Goal: Transaction & Acquisition: Purchase product/service

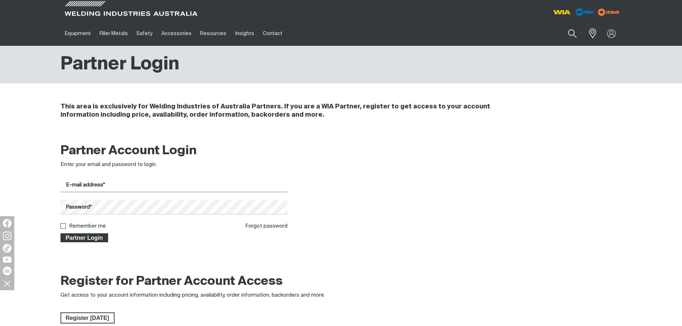
type input "[EMAIL_ADDRESS][DOMAIN_NAME]"
click at [92, 238] on span "Partner Login" at bounding box center [84, 238] width 47 height 9
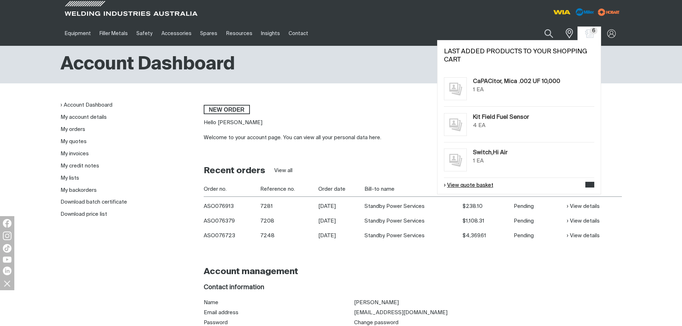
click at [474, 184] on link "View quote basket" at bounding box center [468, 186] width 49 height 8
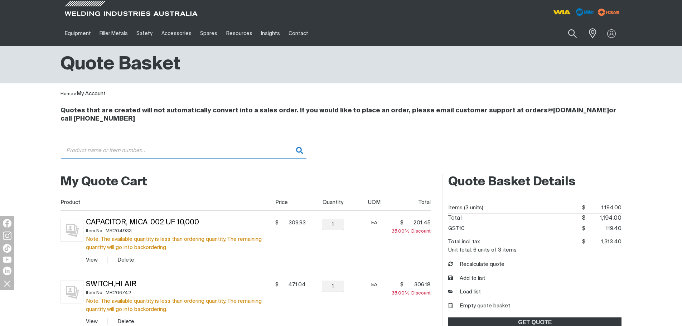
click at [154, 149] on input "Search" at bounding box center [184, 151] width 246 height 16
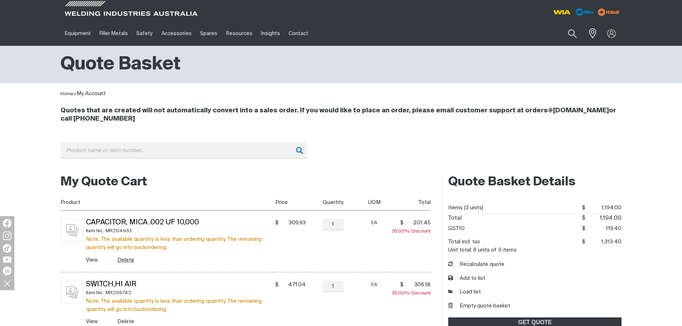
click at [127, 259] on button "Delete" at bounding box center [125, 260] width 17 height 8
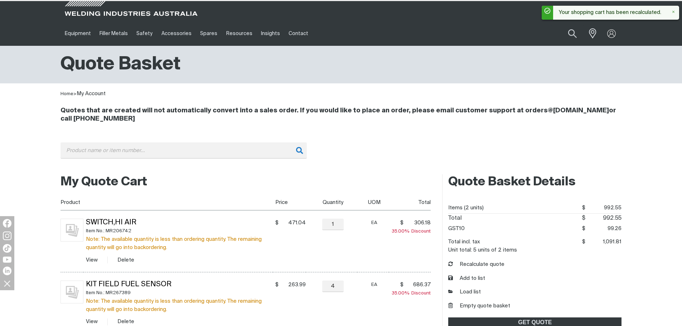
click at [127, 259] on button "Delete" at bounding box center [125, 260] width 17 height 8
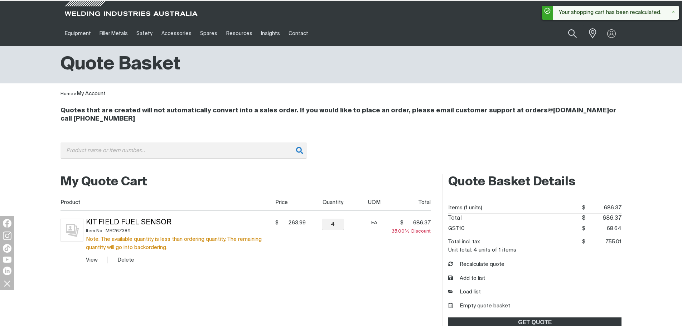
click at [127, 259] on button "Delete" at bounding box center [125, 260] width 17 height 8
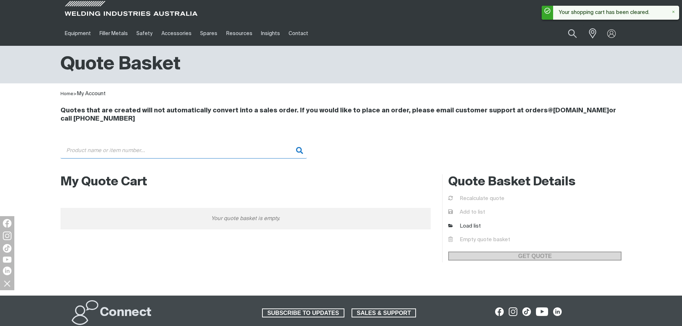
click at [116, 148] on input "Search" at bounding box center [184, 151] width 246 height 16
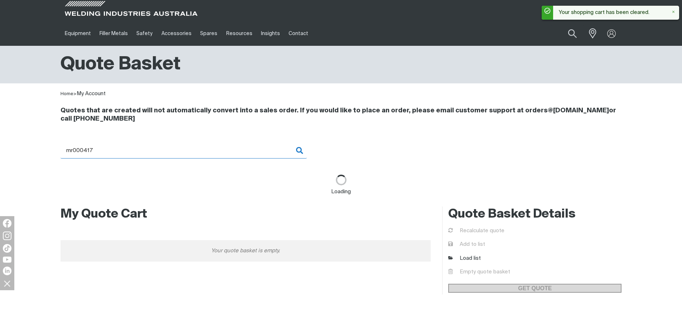
type input "MR000417 - Screw, 010-24X1.00 Soc HD-HEX GR8 PLN Pkt (4)"
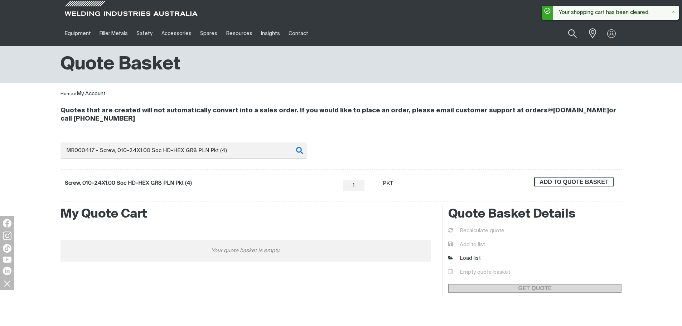
click at [567, 182] on span "ADD TO QUOTE BASKET" at bounding box center [574, 182] width 78 height 9
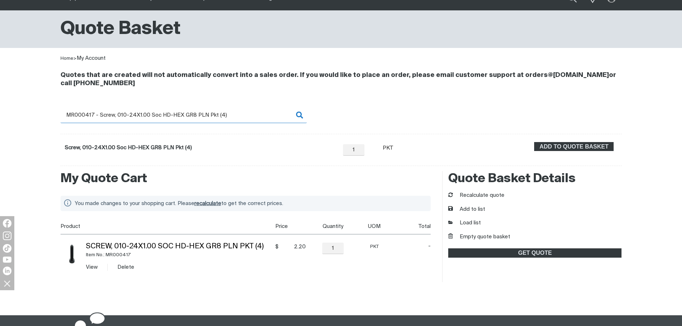
scroll to position [107, 0]
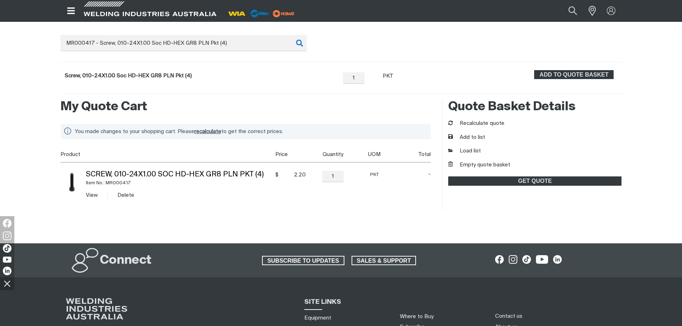
click at [229, 217] on div at bounding box center [342, 229] width 562 height 29
click at [332, 177] on input "1" at bounding box center [332, 176] width 21 height 11
click at [353, 200] on td "− 1 Quantity +" at bounding box center [332, 185] width 52 height 45
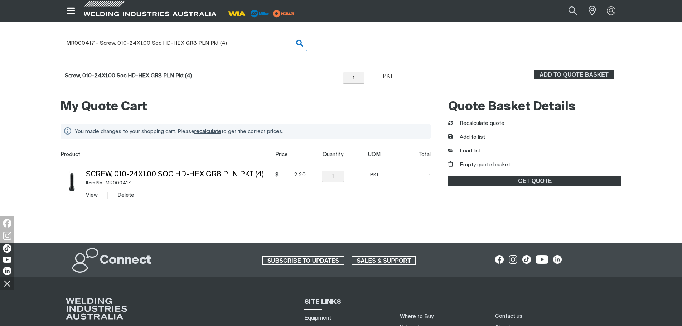
click at [183, 38] on input "MR000417 - Screw, 010-24X1.00 Soc HD-HEX GR8 PLN Pkt (4)" at bounding box center [184, 43] width 246 height 16
click at [264, 44] on input "MR000417 - Screw, 010-24X1.00 Soc HD-HEX GR8 PLN Pkt (4)" at bounding box center [184, 43] width 246 height 16
drag, startPoint x: 264, startPoint y: 44, endPoint x: 63, endPoint y: 51, distance: 201.4
click at [63, 51] on input "MR000417 - Screw, 010-24X1.00 Soc HD-HEX GR8 PLN Pkt (4)" at bounding box center [184, 43] width 246 height 16
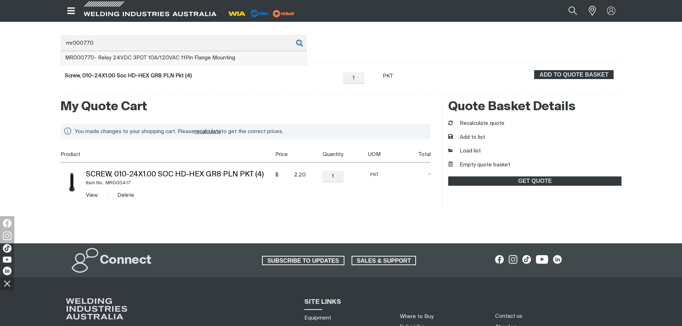
click at [92, 59] on span "MR000770" at bounding box center [79, 57] width 29 height 5
type input "MR000770 - Relay 24VDC 3PDT 10A/120VAC 11Pin Flange Mounting"
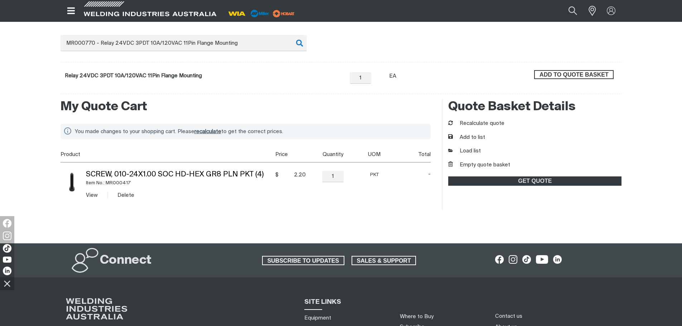
click at [562, 74] on span "ADD TO QUOTE BASKET" at bounding box center [574, 74] width 78 height 9
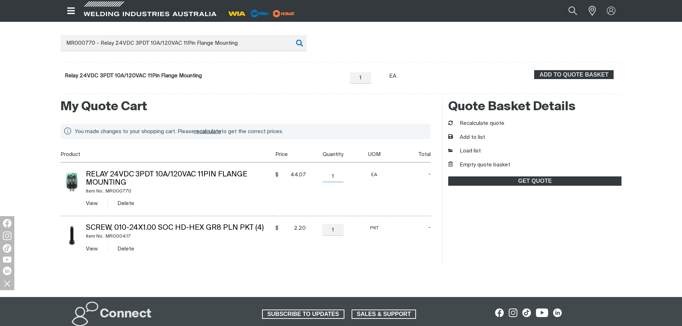
click at [337, 178] on input "1" at bounding box center [332, 176] width 21 height 11
click at [475, 153] on link "Load list" at bounding box center [464, 151] width 33 height 8
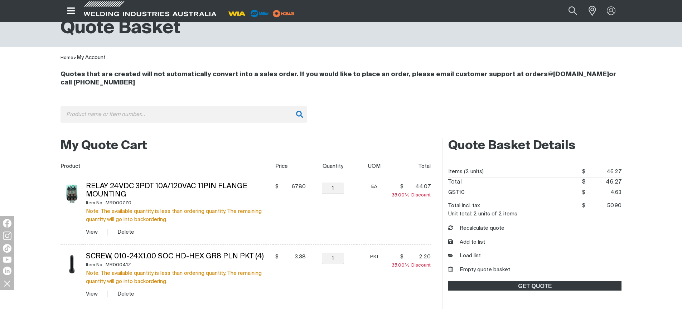
scroll to position [36, 0]
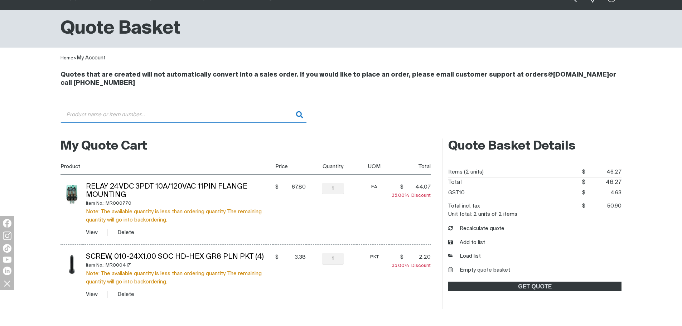
click at [153, 114] on input "Search" at bounding box center [184, 115] width 246 height 16
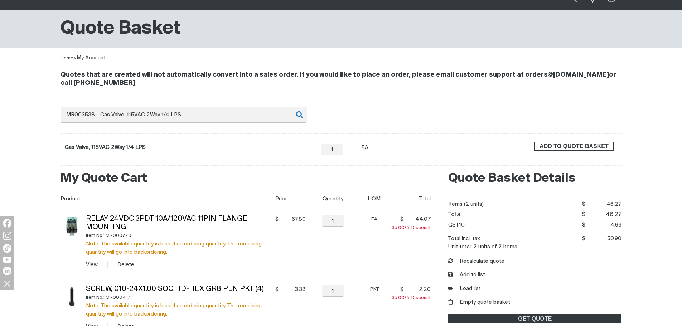
click at [601, 143] on span "ADD TO QUOTE BASKET" at bounding box center [574, 146] width 78 height 9
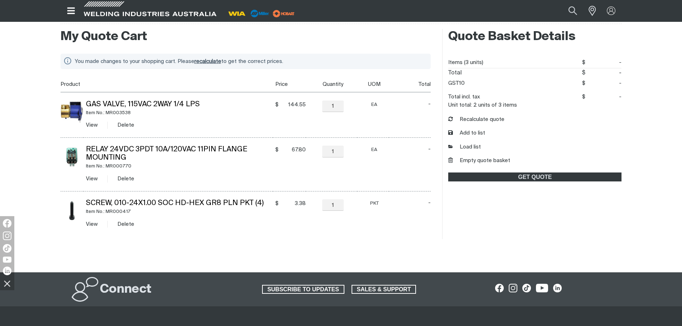
scroll to position [179, 0]
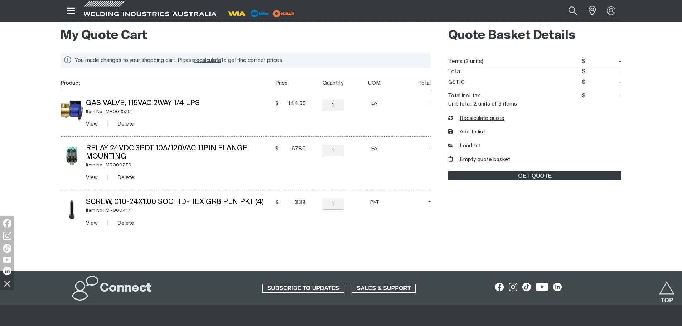
click at [467, 116] on button "Recalculate quote" at bounding box center [476, 119] width 56 height 8
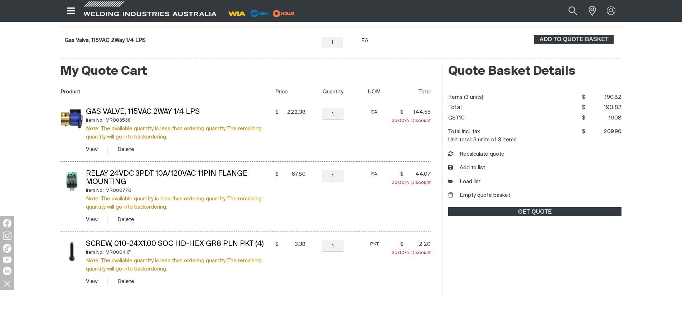
click at [182, 35] on form "Gas Valve, 115VAC 2Way 1/4 LPS − 1 Quantity + Unit of measure EA ADD TO QUOTE B…" at bounding box center [342, 43] width 562 height 32
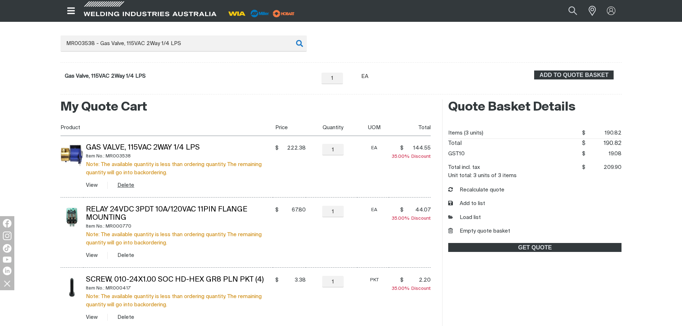
click at [126, 183] on button "Delete" at bounding box center [125, 185] width 17 height 8
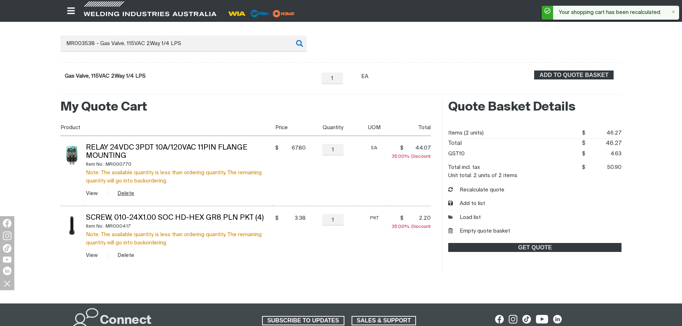
click at [128, 196] on button "Delete" at bounding box center [125, 193] width 17 height 8
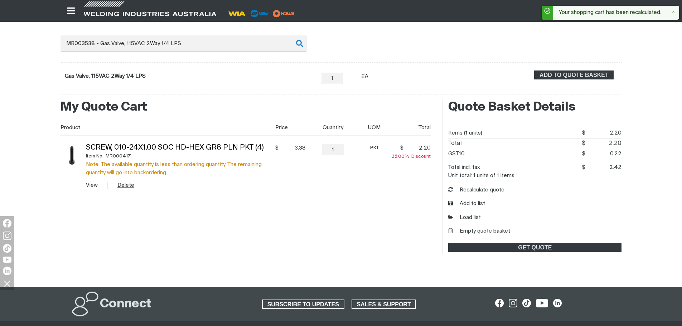
click at [127, 185] on button "Delete" at bounding box center [125, 185] width 17 height 8
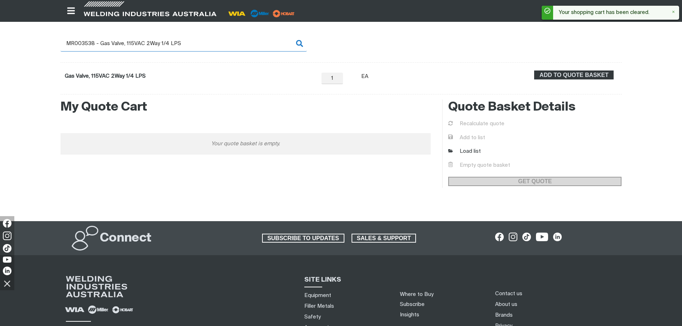
click at [131, 44] on input "MR003538 - Gas Valve, 115VAC 2Way 1/4 LPS" at bounding box center [184, 43] width 246 height 16
drag, startPoint x: 201, startPoint y: 39, endPoint x: 75, endPoint y: 35, distance: 126.8
click at [75, 35] on input "MR003538 - Gas Valve, 115VAC 2Way 1/4 LPS" at bounding box center [184, 43] width 246 height 16
type input "MR005107"
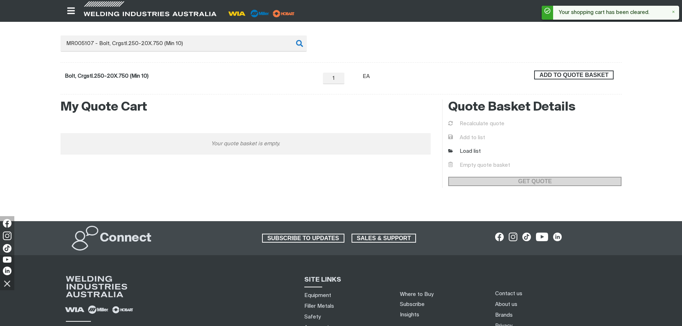
click at [588, 77] on span "ADD TO QUOTE BASKET" at bounding box center [574, 75] width 78 height 9
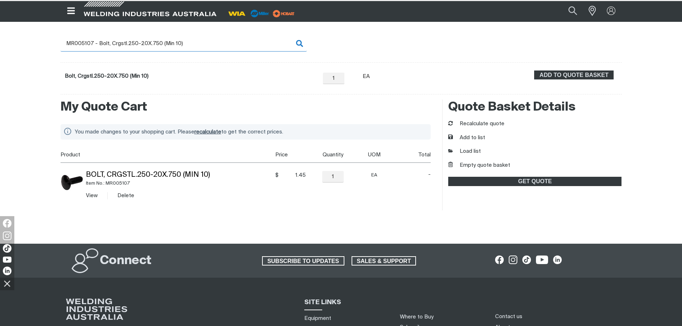
click at [93, 46] on input "MR005107 - Bolt, Crgstl.250-20X.750 (Min 10)" at bounding box center [184, 43] width 246 height 16
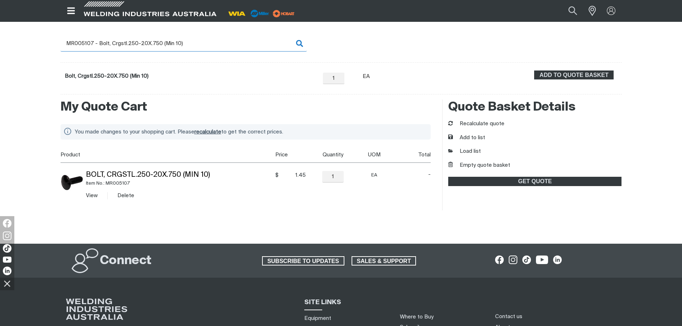
drag, startPoint x: 196, startPoint y: 45, endPoint x: 80, endPoint y: 43, distance: 115.4
click at [80, 43] on input "MR005107 - Bolt, Crgstl.250-20X.750 (Min 10)" at bounding box center [184, 43] width 246 height 16
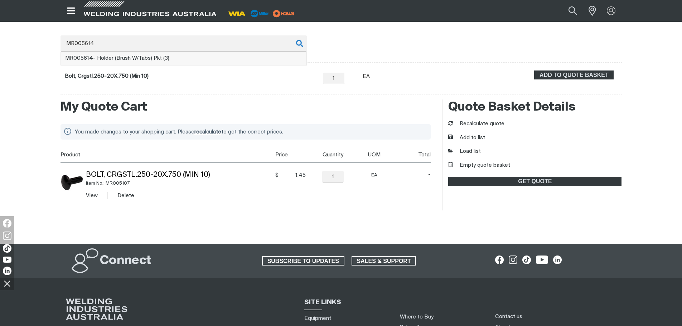
click at [97, 62] on li "MR005614 - Holder (Brush W/Tabs) Pkt (3)" at bounding box center [184, 59] width 246 height 14
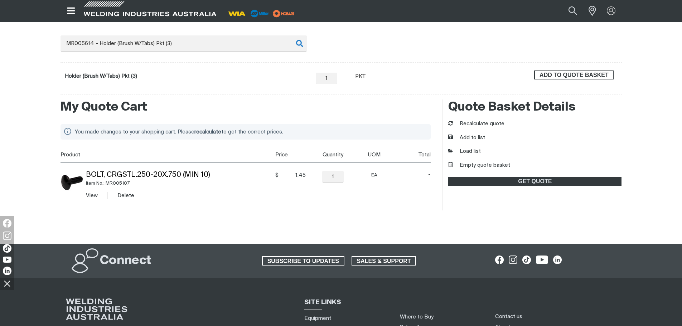
click at [566, 77] on span "ADD TO QUOTE BASKET" at bounding box center [574, 75] width 78 height 9
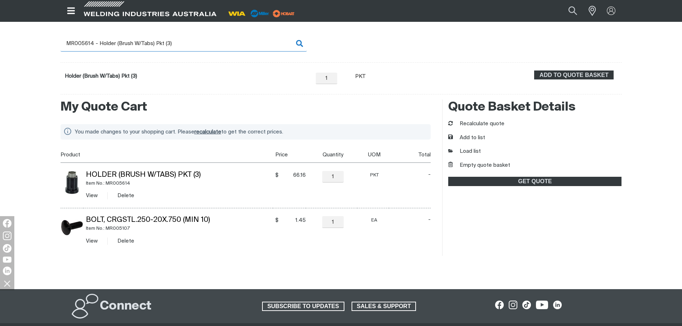
click at [185, 44] on input "MR005614 - Holder (Brush W/Tabs) Pkt (3)" at bounding box center [184, 43] width 246 height 16
click at [163, 45] on input "MR005614 - Holder (Brush W/Tabs) Pkt (3)" at bounding box center [184, 43] width 246 height 16
click at [177, 44] on input "MR005614 - Holder (Brush W/Tabs) Pkt (3)" at bounding box center [184, 43] width 246 height 16
drag, startPoint x: 177, startPoint y: 44, endPoint x: 81, endPoint y: 47, distance: 95.3
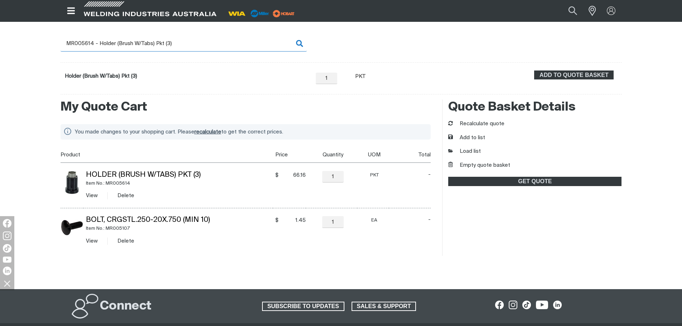
click at [81, 47] on input "MR005614 - Holder (Brush W/Tabs) Pkt (3)" at bounding box center [184, 43] width 246 height 16
type input "MR006393"
click at [561, 82] on div "ADD TO QUOTE BASKET" at bounding box center [574, 79] width 87 height 16
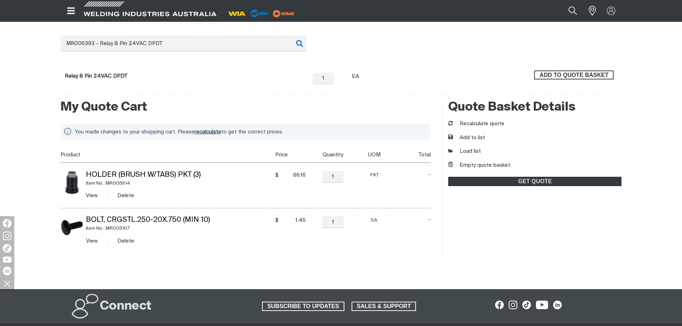
click at [562, 76] on span "ADD TO QUOTE BASKET" at bounding box center [574, 75] width 78 height 9
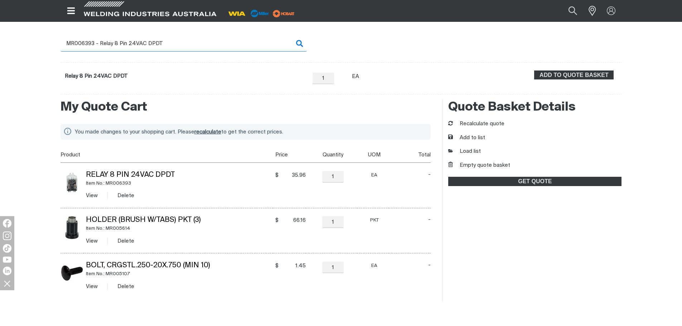
click at [173, 45] on input "MR006393 - Relay 8 Pin 24VAC DPDT" at bounding box center [184, 43] width 246 height 16
drag, startPoint x: 168, startPoint y: 39, endPoint x: 82, endPoint y: 43, distance: 86.4
click at [82, 43] on input "MR006393 - Relay 8 Pin 24VAC DPDT" at bounding box center [184, 43] width 246 height 16
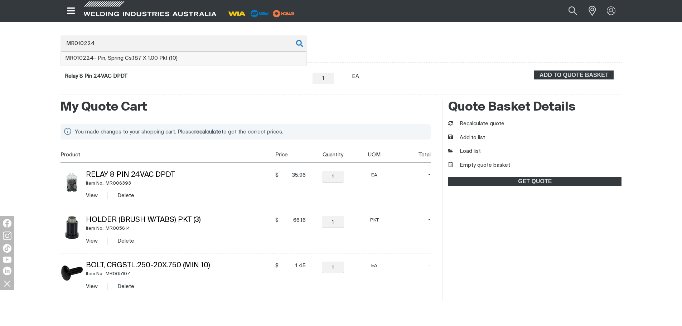
click at [130, 61] on span "MR010224 - Pin, Spring Cs.187 X 1.00 Pkt (10)" at bounding box center [121, 58] width 112 height 5
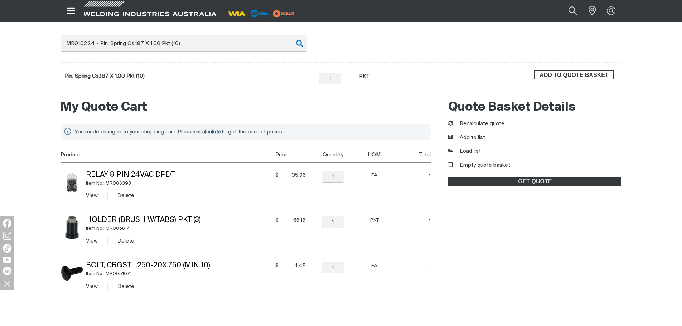
click at [588, 78] on span "ADD TO QUOTE BASKET" at bounding box center [574, 75] width 78 height 9
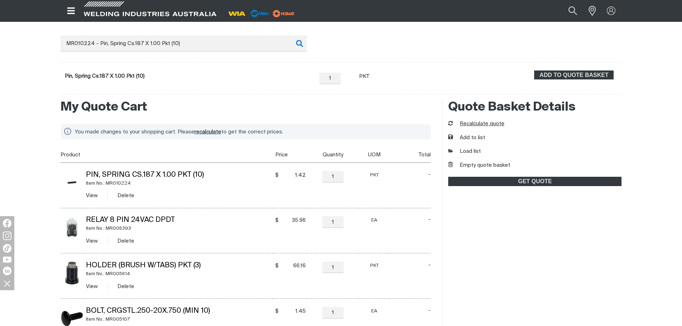
click at [492, 126] on button "Recalculate quote" at bounding box center [476, 124] width 56 height 8
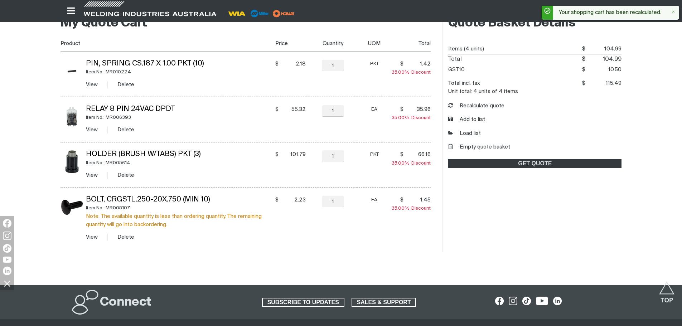
scroll to position [179, 0]
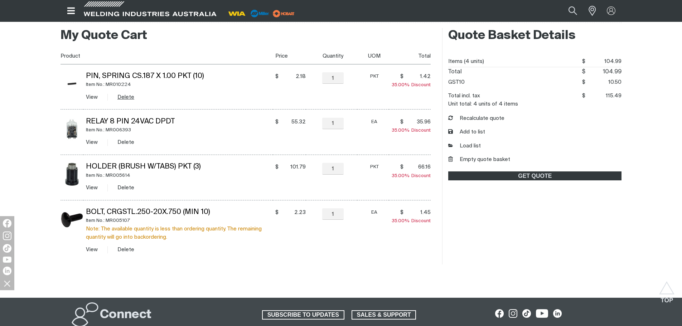
click at [127, 97] on button "Delete" at bounding box center [125, 97] width 17 height 8
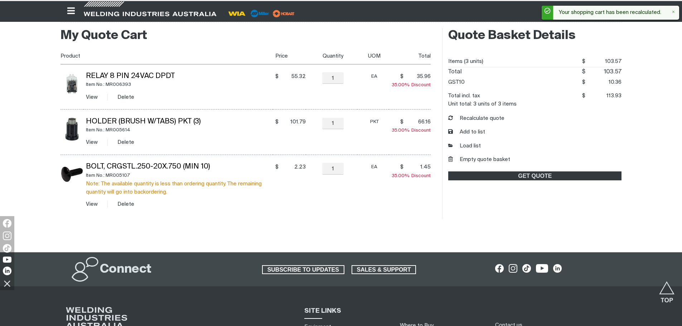
click at [127, 97] on button "Delete" at bounding box center [125, 97] width 17 height 8
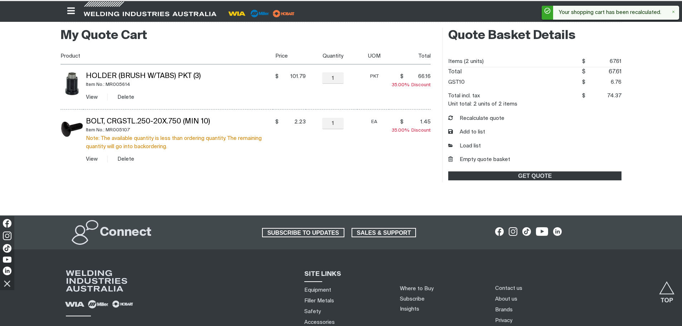
click at [127, 97] on button "Delete" at bounding box center [125, 97] width 17 height 8
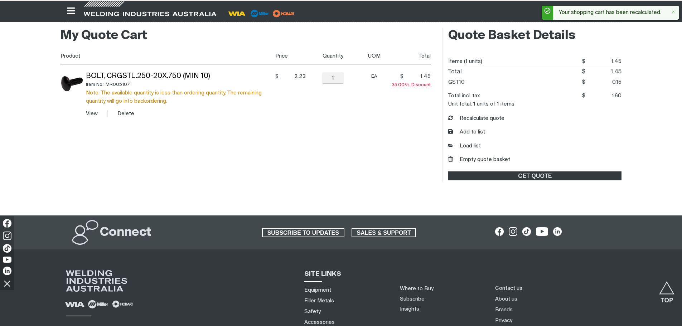
click at [127, 97] on div "Note: The available quantity is less than ordering quantity. The remaining quan…" at bounding box center [179, 97] width 187 height 16
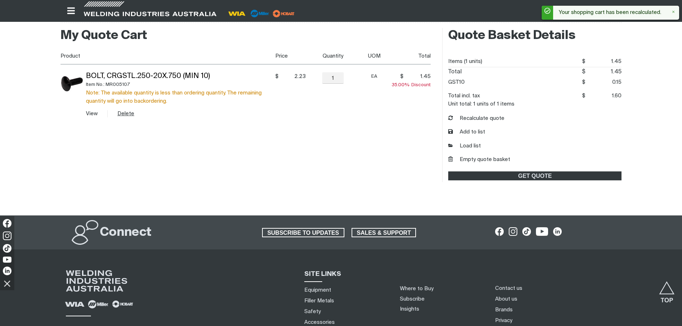
click at [131, 111] on button "Delete" at bounding box center [125, 114] width 17 height 8
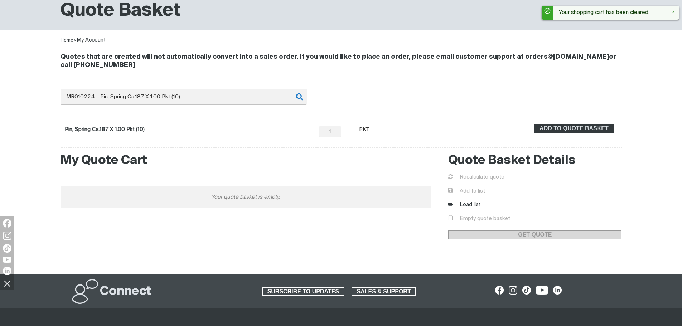
scroll to position [35, 0]
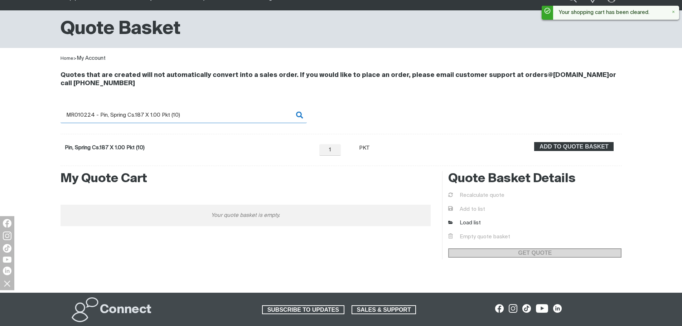
drag, startPoint x: 191, startPoint y: 112, endPoint x: 186, endPoint y: 113, distance: 5.1
click at [186, 113] on input "MR010224 - Pin, Spring Cs.187 X 1.00 Pkt (10)" at bounding box center [184, 115] width 246 height 16
drag, startPoint x: 191, startPoint y: 114, endPoint x: 42, endPoint y: 117, distance: 149.0
click at [42, 117] on div "Quotes that are created will not automatically convert into a sales order. If y…" at bounding box center [341, 115] width 682 height 104
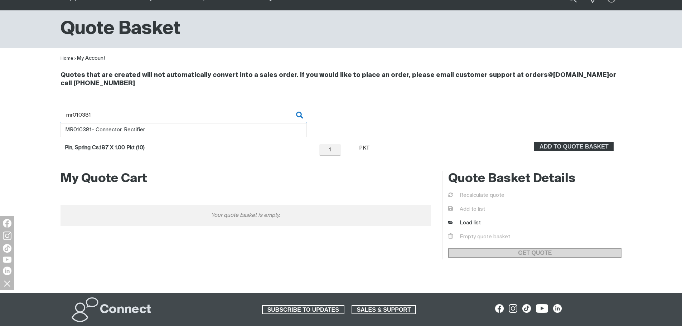
type input "mr010381"
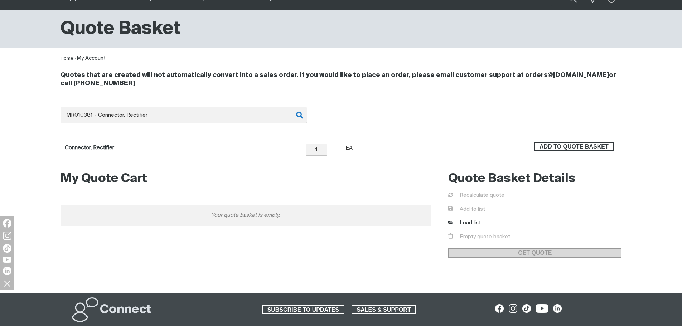
click at [576, 143] on span "ADD TO QUOTE BASKET" at bounding box center [574, 146] width 78 height 9
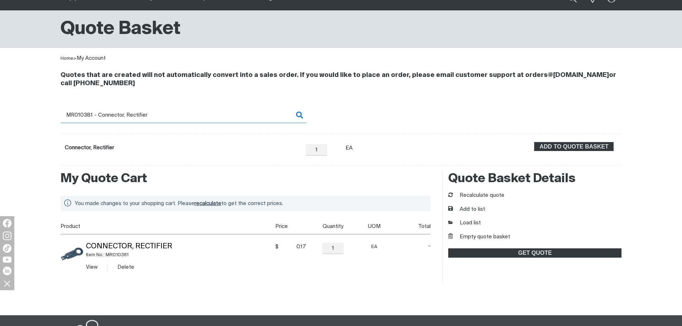
click at [88, 116] on input "MR010381 - Connector, Rectifier" at bounding box center [184, 115] width 246 height 16
drag, startPoint x: 75, startPoint y: 113, endPoint x: 166, endPoint y: 115, distance: 91.7
click at [166, 115] on input "MR010381 - Connector, Rectifier" at bounding box center [184, 115] width 246 height 16
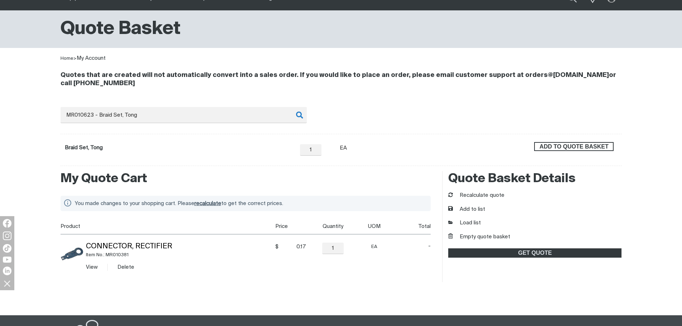
click at [548, 151] on button "ADD TO QUOTE BASKET" at bounding box center [574, 146] width 80 height 9
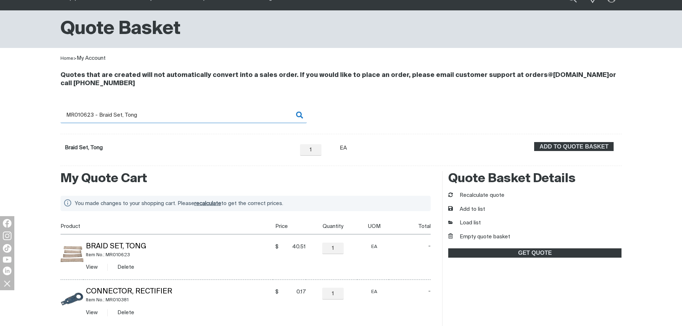
click at [154, 113] on input "MR010623 - Braid Set, Tong" at bounding box center [184, 115] width 246 height 16
drag, startPoint x: 80, startPoint y: 114, endPoint x: 141, endPoint y: 113, distance: 60.5
click at [141, 113] on input "MR010623 - Braid Set, Tong" at bounding box center [184, 115] width 246 height 16
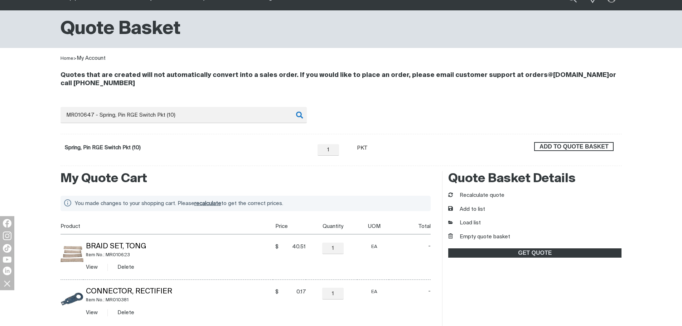
click at [579, 144] on span "ADD TO QUOTE BASKET" at bounding box center [574, 146] width 78 height 9
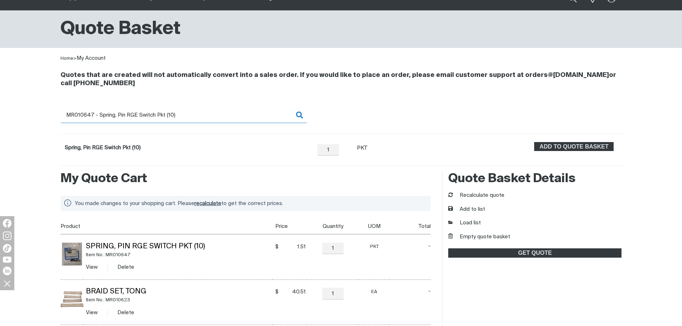
click at [125, 108] on input "MR010647 - Spring, Pin RGE Switch Pkt (10)" at bounding box center [184, 115] width 246 height 16
drag, startPoint x: 77, startPoint y: 116, endPoint x: 179, endPoint y: 118, distance: 102.1
click at [179, 118] on input "MR010647 - Spring, Pin RGE Switch Pkt (10)" at bounding box center [184, 115] width 246 height 16
type input "MR010668"
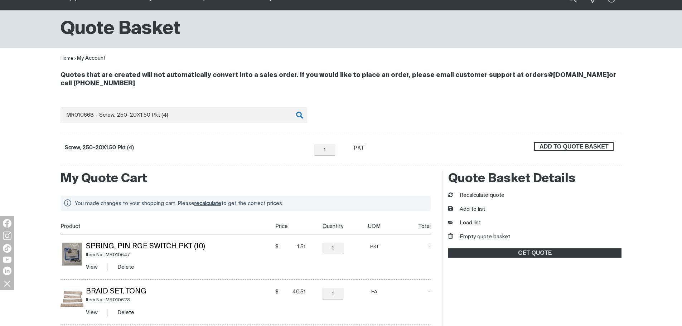
click at [589, 148] on span "ADD TO QUOTE BASKET" at bounding box center [574, 146] width 78 height 9
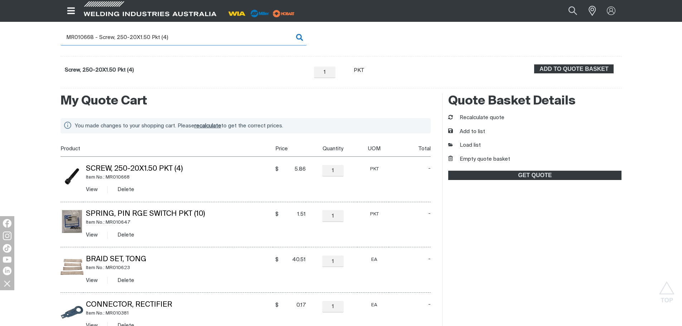
scroll to position [107, 0]
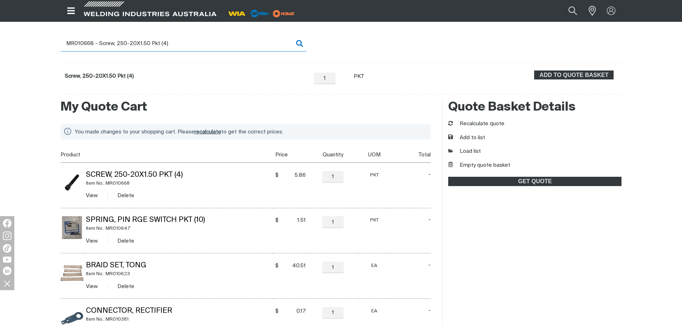
click at [120, 43] on input "MR010668 - Screw, 250-20X1.50 Pkt (4)" at bounding box center [184, 43] width 246 height 16
drag, startPoint x: 81, startPoint y: 41, endPoint x: 186, endPoint y: 42, distance: 104.6
click at [186, 42] on input "MR010668 - Screw, 250-20X1.50 Pkt (4)" at bounding box center [184, 43] width 246 height 16
type input "MR010862"
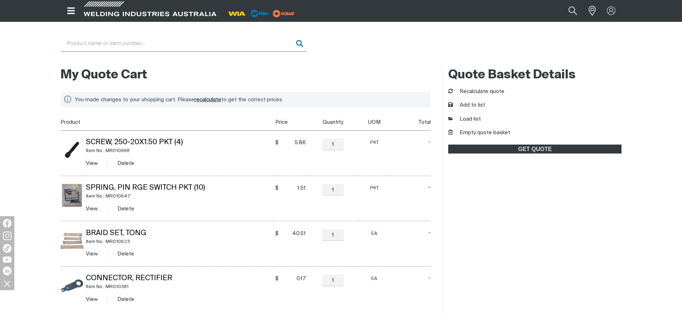
type input "MR010862 - Clamp, Hose 1.562 - 2.500 CLP Dia"
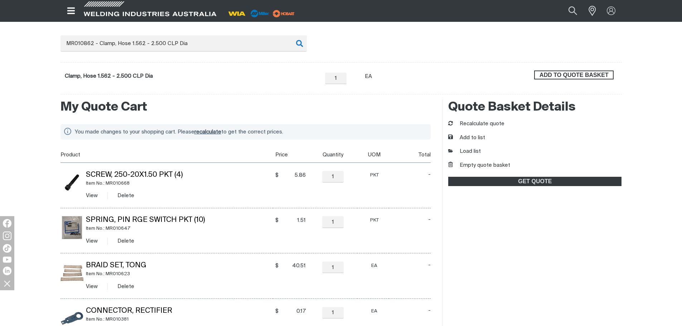
click at [565, 73] on span "ADD TO QUOTE BASKET" at bounding box center [574, 75] width 78 height 9
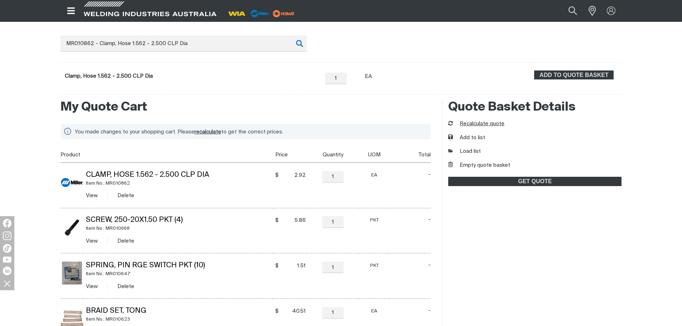
click at [475, 122] on button "Recalculate quote" at bounding box center [476, 124] width 56 height 8
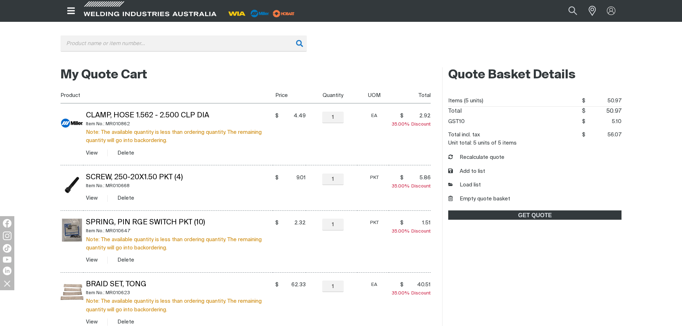
scroll to position [71, 0]
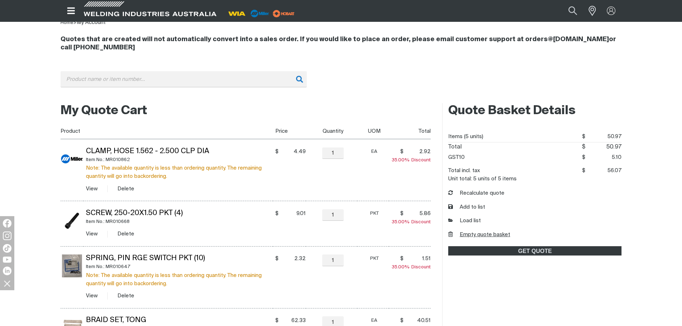
click at [472, 234] on button "Empty quote basket" at bounding box center [479, 235] width 62 height 8
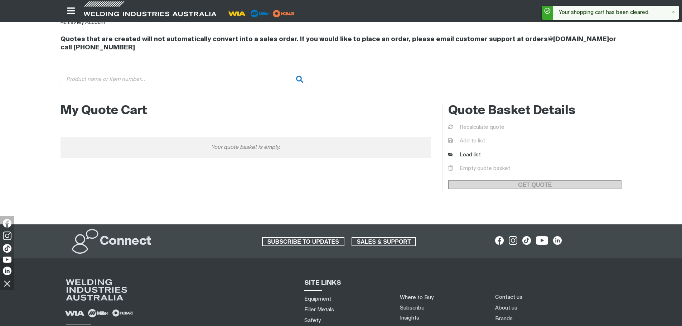
click at [112, 80] on input "Search" at bounding box center [184, 79] width 246 height 16
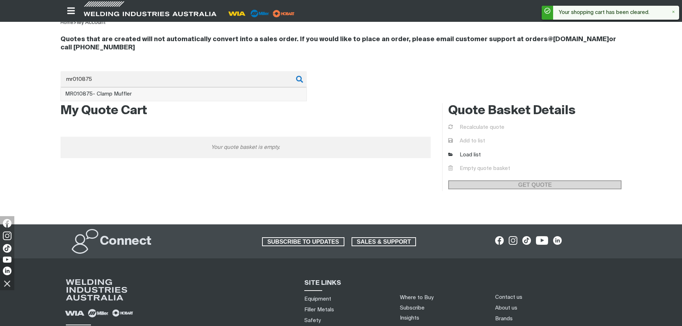
click at [115, 89] on li "MR010875 - Clamp Muffler" at bounding box center [184, 95] width 246 height 14
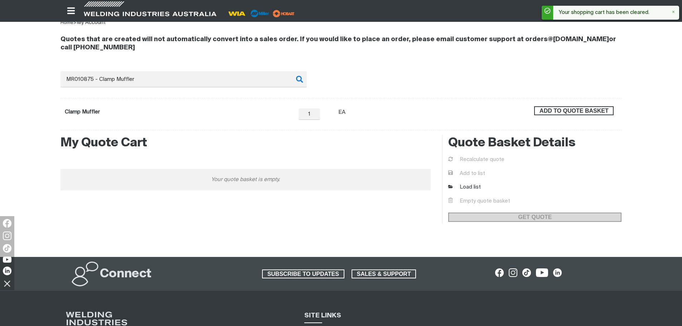
click at [566, 113] on span "ADD TO QUOTE BASKET" at bounding box center [574, 110] width 78 height 9
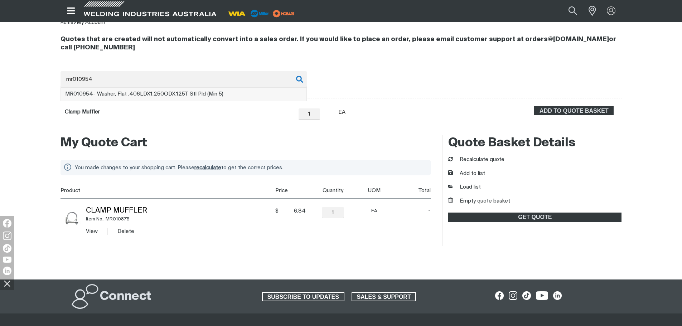
click at [85, 95] on span "MR010954" at bounding box center [79, 93] width 28 height 5
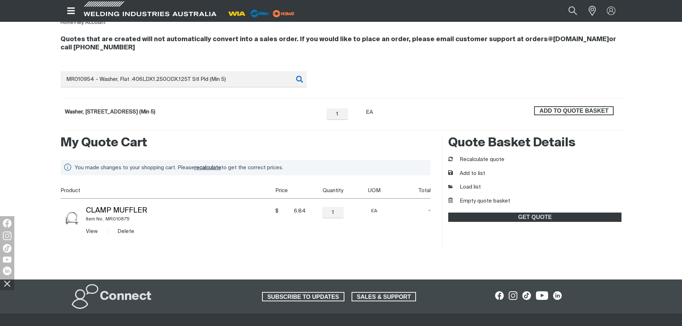
click at [600, 115] on span "ADD TO QUOTE BASKET" at bounding box center [574, 110] width 78 height 9
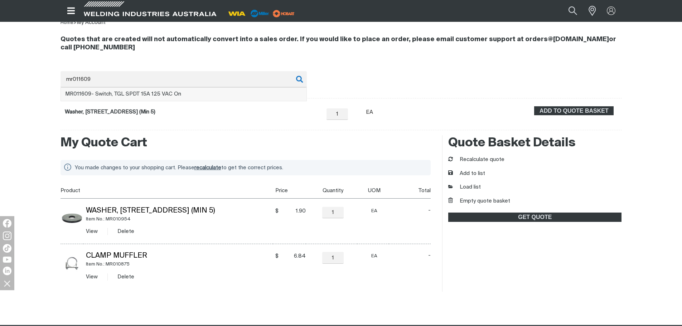
click at [170, 94] on span "MR011609 - Switch, TGL SPDT 15A 125 VAC On" at bounding box center [123, 93] width 116 height 5
click at [617, 110] on div "ADD TO QUOTE BASKET" at bounding box center [574, 114] width 87 height 16
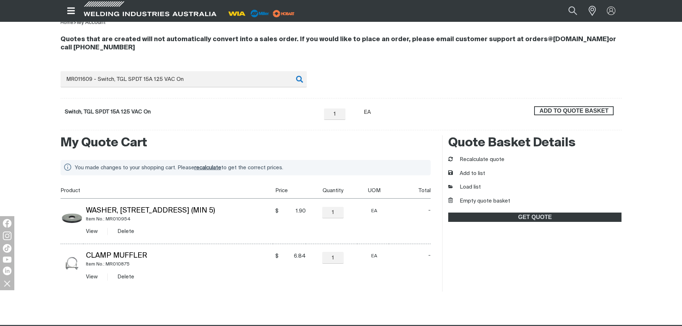
click at [600, 110] on span "ADD TO QUOTE BASKET" at bounding box center [574, 110] width 78 height 9
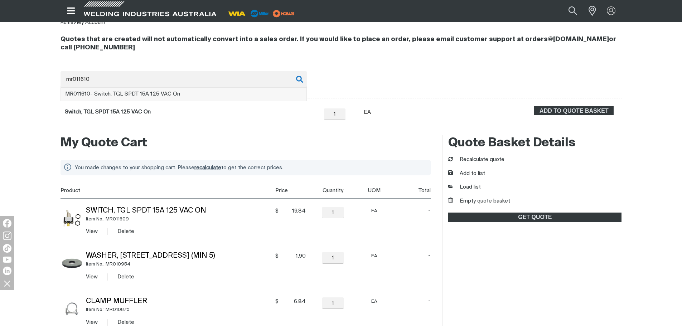
click at [126, 94] on span "MR011610 - Switch, TGL SPDT 15A 125 VAC On" at bounding box center [122, 93] width 115 height 5
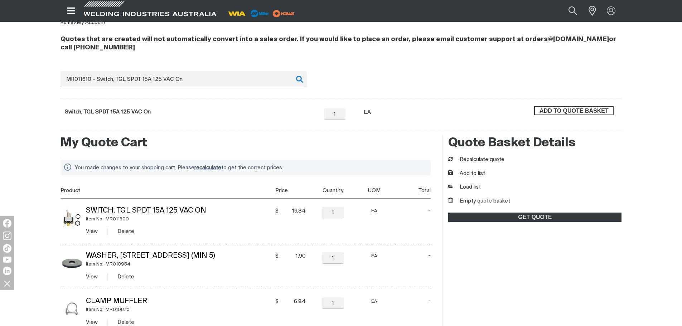
click at [563, 111] on span "ADD TO QUOTE BASKET" at bounding box center [574, 110] width 78 height 9
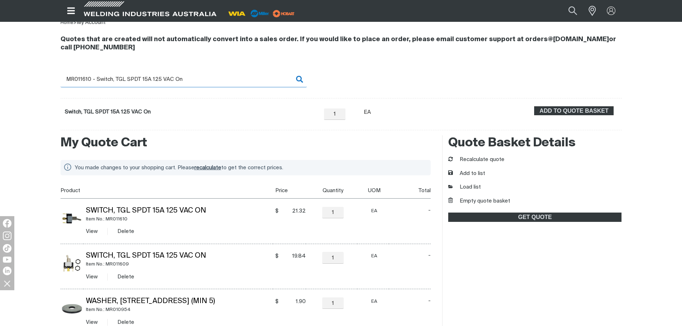
click at [76, 80] on input "MR011610 - Switch, TGL SPDT 15A 125 VAC On" at bounding box center [184, 79] width 246 height 16
drag, startPoint x: 78, startPoint y: 79, endPoint x: 178, endPoint y: 81, distance: 100.3
click at [178, 81] on input "MR011610 - Switch, TGL SPDT 15A 125 VAC On" at bounding box center [184, 79] width 246 height 16
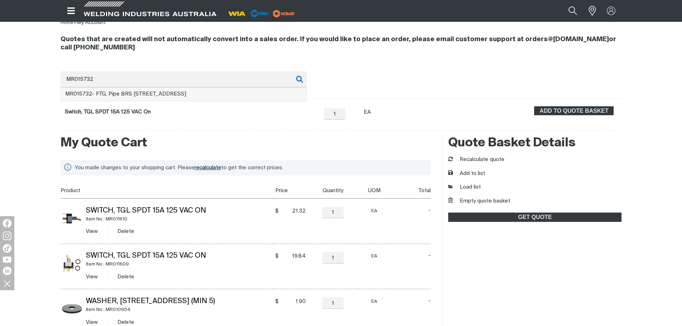
click at [184, 91] on li "MR015732 - FTG, [STREET_ADDRESS]" at bounding box center [184, 95] width 246 height 14
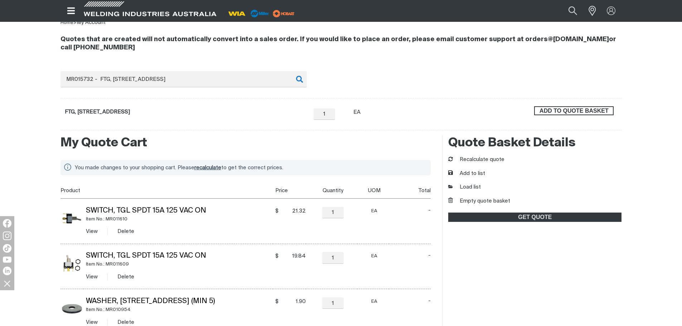
click at [549, 113] on span "ADD TO QUOTE BASKET" at bounding box center [574, 110] width 78 height 9
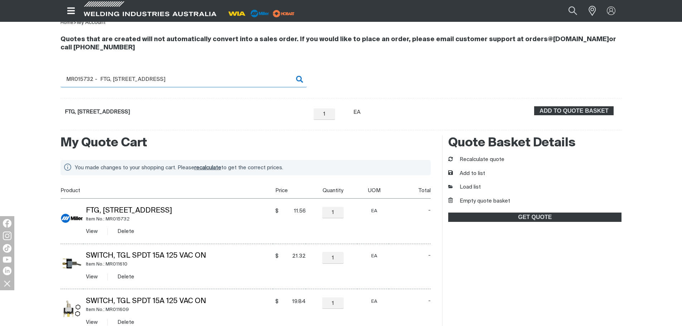
click at [84, 80] on input "MR015732 - FTG, [STREET_ADDRESS]" at bounding box center [184, 79] width 246 height 16
drag, startPoint x: 78, startPoint y: 77, endPoint x: 193, endPoint y: 80, distance: 115.4
click at [193, 80] on input "MR015732 - FTG, [STREET_ADDRESS]" at bounding box center [184, 79] width 246 height 16
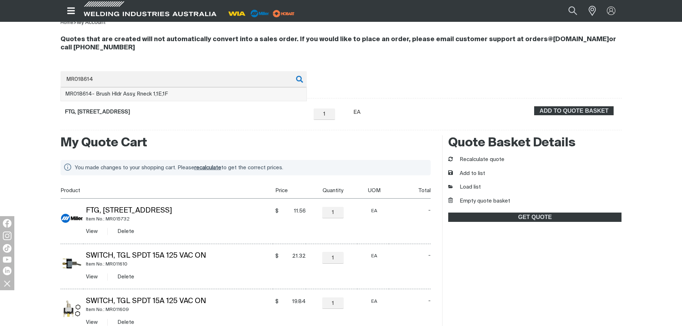
click at [177, 93] on li "MR018614 - Brush Hldr Assy, Rneck 1,1E,1F" at bounding box center [184, 95] width 246 height 14
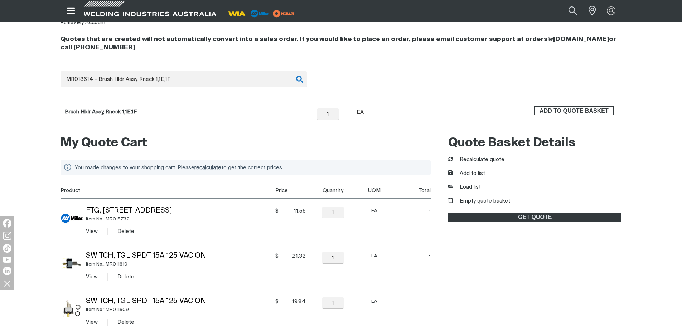
click at [580, 107] on span "ADD TO QUOTE BASKET" at bounding box center [574, 110] width 78 height 9
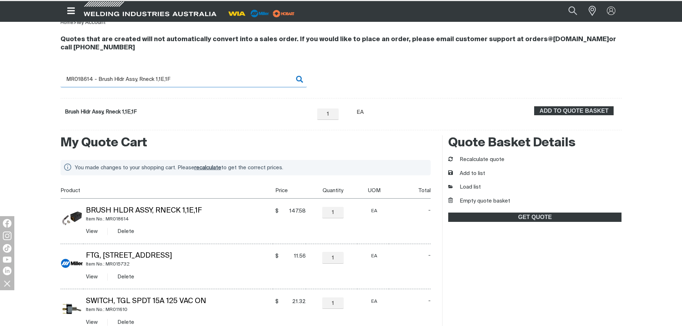
click at [97, 81] on input "MR018614 - Brush Hldr Assy, Rneck 1,1E,1F" at bounding box center [184, 79] width 246 height 16
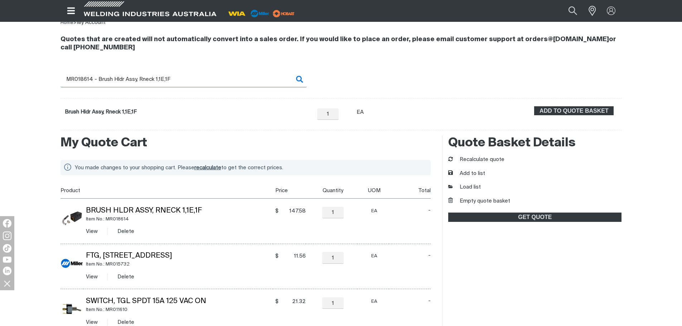
click at [78, 78] on input "MR018614 - Brush Hldr Assy, Rneck 1,1E,1F" at bounding box center [184, 79] width 246 height 16
drag, startPoint x: 78, startPoint y: 77, endPoint x: 176, endPoint y: 82, distance: 97.9
click at [176, 82] on input "MR018614 - Brush Hldr Assy, Rneck 1,1E,1F" at bounding box center [184, 79] width 246 height 16
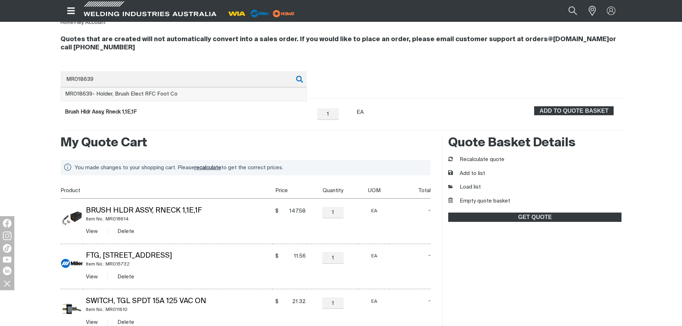
click at [116, 98] on li "MR018639 - Holder, Brush Elect RFC Foot Co" at bounding box center [184, 95] width 246 height 14
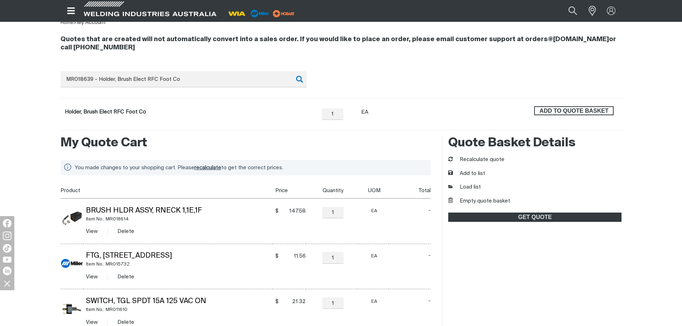
click at [562, 114] on span "ADD TO QUOTE BASKET" at bounding box center [574, 110] width 78 height 9
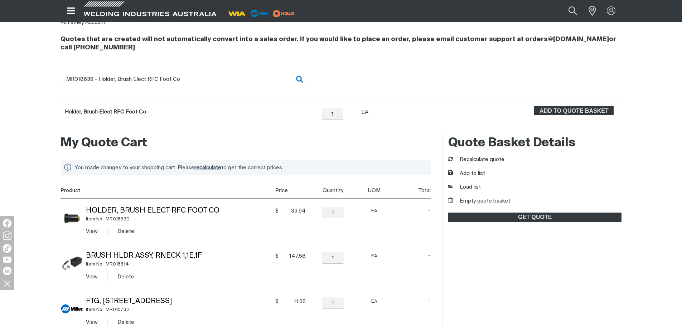
click at [115, 80] on input "MR018639 - Holder, Brush Elect RFC Foot Co" at bounding box center [184, 79] width 246 height 16
drag, startPoint x: 77, startPoint y: 78, endPoint x: 186, endPoint y: 75, distance: 108.6
click at [186, 75] on input "MR018639 - Holder, Brush Elect RFC Foot Co" at bounding box center [184, 79] width 246 height 16
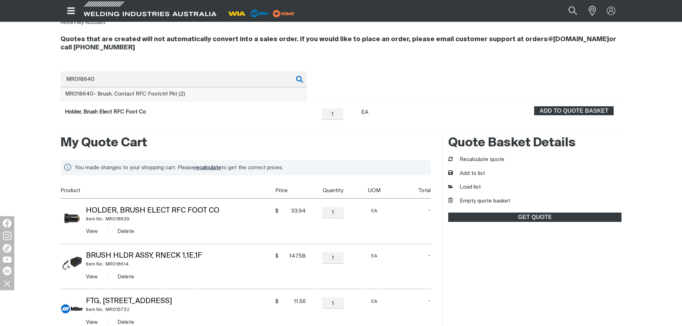
click at [213, 94] on li "MR018640 - Brush, Contact RFC Footctrl Pkt (2)" at bounding box center [184, 95] width 246 height 14
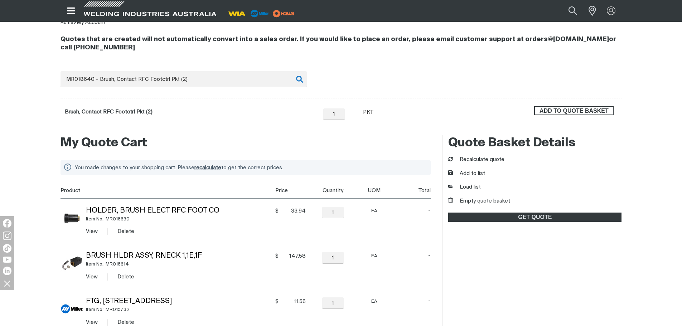
click at [549, 111] on span "ADD TO QUOTE BASKET" at bounding box center [574, 110] width 78 height 9
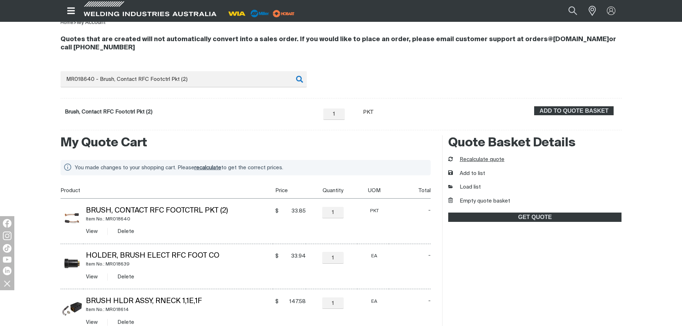
click at [481, 162] on button "Recalculate quote" at bounding box center [476, 160] width 56 height 8
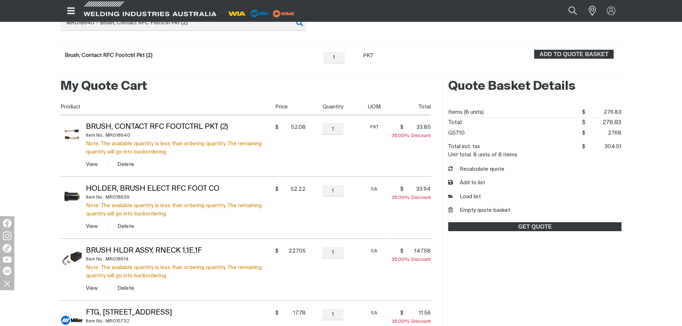
scroll to position [143, 0]
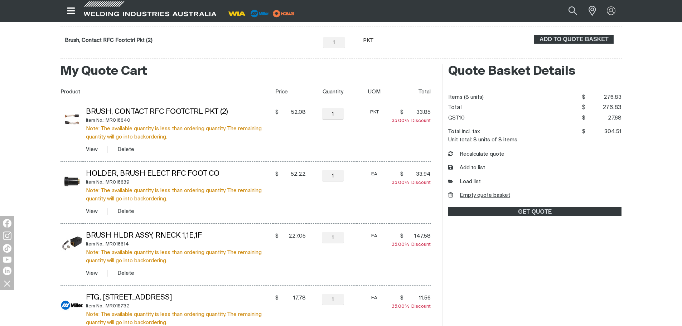
click at [469, 194] on button "Empty quote basket" at bounding box center [479, 196] width 62 height 8
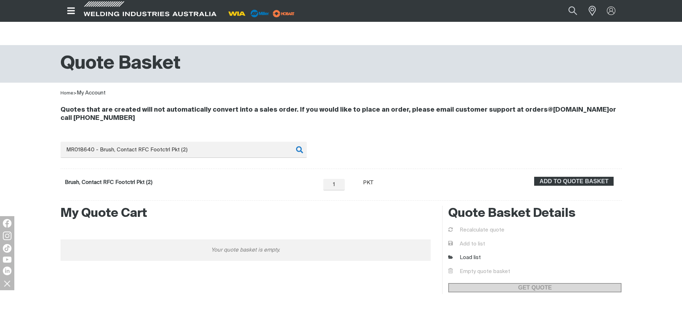
scroll to position [0, 0]
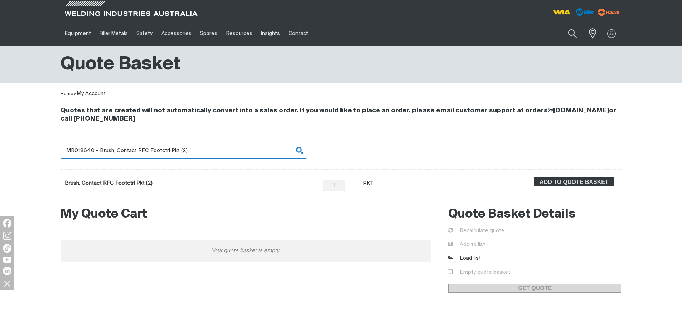
click at [119, 145] on input "MR018640 - Brush, Contact RFC Footctrl Pkt (2)" at bounding box center [184, 151] width 246 height 16
drag, startPoint x: 211, startPoint y: 153, endPoint x: 46, endPoint y: 148, distance: 165.6
click at [46, 148] on div "Quotes that are created will not automatically convert into a sales order. If y…" at bounding box center [341, 150] width 682 height 104
type input "019602"
click at [85, 150] on input "019602" at bounding box center [184, 151] width 246 height 16
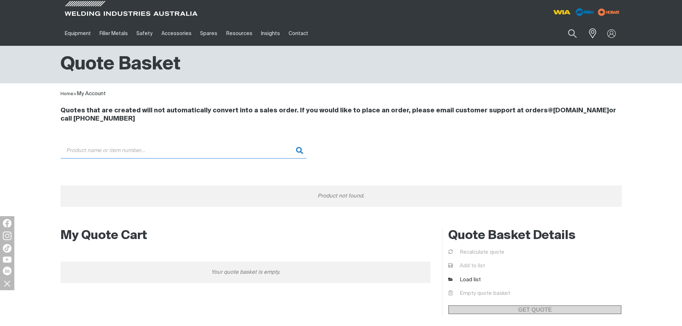
click at [85, 150] on input "Search" at bounding box center [184, 151] width 246 height 16
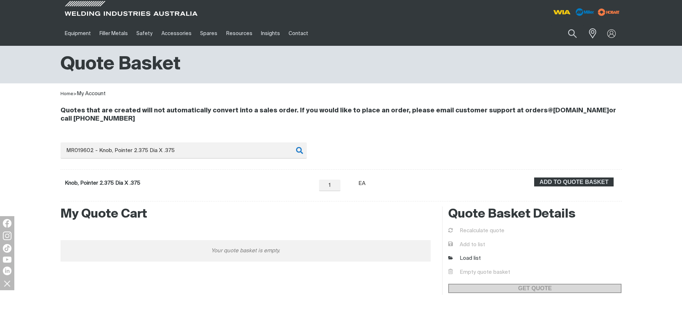
click at [586, 176] on form "Knob, Pointer 2.375 Dia X .375 − 1 Quantity + Unit of measure EA ADD TO QUOTE B…" at bounding box center [342, 185] width 562 height 32
click at [566, 181] on span "ADD TO QUOTE BASKET" at bounding box center [574, 182] width 78 height 9
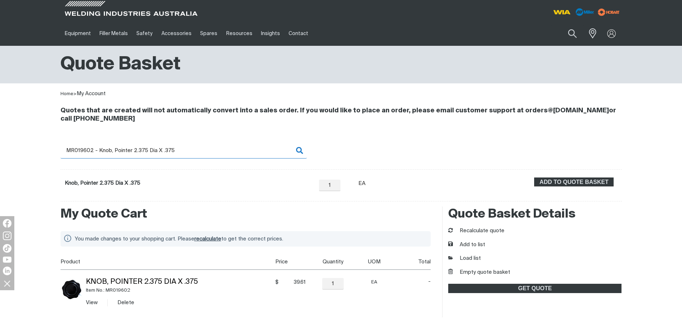
click at [196, 148] on input "MR019602 - Knob, Pointer 2.375 Dia X .375" at bounding box center [184, 151] width 246 height 16
drag, startPoint x: 193, startPoint y: 148, endPoint x: 78, endPoint y: 149, distance: 115.3
click at [78, 149] on input "MR019602 - Knob, Pointer 2.375 Dia X .375" at bounding box center [184, 151] width 246 height 16
type input "MR020603"
click at [111, 152] on input "MR020603" at bounding box center [184, 151] width 246 height 16
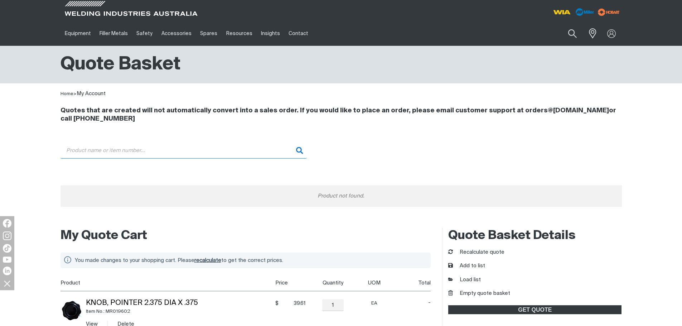
click at [111, 152] on input "Search" at bounding box center [184, 151] width 246 height 16
drag, startPoint x: 111, startPoint y: 152, endPoint x: 60, endPoint y: 151, distance: 50.5
click at [61, 151] on input "020603" at bounding box center [184, 151] width 246 height 16
click at [488, 251] on button "Recalculate quote" at bounding box center [476, 253] width 56 height 8
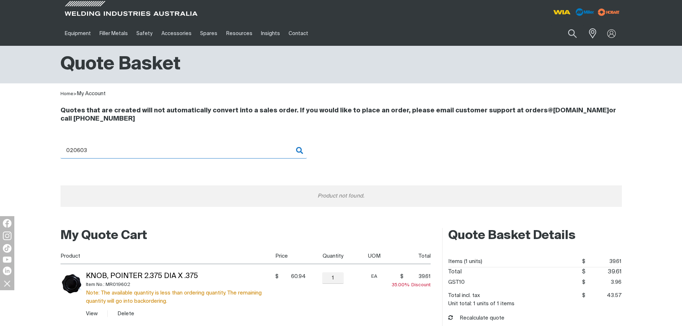
click at [114, 146] on input "020603" at bounding box center [184, 151] width 246 height 16
drag, startPoint x: 91, startPoint y: 148, endPoint x: 43, endPoint y: 146, distance: 48.7
click at [43, 147] on div "Quotes that are created will not automatically convert into a sales order. If y…" at bounding box center [341, 160] width 682 height 125
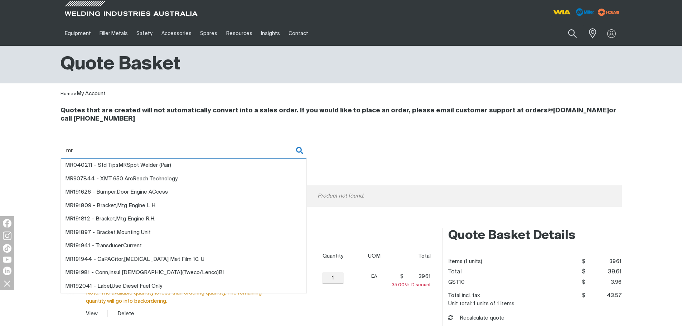
type input "m"
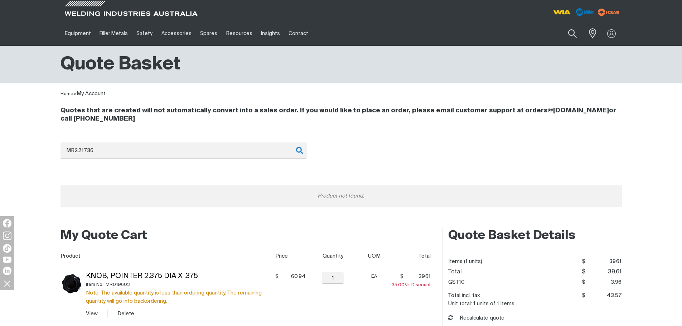
drag, startPoint x: 51, startPoint y: 178, endPoint x: 88, endPoint y: 154, distance: 44.7
click at [51, 178] on div "Quotes that are created will not automatically convert into a sales order. If y…" at bounding box center [341, 160] width 682 height 125
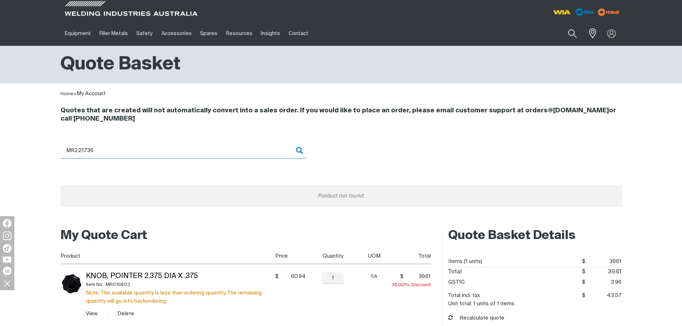
drag, startPoint x: 106, startPoint y: 147, endPoint x: 49, endPoint y: 142, distance: 57.5
click at [49, 142] on div "Quotes that are created will not automatically convert into a sales order. If y…" at bounding box center [341, 160] width 682 height 125
paste input "020603"
drag, startPoint x: 110, startPoint y: 146, endPoint x: 43, endPoint y: 141, distance: 66.8
click at [43, 141] on div "Quotes that are created will not automatically convert into a sales order. If y…" at bounding box center [341, 160] width 682 height 125
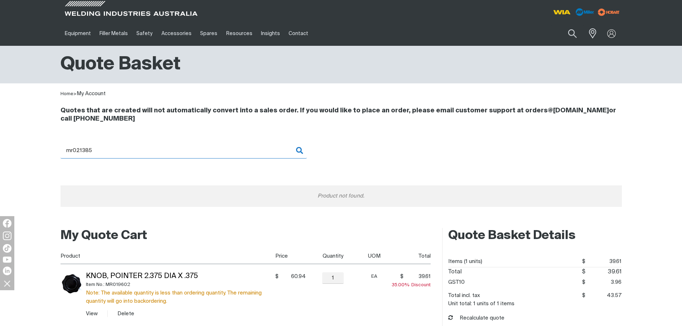
drag, startPoint x: 163, startPoint y: 146, endPoint x: 34, endPoint y: 148, distance: 128.6
click at [34, 148] on div "Quotes that are created will not automatically convert into a sales order. If y…" at bounding box center [341, 160] width 682 height 125
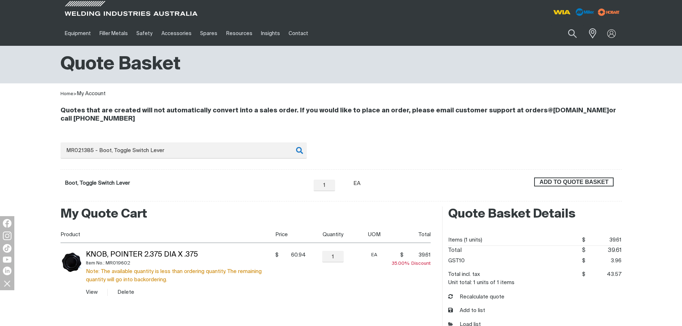
click at [600, 181] on span "ADD TO QUOTE BASKET" at bounding box center [574, 182] width 78 height 9
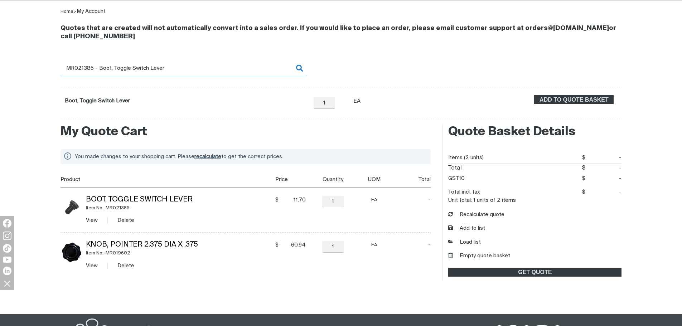
scroll to position [107, 0]
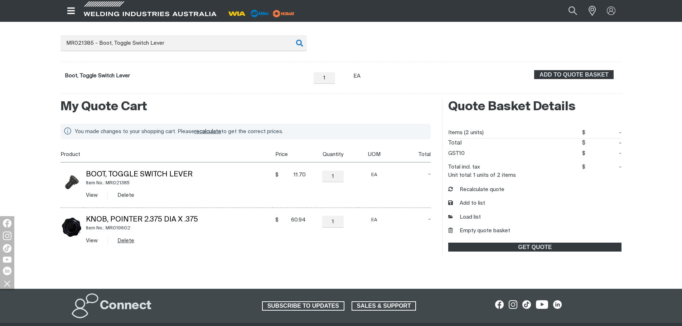
click at [127, 243] on button "Delete" at bounding box center [125, 241] width 17 height 8
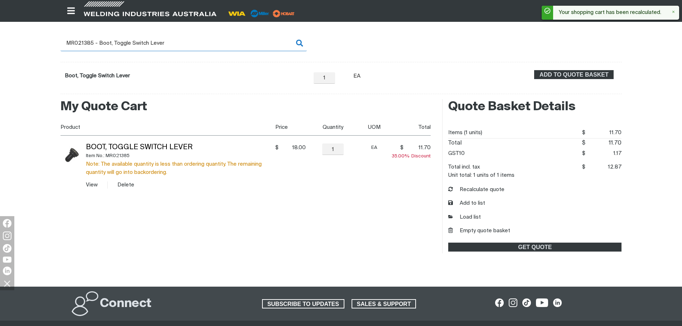
click at [192, 40] on input "MR021385 - Boot, Toggle Switch Lever" at bounding box center [184, 43] width 246 height 16
drag, startPoint x: 192, startPoint y: 40, endPoint x: 47, endPoint y: 44, distance: 145.1
click at [47, 44] on div "Quotes that are created will not automatically convert into a sales order. If y…" at bounding box center [341, 43] width 682 height 104
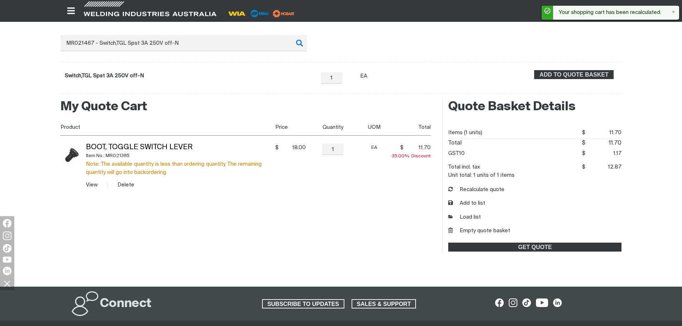
click at [557, 69] on form "Switch,TGL Spst 3A 250V off-N − 1 Quantity + Unit of measure EA ADD TO QUOTE BA…" at bounding box center [342, 78] width 562 height 32
click at [554, 76] on span "ADD TO QUOTE BASKET" at bounding box center [574, 74] width 78 height 9
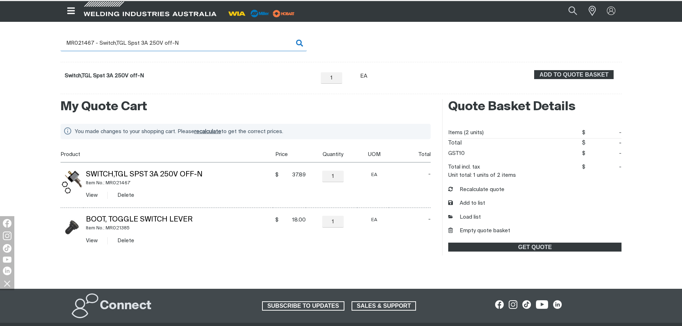
scroll to position [107, 0]
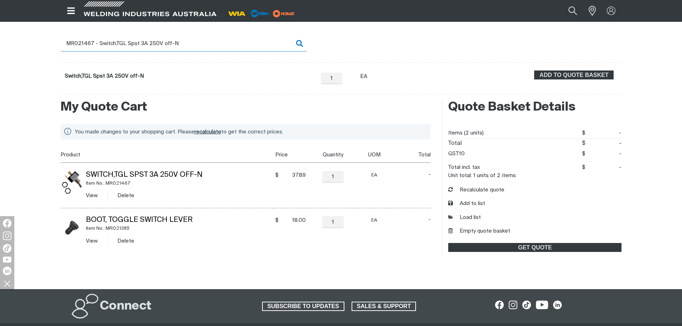
click at [206, 43] on input "MR021467 - Switch,TGL Spst 3A 250V off-N" at bounding box center [184, 43] width 246 height 16
drag, startPoint x: 172, startPoint y: 44, endPoint x: 78, endPoint y: 44, distance: 94.2
click at [78, 44] on input "MR021467 - Switch,TGL Spst 3A 250V off-N" at bounding box center [184, 43] width 246 height 16
type input "MR024617"
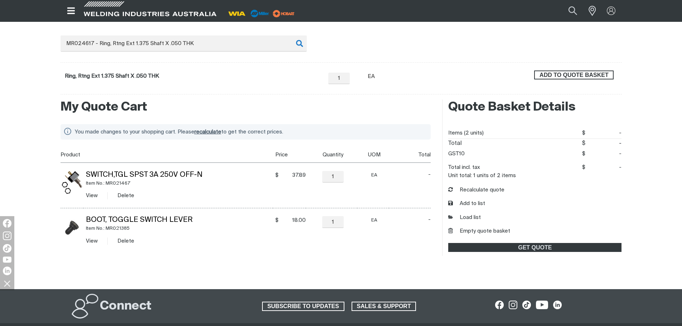
click at [596, 77] on span "ADD TO QUOTE BASKET" at bounding box center [574, 75] width 78 height 9
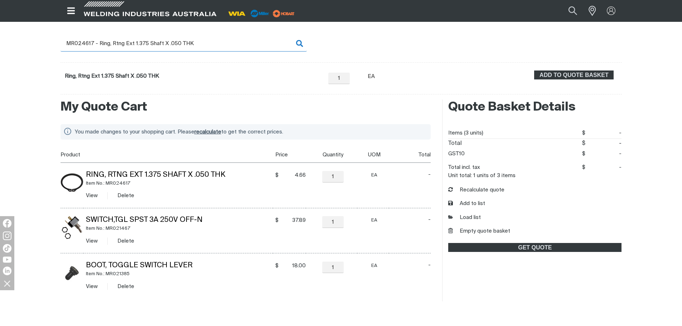
click at [116, 41] on input "MR024617 - Ring, Rtng Ext 1.375 Shaft X .050 THK" at bounding box center [184, 43] width 246 height 16
drag, startPoint x: 82, startPoint y: 43, endPoint x: 177, endPoint y: 44, distance: 95.3
click at [177, 44] on input "MR024617 - Ring, Rtng Ext 1.375 Shaft X .050 THK" at bounding box center [184, 43] width 246 height 16
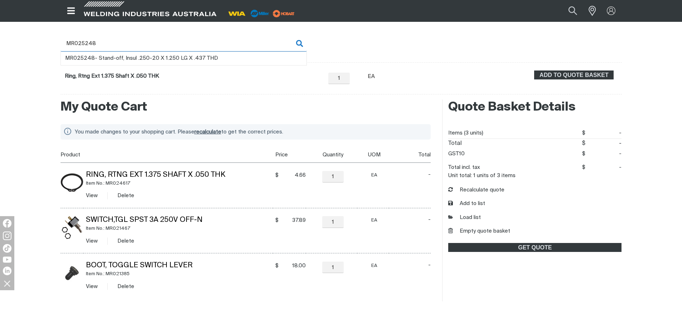
type input "MR025248"
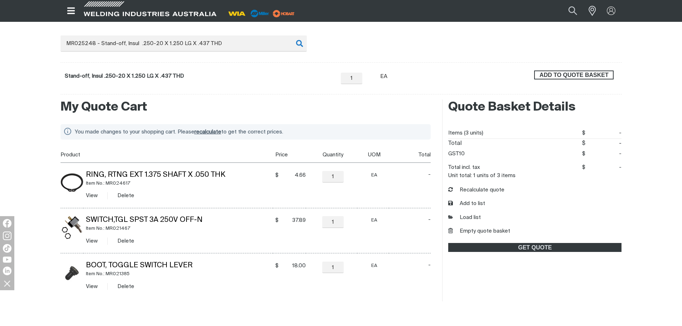
click at [549, 76] on span "ADD TO QUOTE BASKET" at bounding box center [574, 75] width 78 height 9
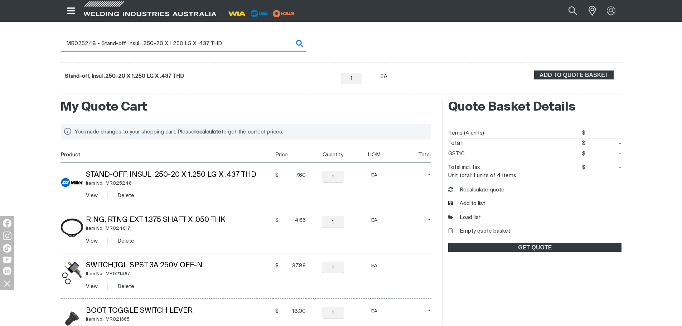
click at [142, 43] on input "MR025248 - Stand-off, Insul .250-20 X 1.250 LG X .437 THD" at bounding box center [184, 43] width 246 height 16
drag, startPoint x: 81, startPoint y: 42, endPoint x: 225, endPoint y: 39, distance: 144.0
click at [225, 39] on input "MR025248 - Stand-off, Insul .250-20 X 1.250 LG X .437 THD" at bounding box center [184, 43] width 246 height 16
type input "MR0"
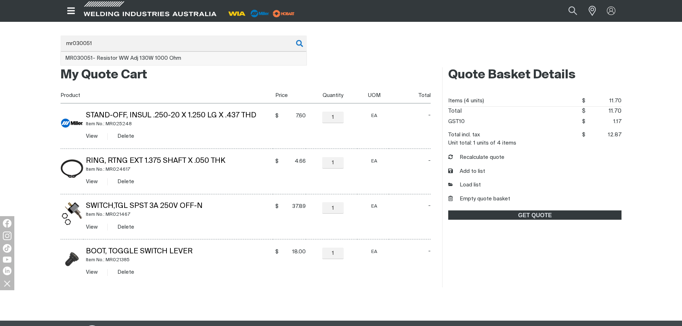
click at [131, 54] on li "MR030051 - Resistor WW Adj 130W 1000 Ohm" at bounding box center [184, 59] width 246 height 14
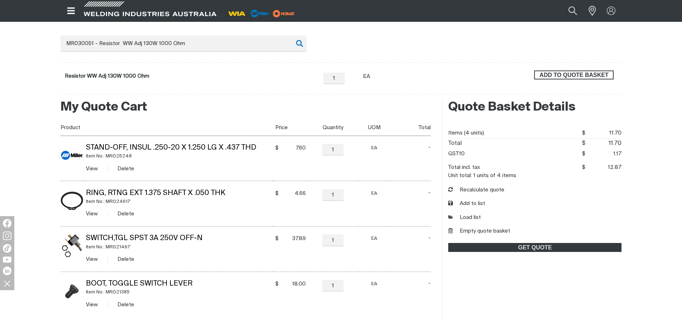
click at [543, 73] on span "ADD TO QUOTE BASKET" at bounding box center [574, 75] width 78 height 9
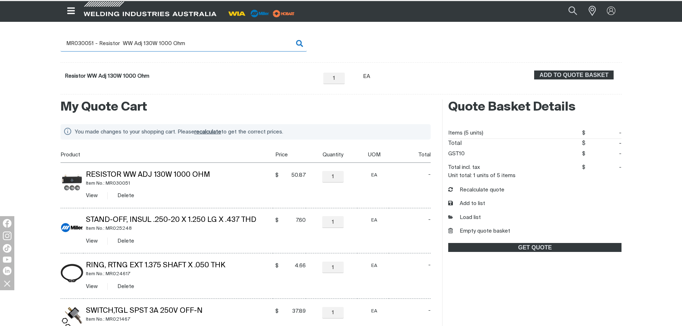
scroll to position [107, 0]
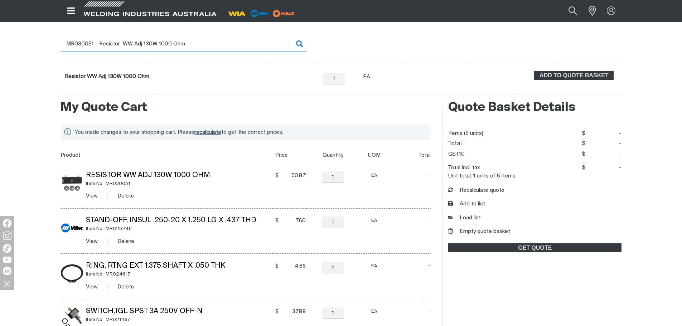
click at [150, 50] on input "MR030051 - Resistor WW Adj 130W 1000 Ohm" at bounding box center [184, 44] width 246 height 16
click at [76, 42] on input "MR030051 - Resistor WW Adj 130W 1000 Ohm" at bounding box center [184, 44] width 246 height 16
drag, startPoint x: 78, startPoint y: 43, endPoint x: 204, endPoint y: 43, distance: 125.7
click at [204, 43] on input "MR030051 - Resistor WW Adj 130W 1000 Ohm" at bounding box center [184, 44] width 246 height 16
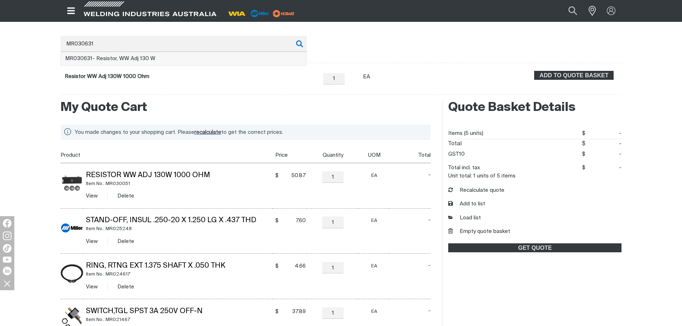
click at [170, 62] on li "MR030631 - Resistor, WW Adj 130 W" at bounding box center [184, 59] width 246 height 14
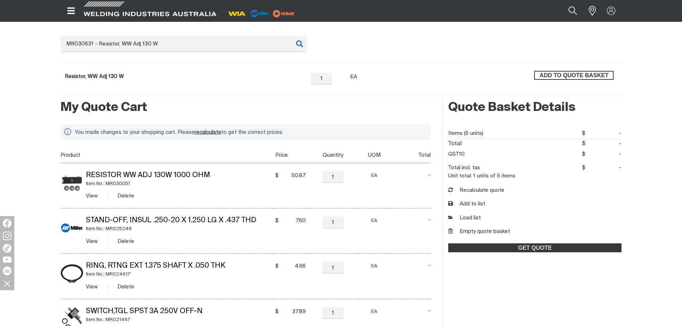
click at [549, 76] on span "ADD TO QUOTE BASKET" at bounding box center [574, 75] width 78 height 9
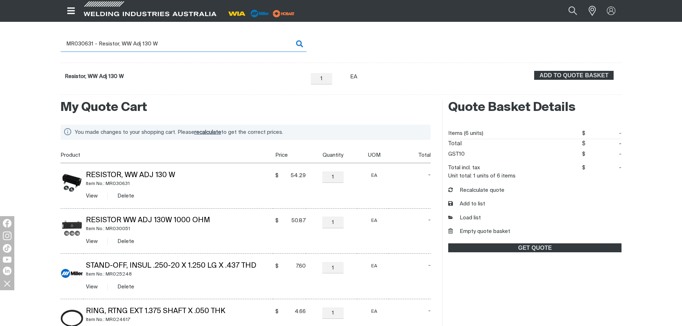
click at [91, 42] on input "MR030631 - Resistor, WW Adj 130 W" at bounding box center [184, 44] width 246 height 16
drag, startPoint x: 77, startPoint y: 43, endPoint x: 162, endPoint y: 44, distance: 84.9
click at [162, 44] on input "MR030631 - Resistor, WW Adj 130 W" at bounding box center [184, 44] width 246 height 16
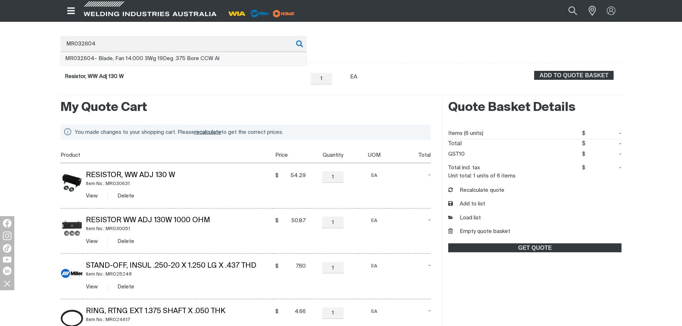
click at [189, 58] on span "MR032604 - Blade, Fan 14.000 3Wg 19Deg .375 Bore CCW Al" at bounding box center [142, 58] width 154 height 5
type input "MR032604 - Blade, Fan 14.000 3Wg 19Deg .375 Bore CCW Al"
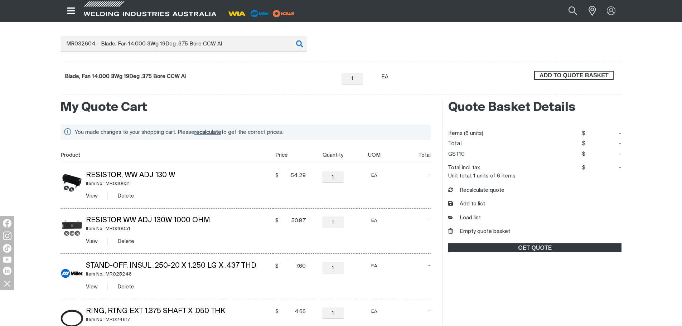
click at [603, 73] on span "ADD TO QUOTE BASKET" at bounding box center [574, 75] width 78 height 9
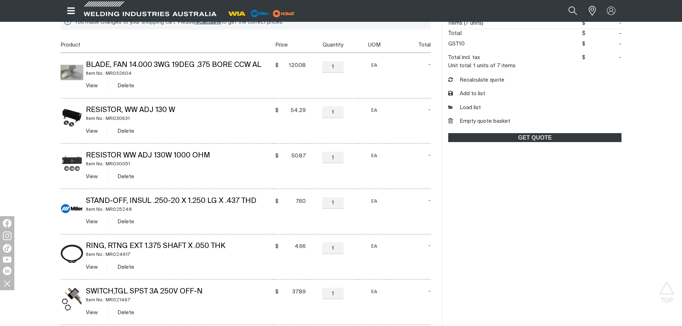
scroll to position [214, 0]
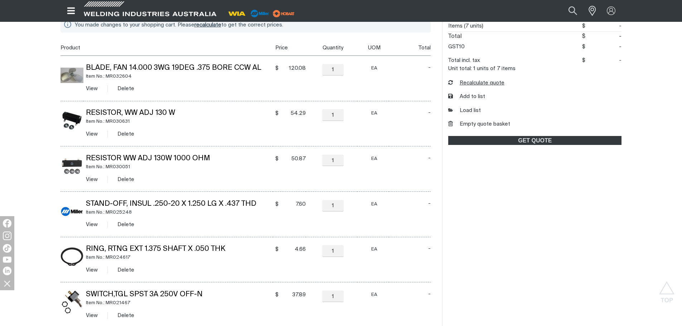
click at [485, 83] on button "Recalculate quote" at bounding box center [476, 83] width 56 height 8
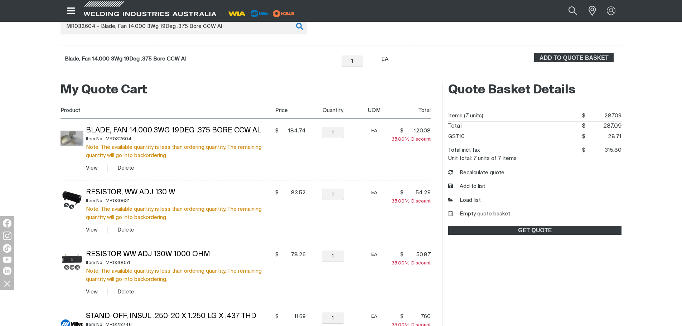
scroll to position [107, 0]
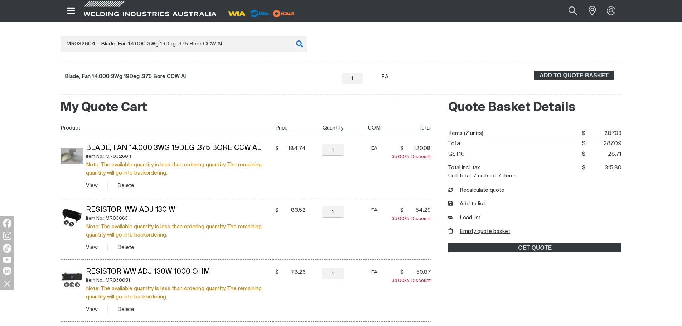
click at [486, 232] on button "Empty quote basket" at bounding box center [479, 232] width 62 height 8
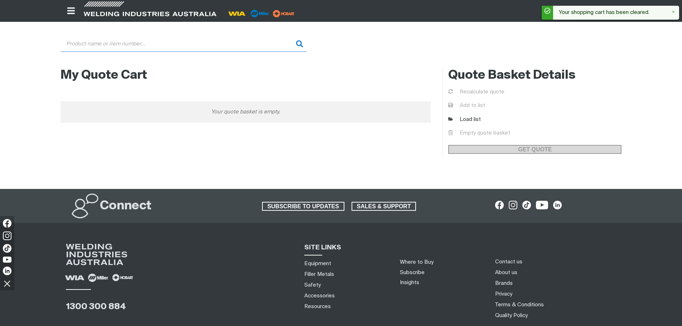
click at [172, 43] on input "Search" at bounding box center [184, 44] width 246 height 16
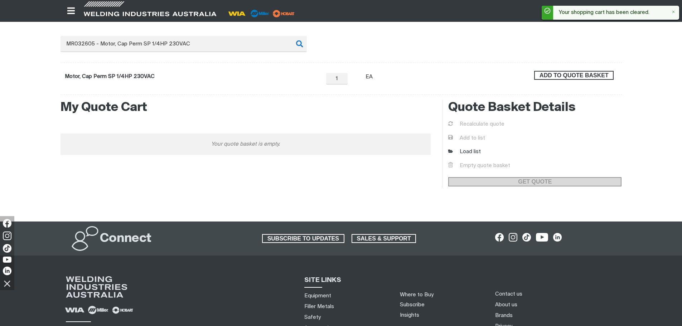
click at [610, 73] on span "ADD TO QUOTE BASKET" at bounding box center [574, 75] width 78 height 9
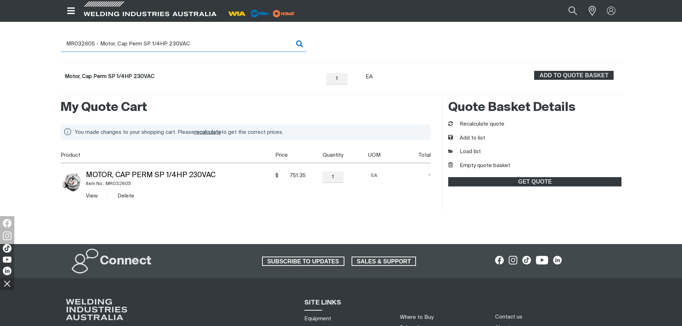
click at [193, 48] on input "MR032605 - Motor, Cap Perm SP 1/4HP 230VAC" at bounding box center [184, 44] width 246 height 16
drag, startPoint x: 198, startPoint y: 45, endPoint x: 81, endPoint y: 45, distance: 117.1
click at [81, 45] on input "MR032605 - Motor, Cap Perm SP 1/4HP 230VAC" at bounding box center [184, 44] width 246 height 16
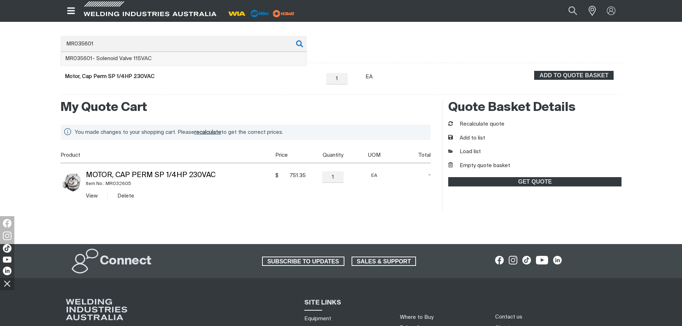
click at [119, 60] on span "MR035601 - Solenoid Valve 115VAC" at bounding box center [108, 58] width 87 height 5
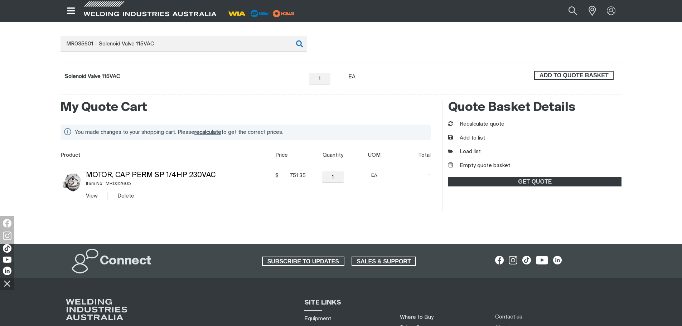
click at [590, 77] on span "ADD TO QUOTE BASKET" at bounding box center [574, 75] width 78 height 9
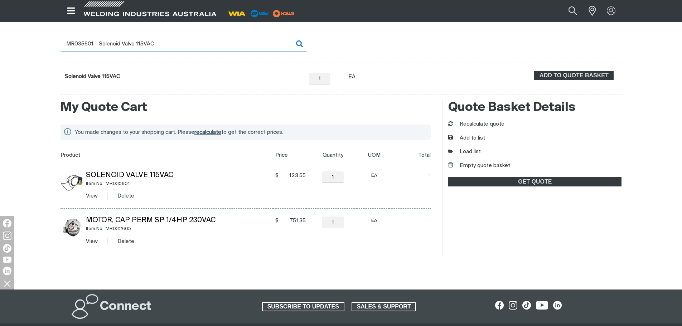
click at [111, 48] on input "MR035601 - Solenoid Valve 115VAC" at bounding box center [184, 44] width 246 height 16
drag, startPoint x: 81, startPoint y: 42, endPoint x: 164, endPoint y: 42, distance: 82.7
click at [164, 42] on input "MR035601 - Solenoid Valve 115VAC" at bounding box center [184, 44] width 246 height 16
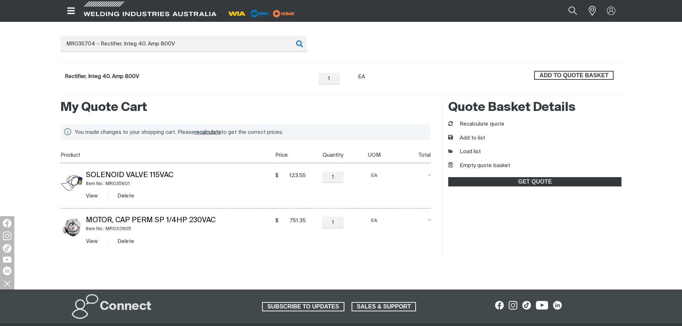
click at [567, 75] on span "ADD TO QUOTE BASKET" at bounding box center [574, 75] width 78 height 9
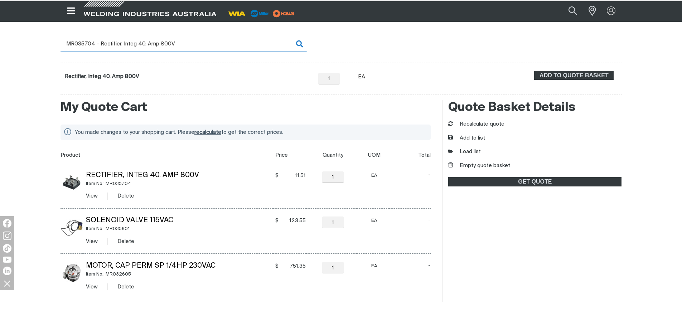
click at [75, 45] on input "MR035704 - Rectifier, Integ 40. Amp 800V" at bounding box center [184, 44] width 246 height 16
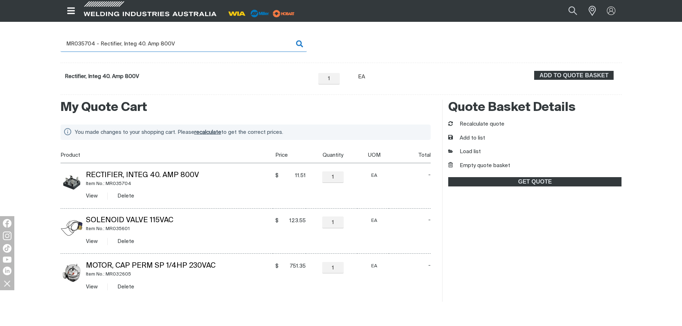
drag, startPoint x: 81, startPoint y: 43, endPoint x: 190, endPoint y: 44, distance: 108.5
click at [190, 44] on input "MR035704 - Rectifier, Integ 40. Amp 800V" at bounding box center [184, 44] width 246 height 16
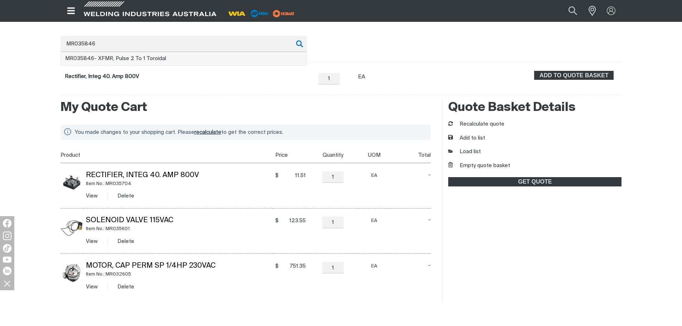
click at [219, 58] on li "MR035846 - XFMR, Pulse 2 To 1 Toroidal" at bounding box center [184, 59] width 246 height 14
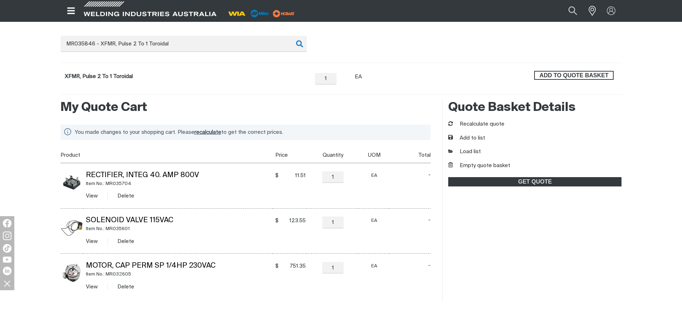
click at [585, 73] on span "ADD TO QUOTE BASKET" at bounding box center [574, 75] width 78 height 9
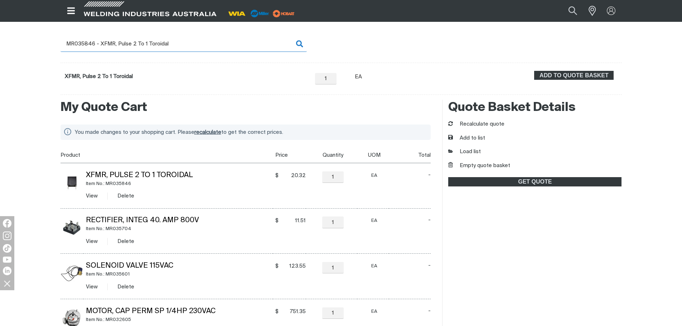
click at [90, 39] on input "MR035846 - XFMR, Pulse 2 To 1 Toroidal" at bounding box center [184, 44] width 246 height 16
drag, startPoint x: 84, startPoint y: 40, endPoint x: 178, endPoint y: 42, distance: 94.2
click at [178, 42] on input "MR035846 - XFMR, Pulse 2 To 1 Toroidal" at bounding box center [184, 44] width 246 height 16
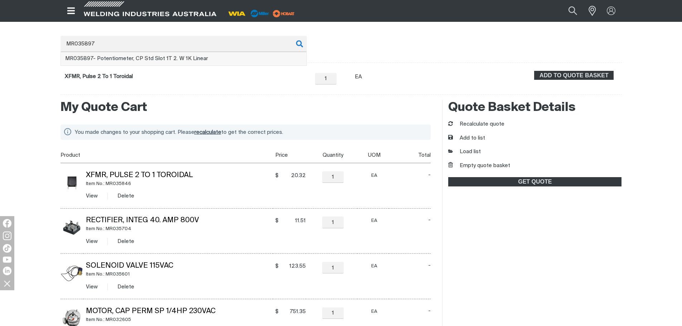
click at [284, 56] on li "MR035897 - Potentiometer, CP Std Slot 1T 2. W 1K Linear" at bounding box center [184, 59] width 246 height 14
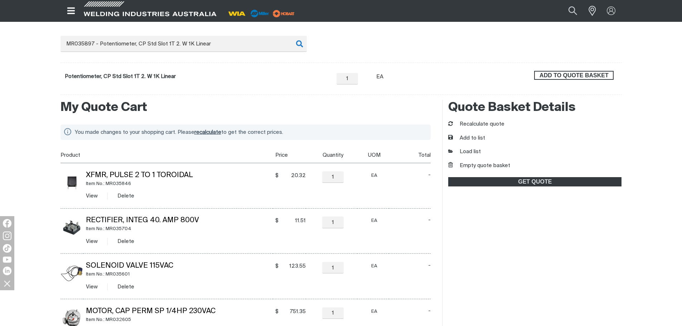
click at [565, 72] on span "ADD TO QUOTE BASKET" at bounding box center [574, 75] width 78 height 9
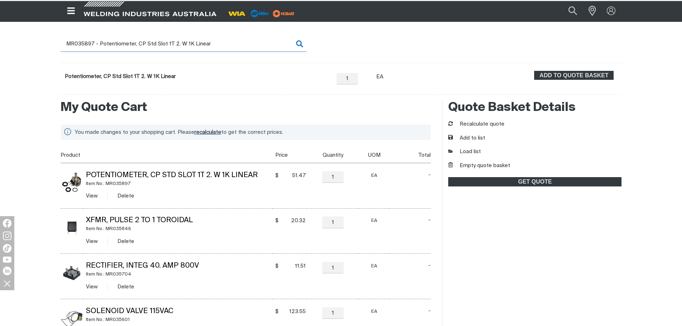
click at [99, 43] on input "MR035897 - Potentiometer, CP Std Slot 1T 2. W 1K Linear" at bounding box center [184, 44] width 246 height 16
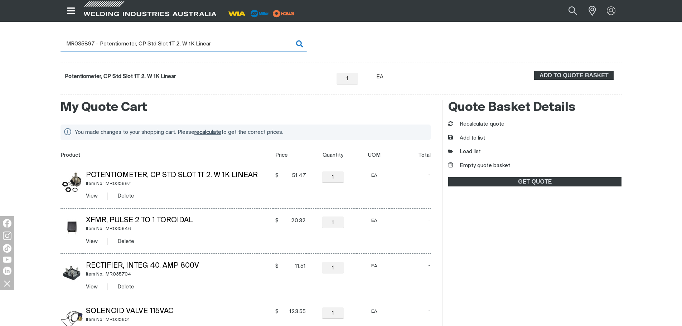
drag, startPoint x: 81, startPoint y: 43, endPoint x: 215, endPoint y: 43, distance: 134.3
click at [215, 43] on input "MR035897 - Potentiometer, CP Std Slot 1T 2. W 1K Linear" at bounding box center [184, 44] width 246 height 16
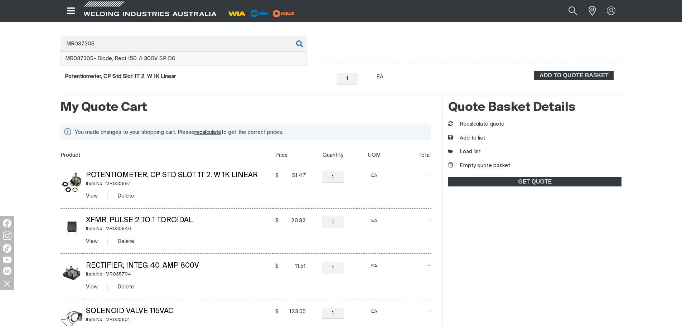
click at [212, 57] on li "MR037305 - Diode, Rect 150. A 300V SP D0" at bounding box center [184, 59] width 246 height 14
type input "MR037305 - Diode, Rect 150. A 300V SP D0"
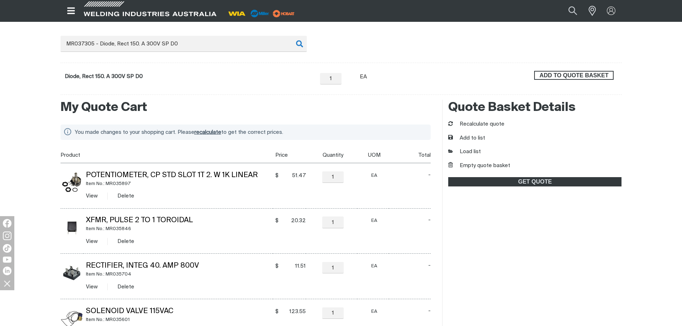
click at [575, 74] on span "ADD TO QUOTE BASKET" at bounding box center [574, 75] width 78 height 9
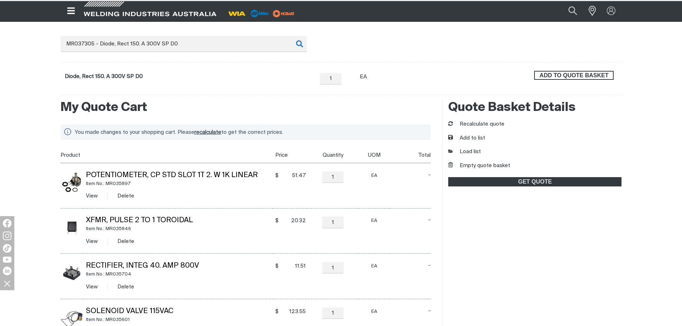
click at [550, 74] on span "ADD TO QUOTE BASKET" at bounding box center [574, 75] width 78 height 9
click at [239, 74] on form "Diode, Rect 150. A 300V SP D0 − 1 Quantity + Unit of measure EA ADD TO QUOTE BA…" at bounding box center [342, 79] width 562 height 32
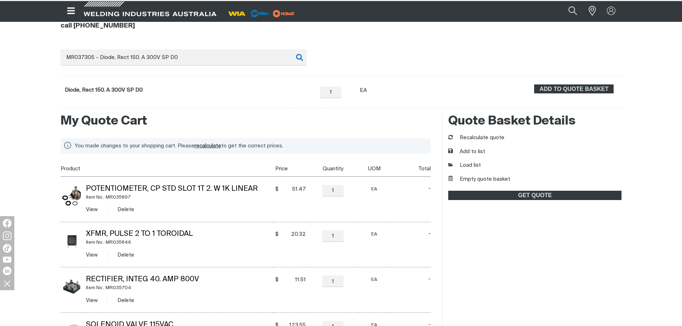
scroll to position [71, 0]
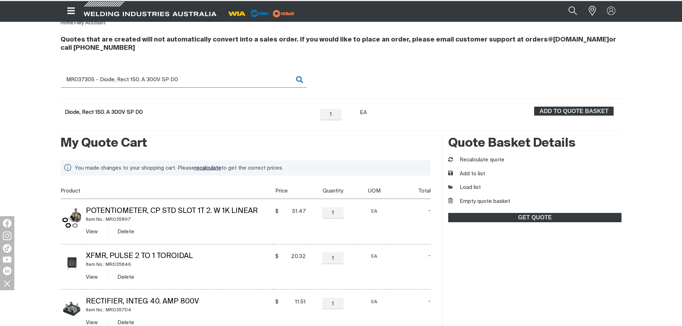
click at [217, 82] on input "MR037305 - Diode, Rect 150. A 300V SP D0" at bounding box center [184, 80] width 246 height 16
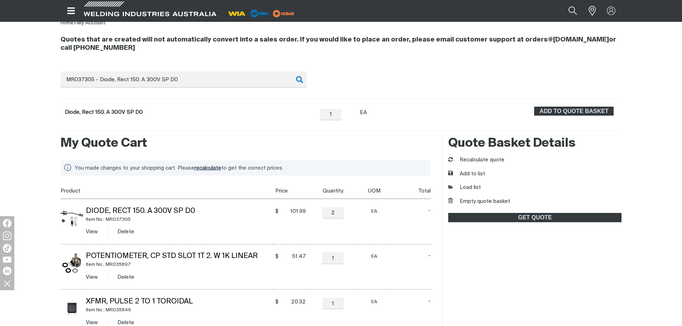
drag, startPoint x: 584, startPoint y: 106, endPoint x: 208, endPoint y: 128, distance: 376.4
click at [208, 135] on div "Quote Basket Home > My Account Quotes that are created will not automatically c…" at bounding box center [341, 241] width 682 height 532
click at [208, 128] on form "Diode, Rect 150. A 300V SP D0 − 1 Quantity + Unit of measure EA ADD TO QUOTE BA…" at bounding box center [342, 114] width 562 height 32
drag, startPoint x: 339, startPoint y: 211, endPoint x: 321, endPoint y: 208, distance: 18.1
click at [321, 208] on div "2 Quantity" at bounding box center [333, 212] width 26 height 11
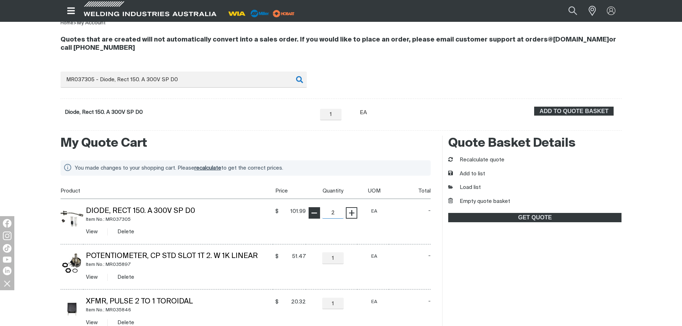
type input "1"
click at [317, 210] on span "−" at bounding box center [314, 213] width 7 height 12
click at [473, 159] on button "Recalculate quote" at bounding box center [476, 160] width 56 height 8
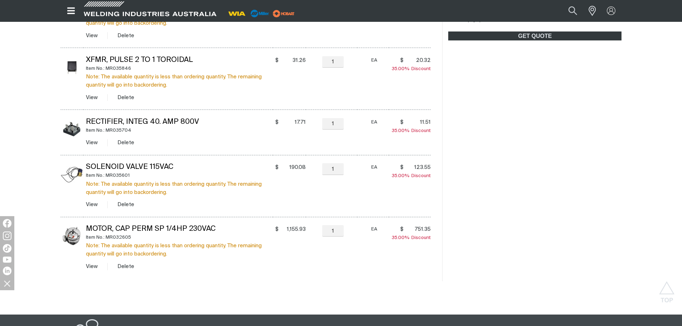
scroll to position [322, 0]
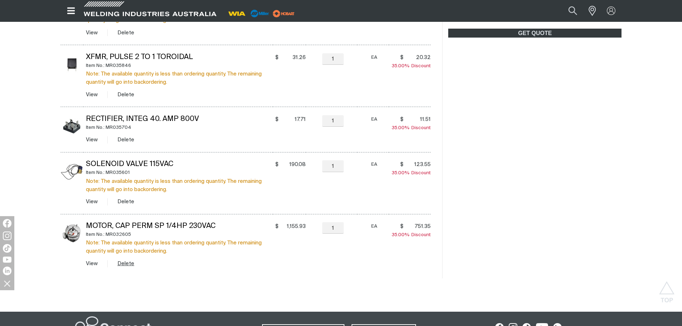
click at [126, 264] on button "Delete" at bounding box center [125, 264] width 17 height 8
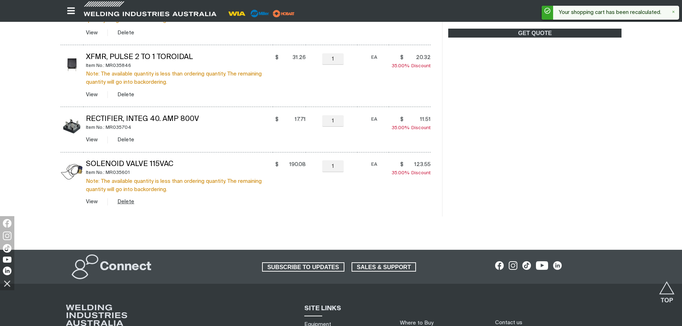
click at [126, 203] on button "Delete" at bounding box center [125, 202] width 17 height 8
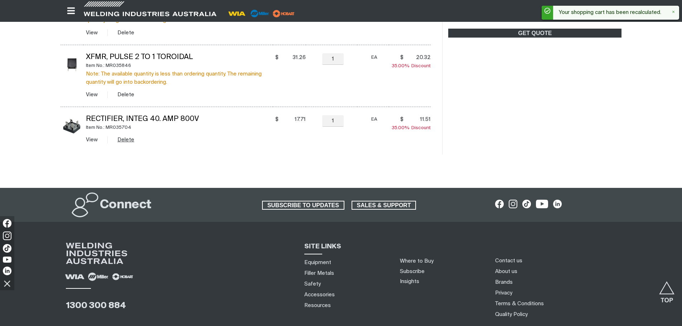
click at [122, 138] on button "Delete" at bounding box center [125, 140] width 17 height 8
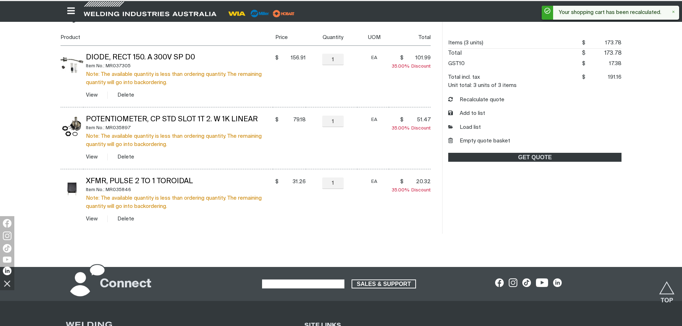
scroll to position [178, 0]
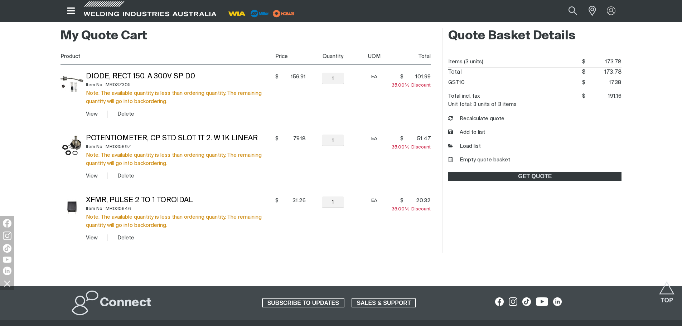
click at [130, 112] on button "Delete" at bounding box center [125, 114] width 17 height 8
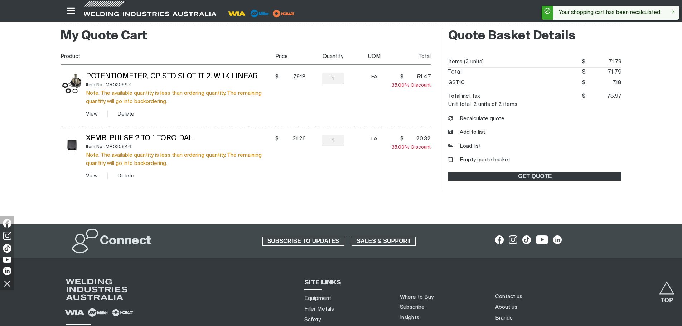
click at [125, 114] on button "Delete" at bounding box center [125, 114] width 17 height 8
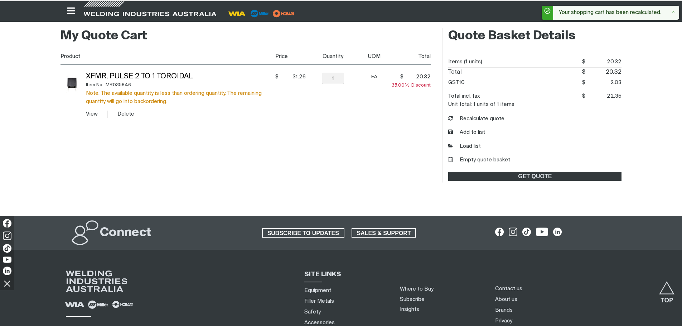
click at [125, 114] on button "Delete" at bounding box center [125, 114] width 17 height 8
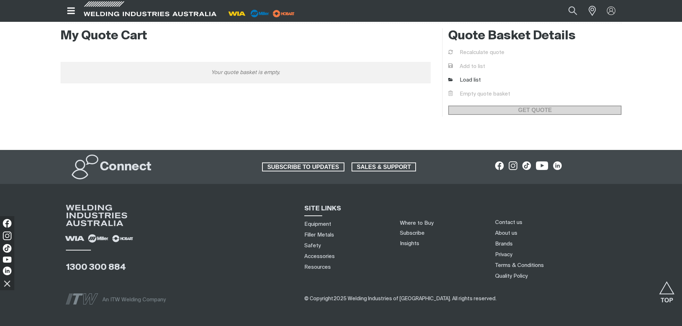
click at [150, 70] on div "Your quote basket is empty." at bounding box center [246, 72] width 371 height 21
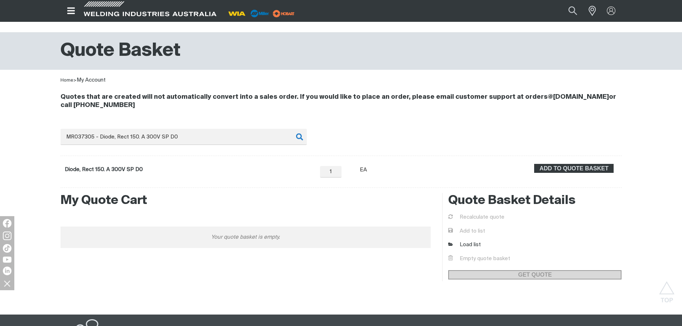
scroll to position [0, 0]
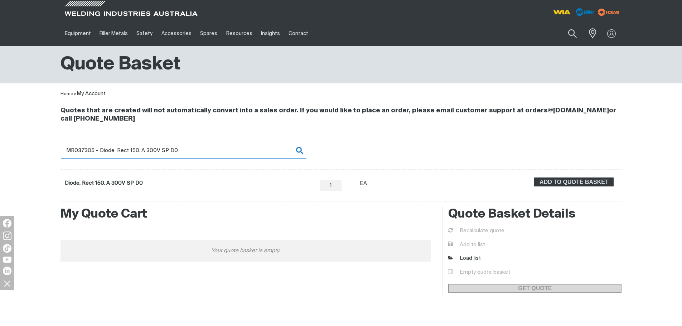
click at [93, 153] on input "MR037305 - Diode, Rect 150. A 300V SP D0" at bounding box center [184, 151] width 246 height 16
drag, startPoint x: 92, startPoint y: 149, endPoint x: 211, endPoint y: 152, distance: 119.3
click at [211, 152] on input "MR037305 - Diode, Rect 150. A 300V SP D0" at bounding box center [184, 151] width 246 height 16
type input "MR037306"
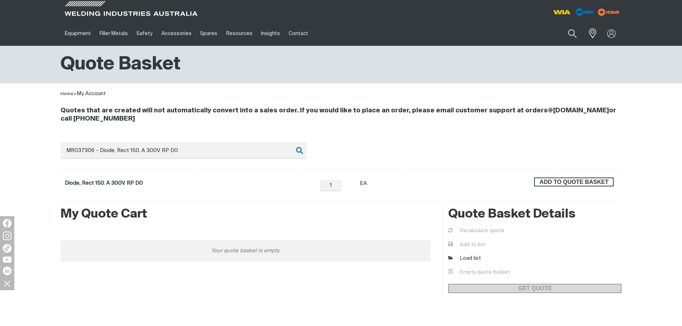
click at [582, 178] on button "ADD TO QUOTE BASKET" at bounding box center [574, 182] width 80 height 9
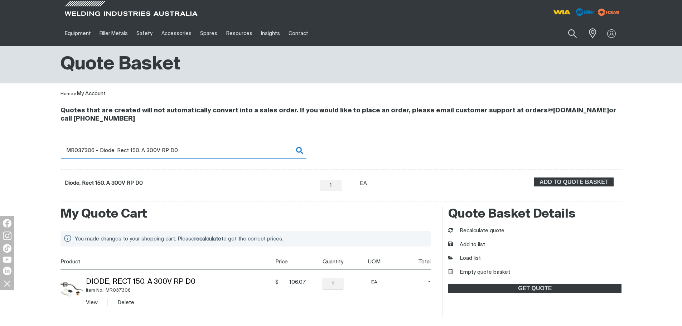
click at [86, 150] on input "MR037306 - Diode, Rect 150. A 300V RP D0" at bounding box center [184, 151] width 246 height 16
drag, startPoint x: 86, startPoint y: 150, endPoint x: 210, endPoint y: 154, distance: 124.0
click at [210, 154] on input "MR037306 - Diode, Rect 150. A 300V RP D0" at bounding box center [184, 151] width 246 height 16
click at [295, 154] on input "MR037956" at bounding box center [184, 151] width 246 height 16
click at [297, 151] on input "MR037956" at bounding box center [184, 151] width 246 height 16
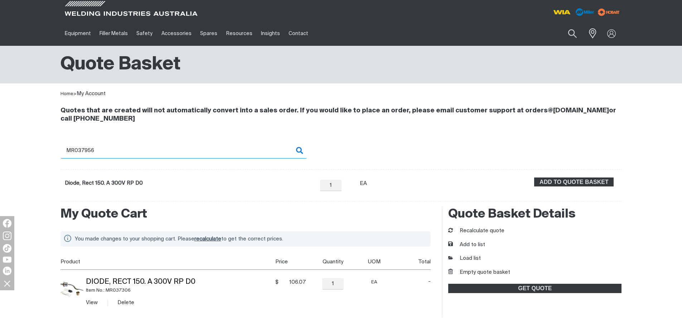
click at [152, 151] on input "MR037956" at bounding box center [184, 151] width 246 height 16
type input "MR037956"
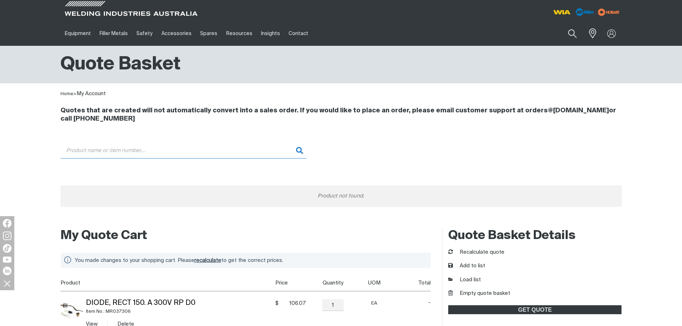
click at [152, 151] on input "Search" at bounding box center [184, 151] width 246 height 16
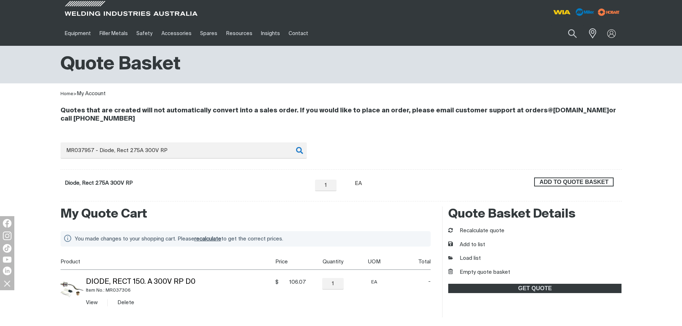
click at [576, 178] on span "ADD TO QUOTE BASKET" at bounding box center [574, 182] width 78 height 9
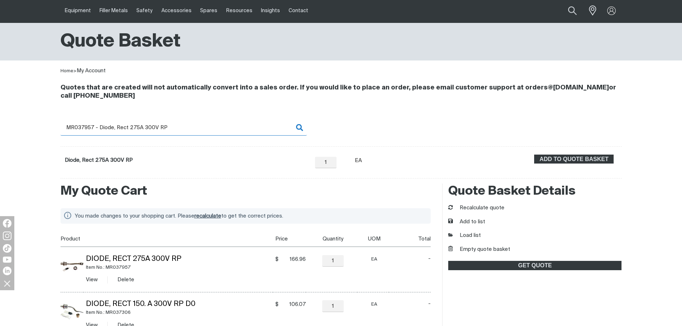
scroll to position [36, 0]
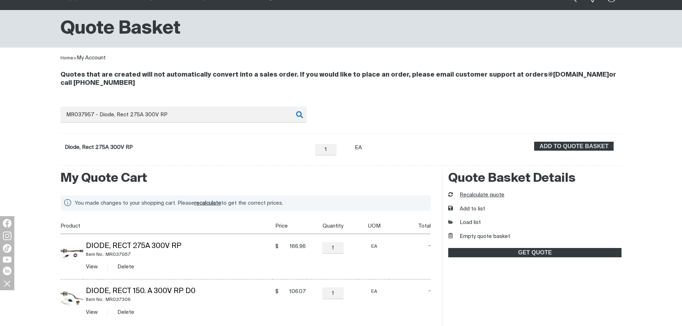
click at [486, 194] on button "Recalculate quote" at bounding box center [476, 195] width 56 height 8
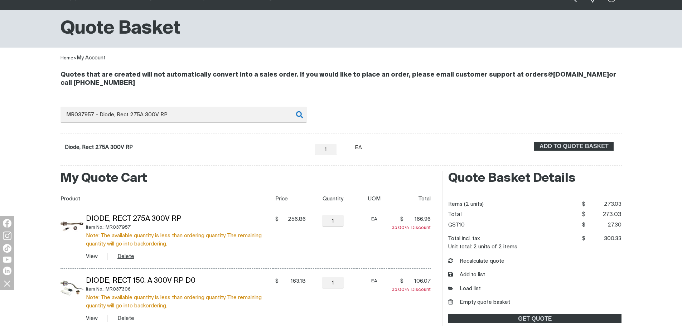
click at [125, 254] on button "Delete" at bounding box center [125, 257] width 17 height 8
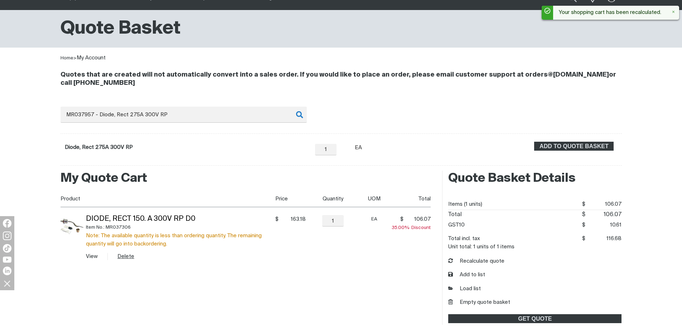
click at [126, 257] on button "Delete" at bounding box center [125, 257] width 17 height 8
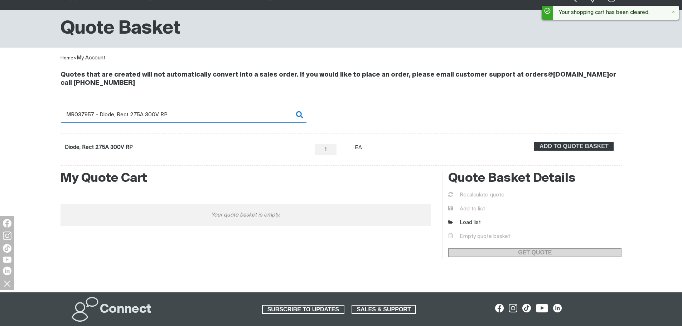
click at [187, 114] on input "MR037957 - Diode, Rect 275A 300V RP" at bounding box center [184, 115] width 246 height 16
drag, startPoint x: 193, startPoint y: 116, endPoint x: 79, endPoint y: 113, distance: 113.6
click at [79, 113] on input "MR037957 - Diode, Rect 275A 300V RP" at bounding box center [184, 115] width 246 height 16
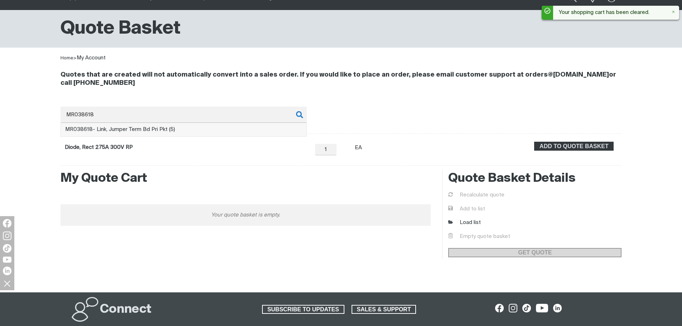
click at [297, 131] on li "MR038618 - Link, Jumper Term Bd Pri Pkt (5)" at bounding box center [184, 130] width 246 height 14
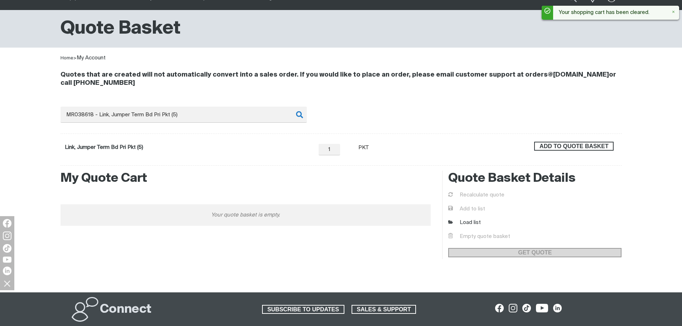
click at [558, 148] on span "ADD TO QUOTE BASKET" at bounding box center [574, 146] width 78 height 9
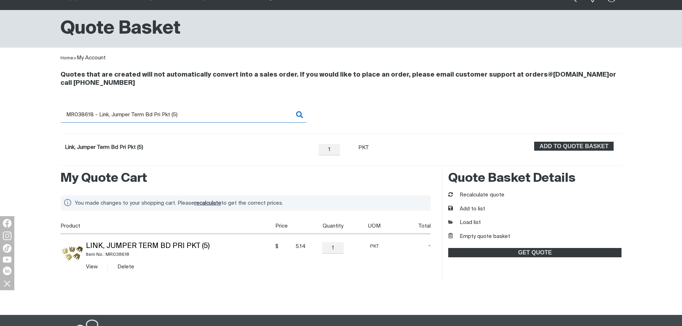
click at [96, 119] on input "MR038618 - Link, Jumper Term Bd Pri Pkt (5)" at bounding box center [184, 115] width 246 height 16
drag, startPoint x: 80, startPoint y: 114, endPoint x: 192, endPoint y: 116, distance: 112.5
click at [192, 116] on input "MR038618 - Link, Jumper Term Bd Pri Pkt (5)" at bounding box center [184, 115] width 246 height 16
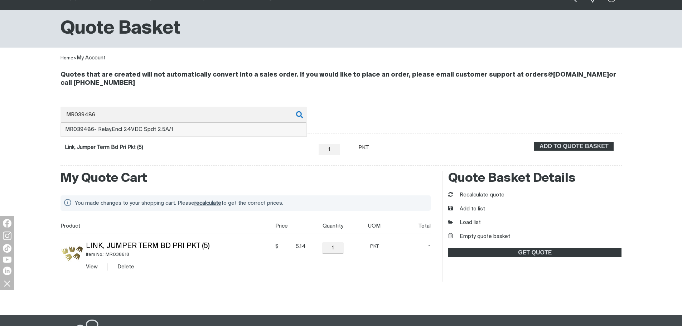
click at [160, 131] on span "MR039486 - Relay,Encl 24VDC Spdt 2.5A/1" at bounding box center [119, 129] width 108 height 5
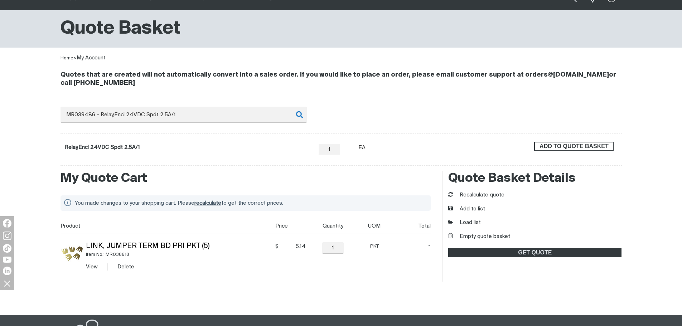
click at [543, 144] on span "ADD TO QUOTE BASKET" at bounding box center [574, 146] width 78 height 9
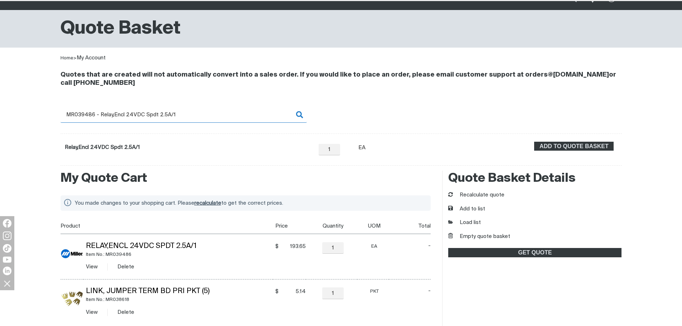
click at [88, 115] on input "MR039486 - Relay,Encl 24VDC Spdt 2.5A/1" at bounding box center [184, 115] width 246 height 16
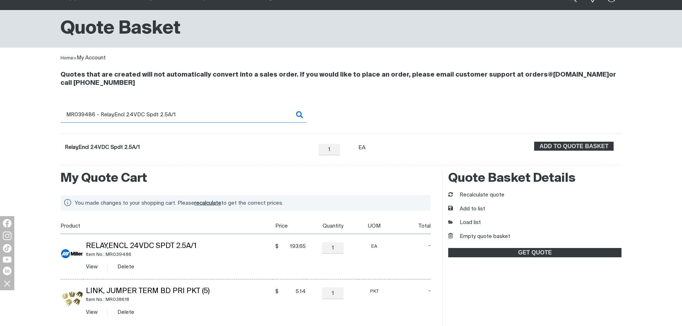
drag, startPoint x: 82, startPoint y: 114, endPoint x: 194, endPoint y: 118, distance: 112.9
click at [194, 118] on input "MR039486 - Relay,Encl 24VDC Spdt 2.5A/1" at bounding box center [184, 115] width 246 height 16
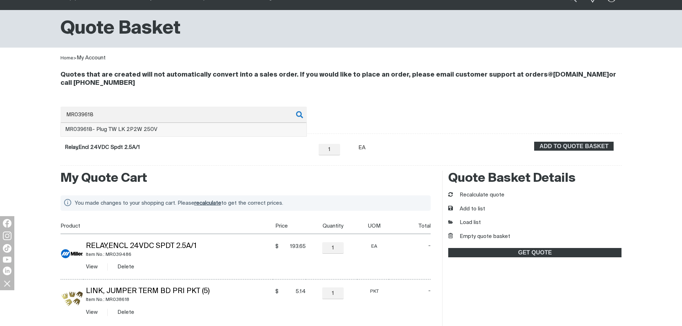
click at [176, 128] on li "MR039618 - Plug TW LK 2P2W 250V" at bounding box center [184, 130] width 246 height 14
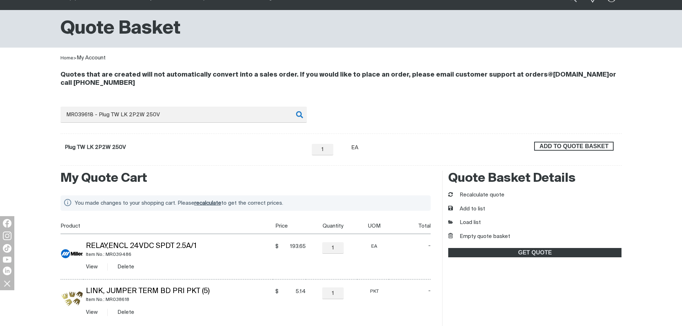
click at [579, 145] on span "ADD TO QUOTE BASKET" at bounding box center [574, 146] width 78 height 9
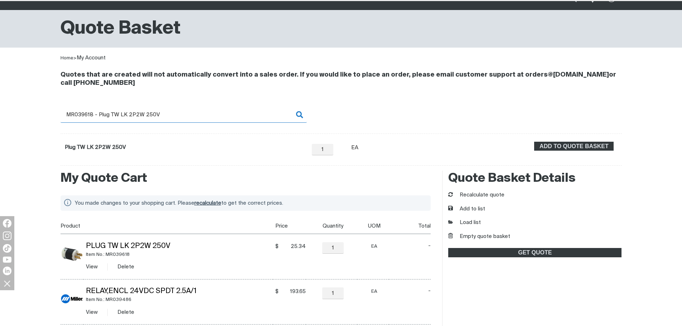
click at [89, 114] on input "MR039618 - Plug TW LK 2P2W 250V" at bounding box center [184, 115] width 246 height 16
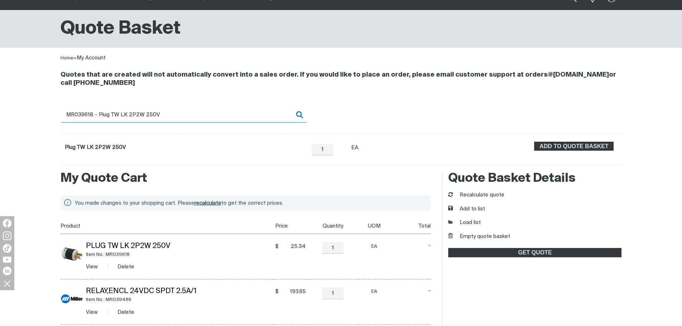
drag, startPoint x: 81, startPoint y: 115, endPoint x: 189, endPoint y: 116, distance: 107.5
click at [189, 116] on input "MR039618 - Plug TW LK 2P2W 250V" at bounding box center [184, 115] width 246 height 16
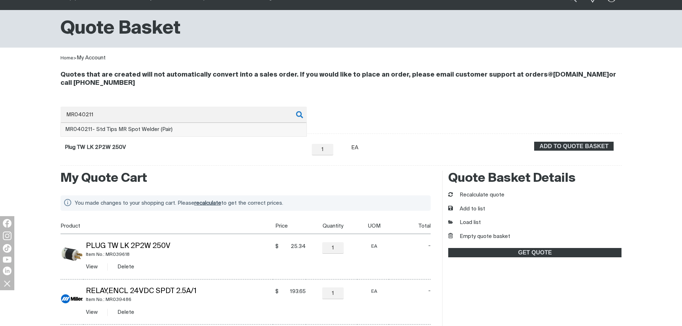
click at [142, 130] on span "MR040211 - Std Tips MR [PERSON_NAME] Welder (Pair)" at bounding box center [118, 129] width 107 height 5
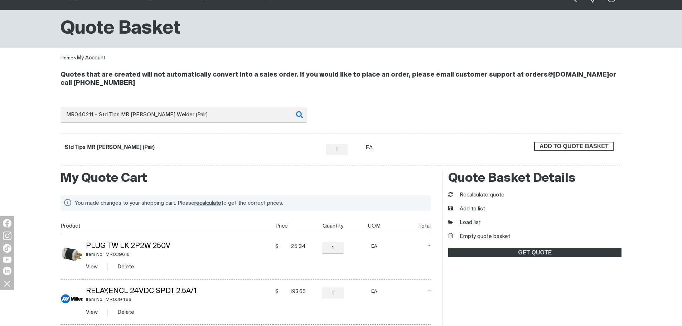
click at [559, 144] on span "ADD TO QUOTE BASKET" at bounding box center [574, 146] width 78 height 9
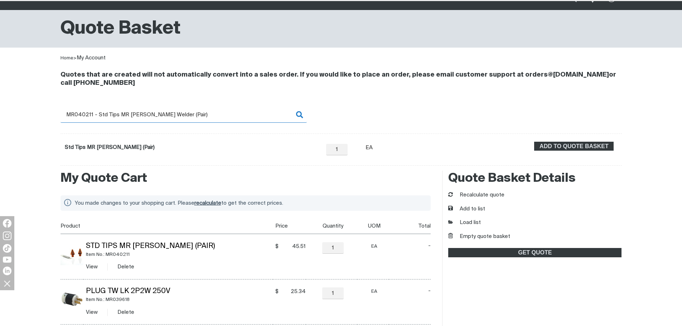
click at [103, 109] on input "MR040211 - Std Tips MR [PERSON_NAME] Welder (Pair)" at bounding box center [184, 115] width 246 height 16
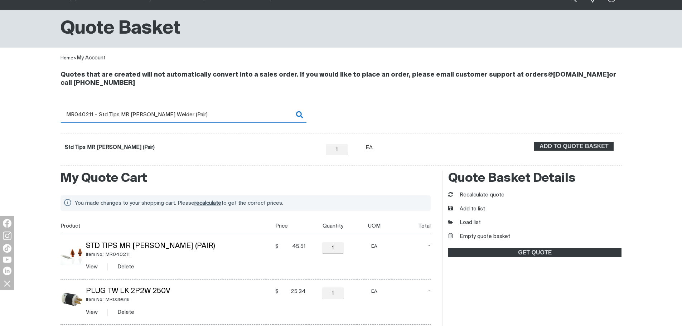
drag, startPoint x: 81, startPoint y: 112, endPoint x: 199, endPoint y: 114, distance: 117.5
click at [199, 114] on input "MR040211 - Std Tips MR [PERSON_NAME] Welder (Pair)" at bounding box center [184, 115] width 246 height 16
type input "MR042886"
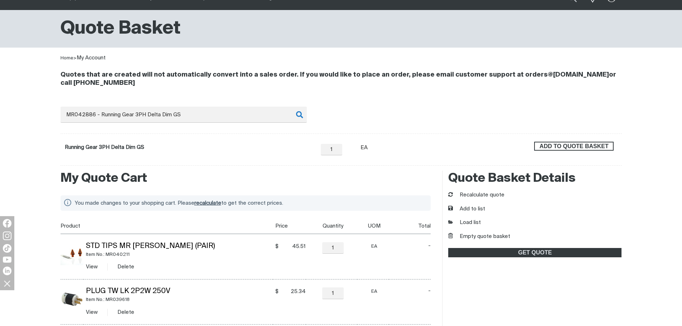
click at [553, 145] on span "ADD TO QUOTE BASKET" at bounding box center [574, 146] width 78 height 9
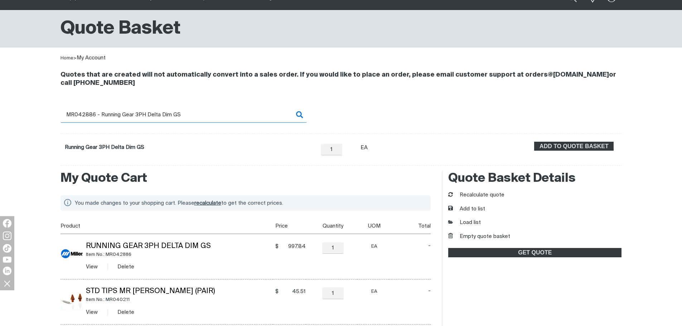
click at [86, 115] on input "MR042886 - Running Gear 3PH Delta Dim GS" at bounding box center [184, 115] width 246 height 16
drag, startPoint x: 81, startPoint y: 113, endPoint x: 193, endPoint y: 112, distance: 112.1
click at [193, 112] on input "MR042886 - Running Gear 3PH Delta Dim GS" at bounding box center [184, 115] width 246 height 16
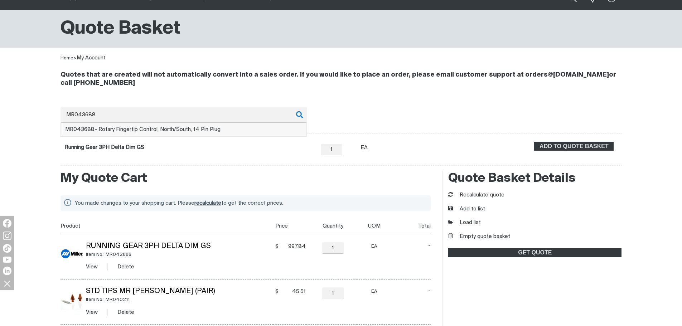
click at [243, 125] on li "MR043688 - Rotary Fingertip Control, North/South, 14 Pin Plug" at bounding box center [184, 130] width 246 height 14
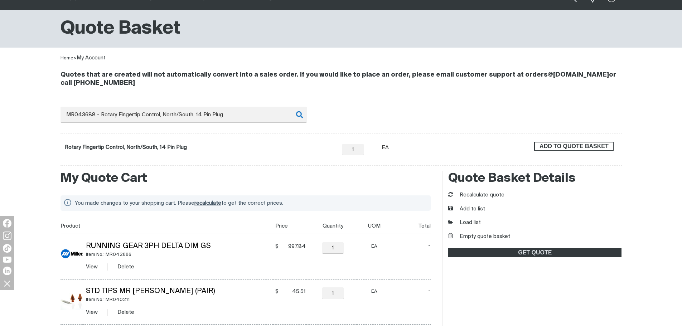
click at [578, 145] on span "ADD TO QUOTE BASKET" at bounding box center [574, 146] width 78 height 9
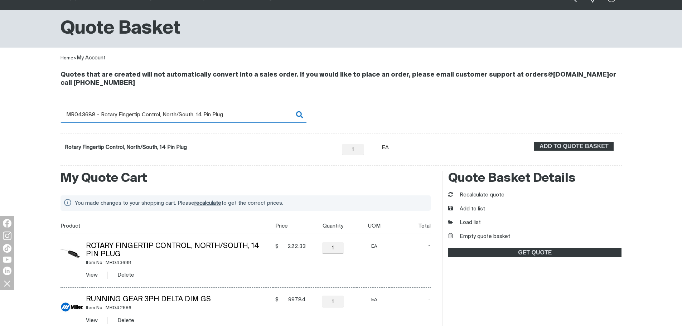
click at [106, 111] on input "MR043688 - Rotary Fingertip Control, North/South, 14 Pin Plug" at bounding box center [184, 115] width 246 height 16
drag, startPoint x: 84, startPoint y: 114, endPoint x: 241, endPoint y: 116, distance: 156.9
click at [241, 116] on input "MR043688 - Rotary Fingertip Control, North/South, 14 Pin Plug" at bounding box center [184, 115] width 246 height 16
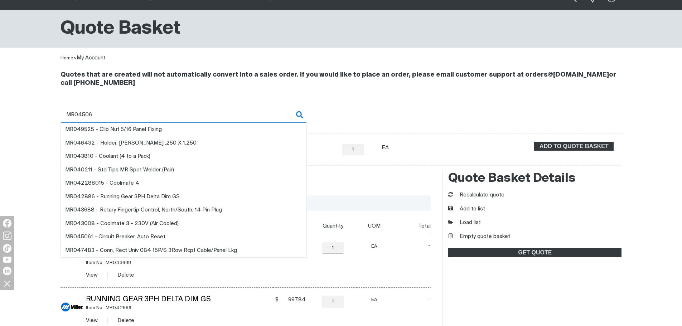
type input "MR045061"
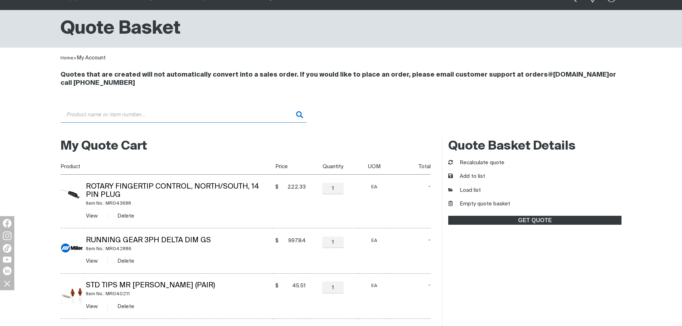
click at [131, 112] on input "Search" at bounding box center [184, 115] width 246 height 16
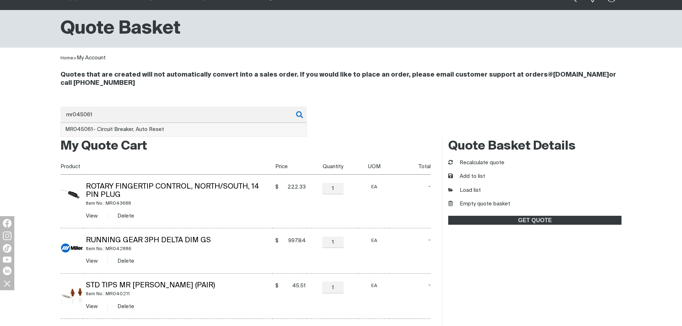
click at [144, 130] on span "MR045061 - Circuit Breaker, Auto Reset" at bounding box center [114, 129] width 99 height 5
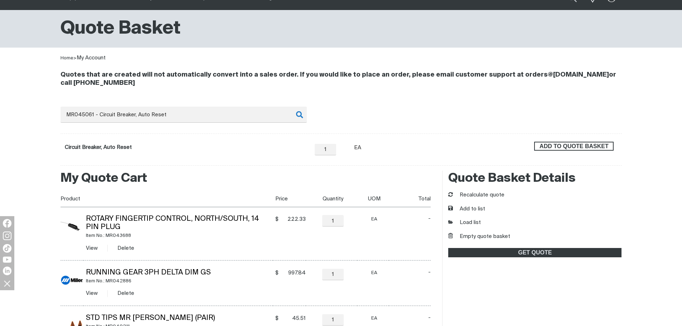
click at [605, 146] on span "ADD TO QUOTE BASKET" at bounding box center [574, 146] width 78 height 9
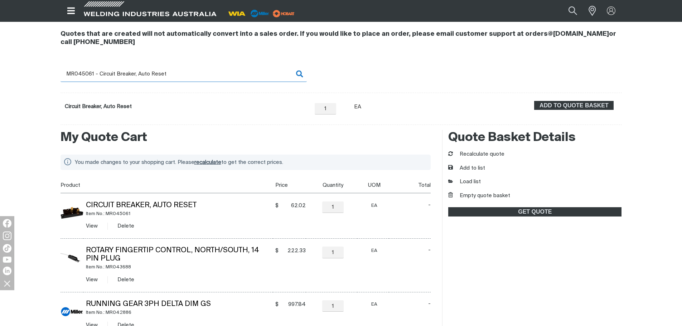
scroll to position [71, 0]
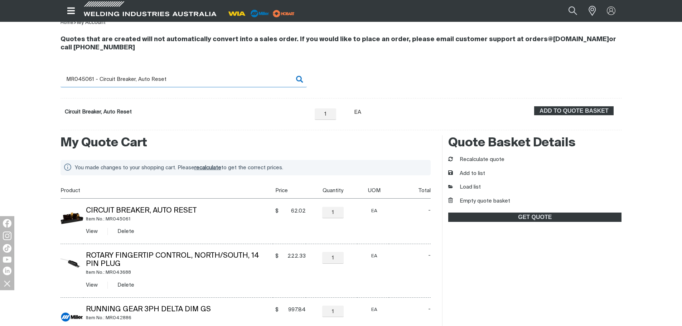
click at [128, 79] on input "MR045061 - Circuit Breaker, Auto Reset" at bounding box center [184, 79] width 246 height 16
drag, startPoint x: 85, startPoint y: 77, endPoint x: 195, endPoint y: 78, distance: 110.3
click at [195, 78] on input "MR045061 - Circuit Breaker, Auto Reset" at bounding box center [184, 79] width 246 height 16
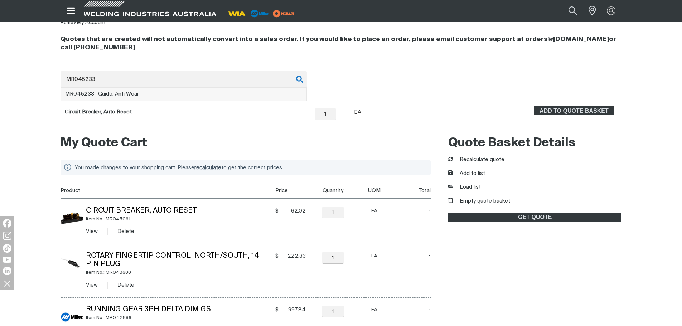
click at [126, 98] on li "MR045233 - Guide, Anti Wear" at bounding box center [184, 95] width 246 height 14
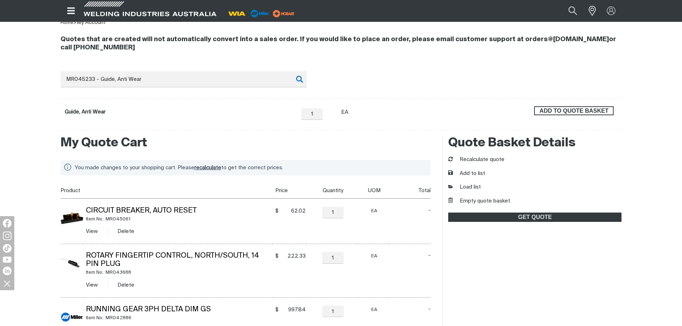
click at [577, 110] on span "ADD TO QUOTE BASKET" at bounding box center [574, 110] width 78 height 9
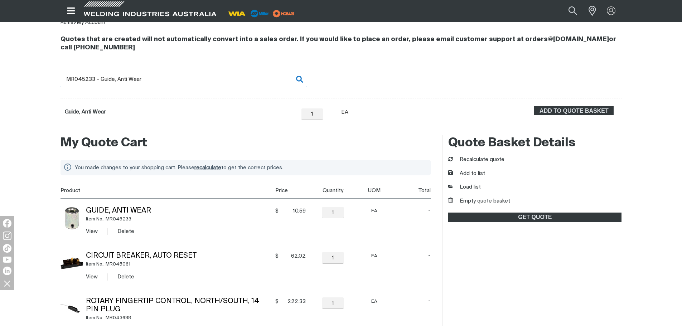
click at [91, 84] on input "MR045233 - Guide, Anti Wear" at bounding box center [184, 79] width 246 height 16
drag, startPoint x: 86, startPoint y: 79, endPoint x: 167, endPoint y: 80, distance: 81.0
click at [167, 80] on input "MR045233 - Guide, Anti Wear" at bounding box center [184, 79] width 246 height 16
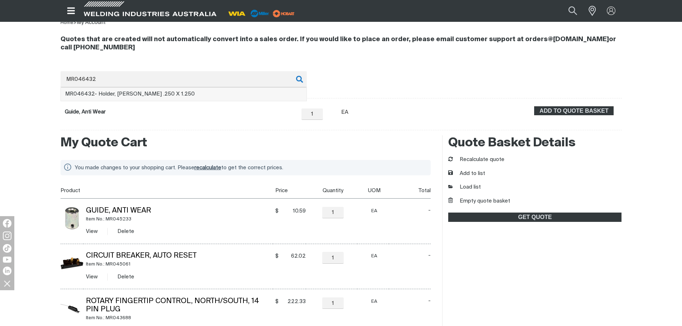
click at [188, 88] on li "MR046432 - Holder, [PERSON_NAME] .250 X 1.250" at bounding box center [184, 95] width 246 height 14
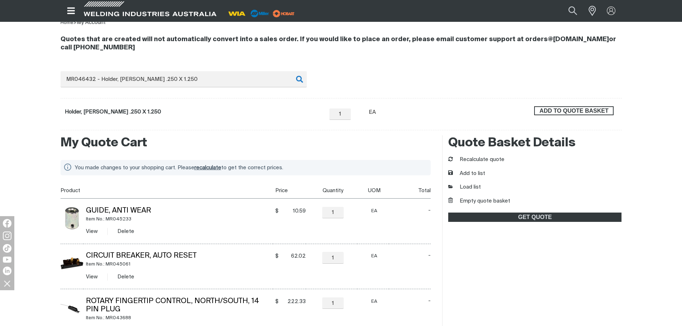
click at [574, 110] on span "ADD TO QUOTE BASKET" at bounding box center [574, 110] width 78 height 9
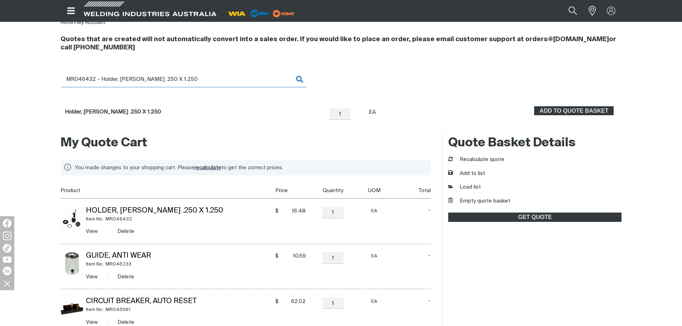
click at [105, 76] on input "MR046432 - Holder, [PERSON_NAME] .250 X 1.250" at bounding box center [184, 79] width 246 height 16
drag, startPoint x: 83, startPoint y: 79, endPoint x: 182, endPoint y: 85, distance: 99.7
click at [182, 85] on input "MR046432 - Holder, [PERSON_NAME] .250 X 1.250" at bounding box center [184, 79] width 246 height 16
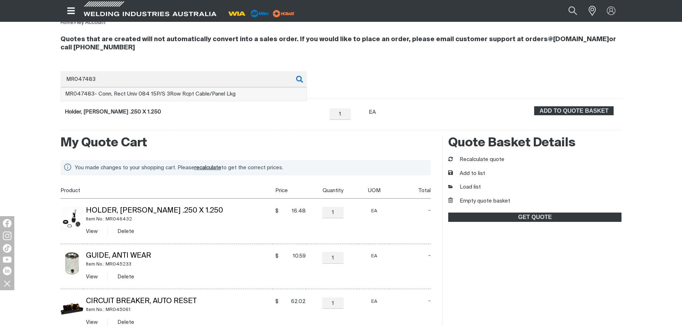
click at [194, 98] on li "MR047483 - Conn, Rect Univ 084 15P/S 3Row Rcpt Cable/Panel Lkg" at bounding box center [184, 95] width 246 height 14
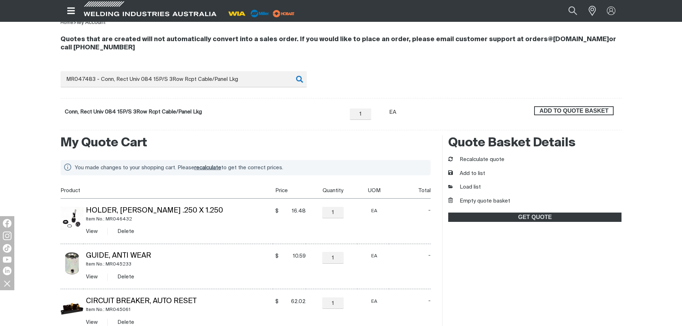
click at [597, 109] on span "ADD TO QUOTE BASKET" at bounding box center [574, 110] width 78 height 9
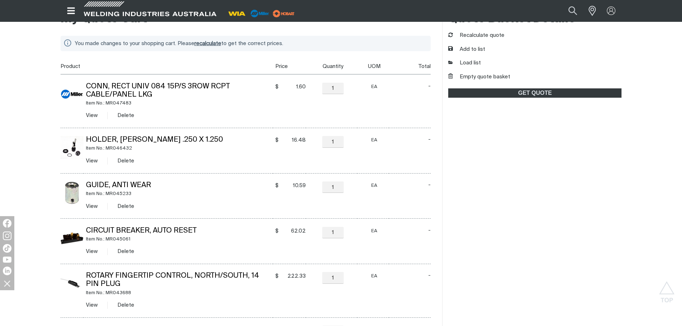
scroll to position [107, 0]
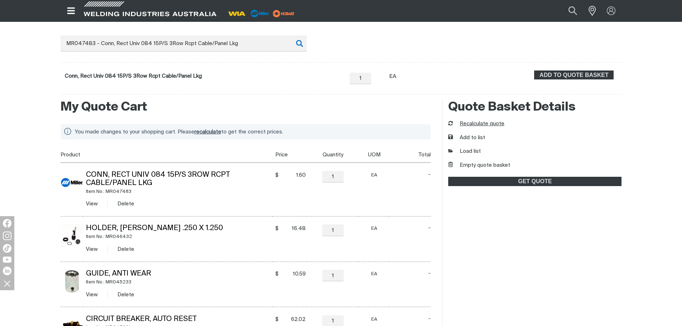
click at [460, 125] on button "Recalculate quote" at bounding box center [476, 124] width 56 height 8
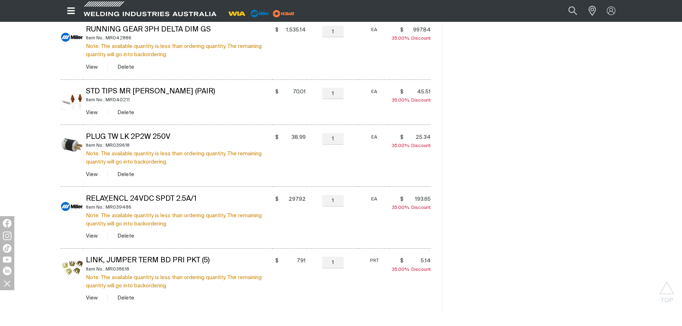
scroll to position [498, 0]
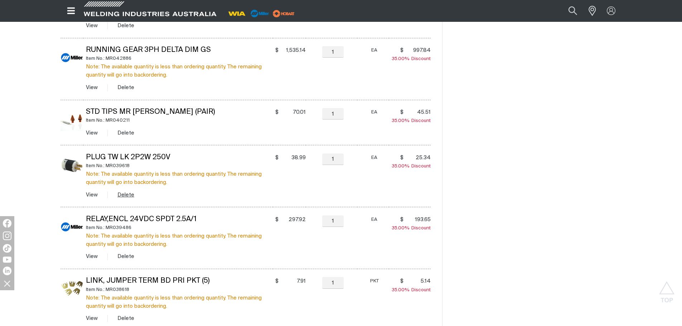
click at [122, 196] on button "Delete" at bounding box center [125, 195] width 17 height 8
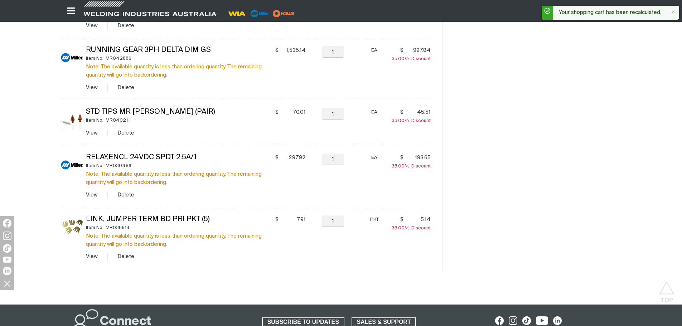
click at [122, 196] on button "Delete" at bounding box center [125, 195] width 17 height 8
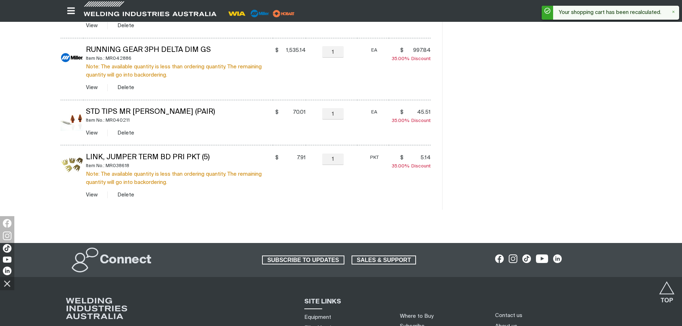
click at [122, 196] on button "Delete" at bounding box center [125, 195] width 17 height 8
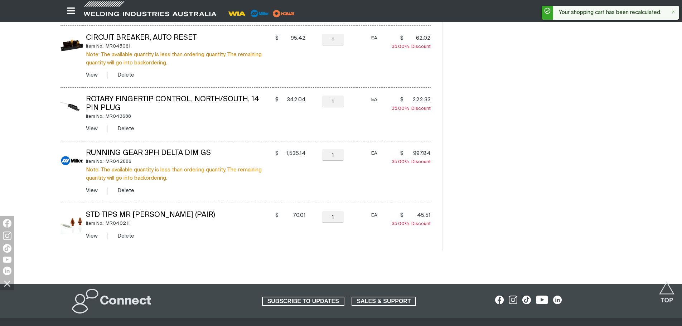
scroll to position [390, 0]
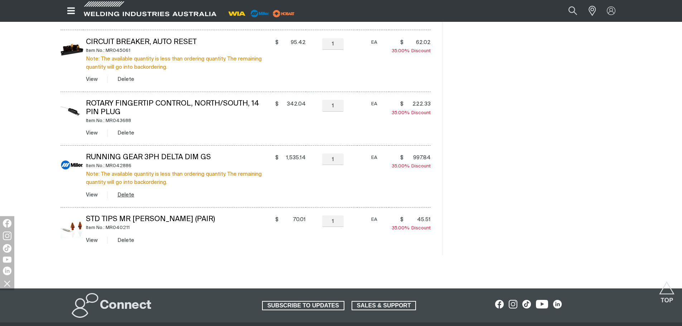
click at [129, 197] on button "Delete" at bounding box center [125, 195] width 17 height 8
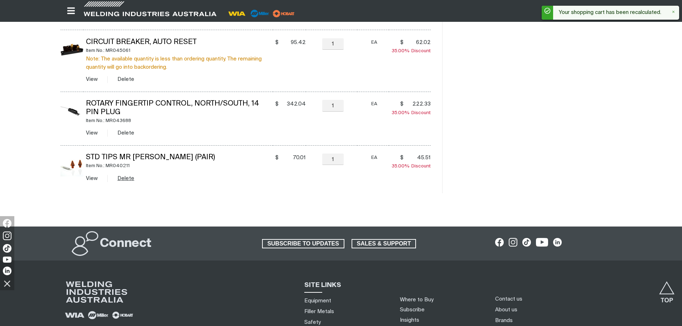
click at [123, 178] on button "Delete" at bounding box center [125, 178] width 17 height 8
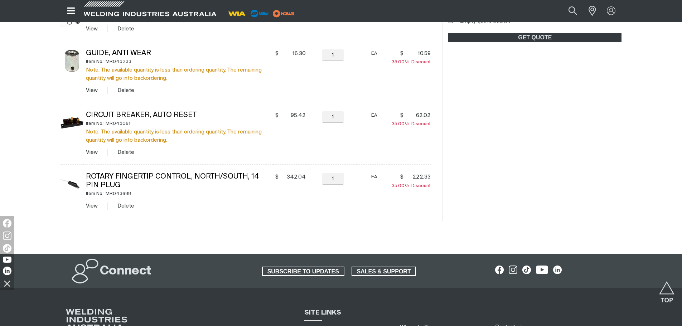
scroll to position [247, 0]
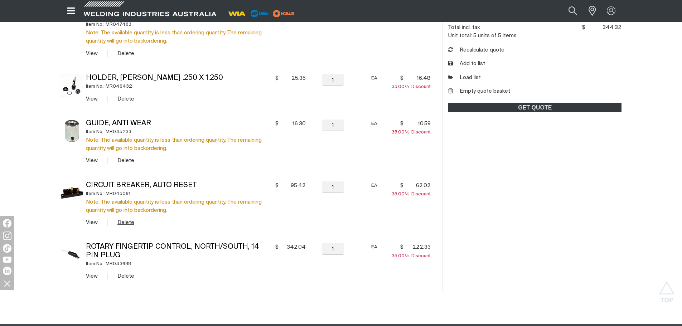
click at [125, 220] on button "Delete" at bounding box center [125, 222] width 17 height 8
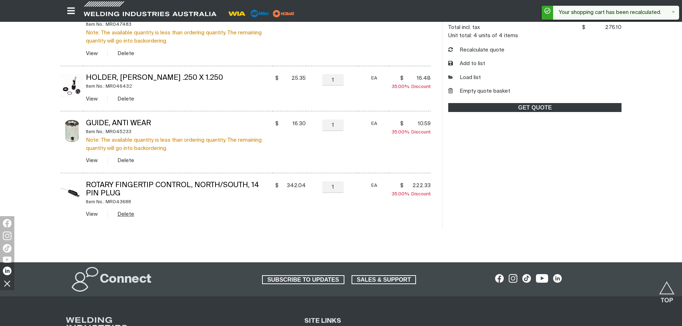
click at [125, 213] on button "Delete" at bounding box center [125, 214] width 17 height 8
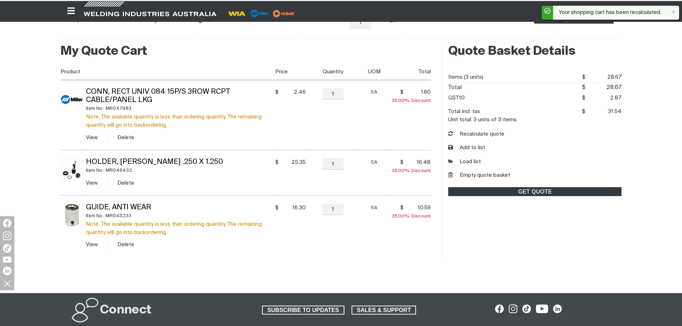
scroll to position [176, 0]
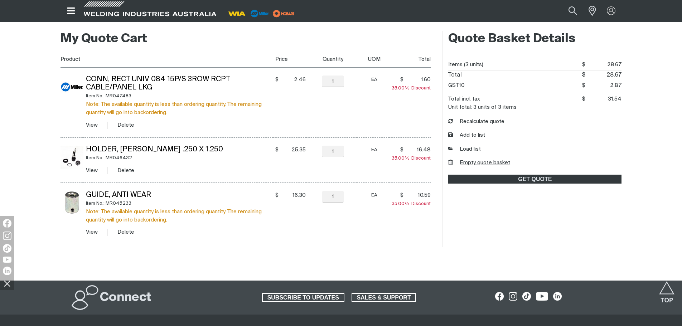
click at [468, 161] on button "Empty quote basket" at bounding box center [479, 163] width 62 height 8
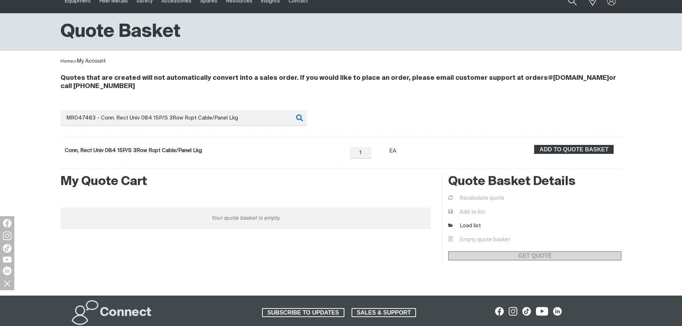
scroll to position [32, 0]
click at [134, 121] on input "MR047483 - Conn, Rect Univ 084 15P/S 3Row Rcpt Cable/Panel Lkg" at bounding box center [184, 118] width 246 height 16
drag, startPoint x: 82, startPoint y: 116, endPoint x: 241, endPoint y: 121, distance: 159.8
click at [241, 121] on input "MR047483 - Conn, Rect Univ 084 15P/S 3Row Rcpt Cable/Panel Lkg" at bounding box center [184, 118] width 246 height 16
click at [238, 128] on li "MR047636 - Housing Plug & PINs" at bounding box center [184, 134] width 246 height 14
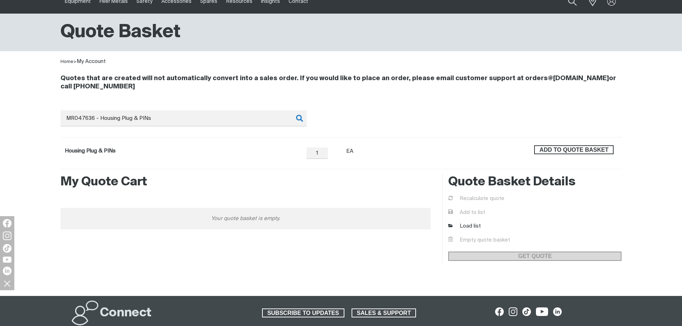
click at [551, 152] on span "ADD TO QUOTE BASKET" at bounding box center [574, 149] width 78 height 9
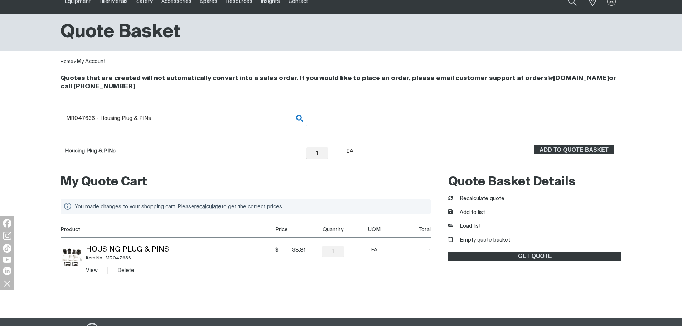
drag, startPoint x: 80, startPoint y: 118, endPoint x: 84, endPoint y: 118, distance: 4.3
click at [80, 118] on input "MR047636 - Housing Plug & PINs" at bounding box center [184, 118] width 246 height 16
click at [127, 117] on input "MR047636 - Housing Plug & PINs" at bounding box center [184, 118] width 246 height 16
drag, startPoint x: 86, startPoint y: 117, endPoint x: 176, endPoint y: 120, distance: 89.9
click at [176, 120] on input "MR047636 - Housing Plug & PINs" at bounding box center [184, 118] width 246 height 16
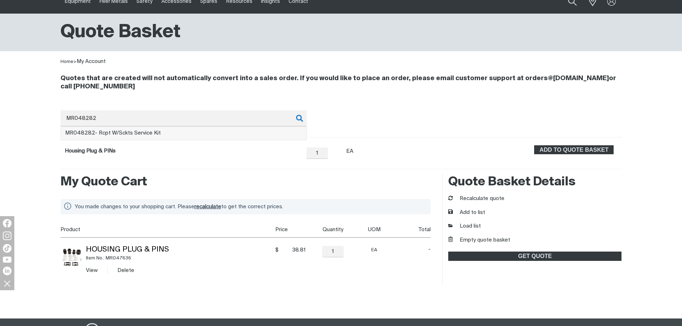
click at [170, 130] on li "MR048282 - Rcpt W/Sckts Service Kit" at bounding box center [184, 134] width 246 height 14
click at [566, 145] on button "ADD TO QUOTE BASKET" at bounding box center [574, 149] width 80 height 9
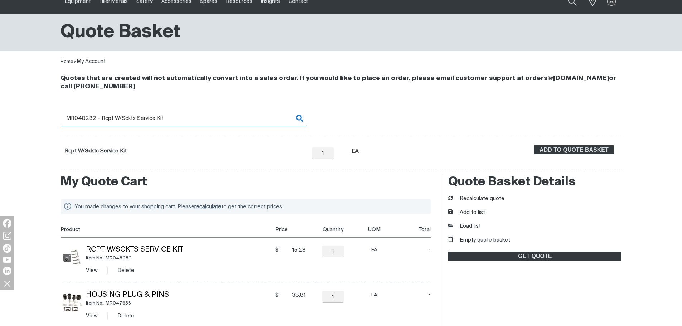
click at [90, 115] on input "MR048282 - Rcpt W/Sckts Service Kit" at bounding box center [184, 118] width 246 height 16
drag, startPoint x: 82, startPoint y: 118, endPoint x: 153, endPoint y: 119, distance: 71.3
click at [153, 119] on input "MR048282 - Rcpt W/Sckts Service Kit" at bounding box center [184, 118] width 246 height 16
click at [95, 117] on input "MR048282 - Rcpt W/Sckts Service Kit" at bounding box center [184, 118] width 246 height 16
drag, startPoint x: 84, startPoint y: 117, endPoint x: 123, endPoint y: 119, distance: 39.1
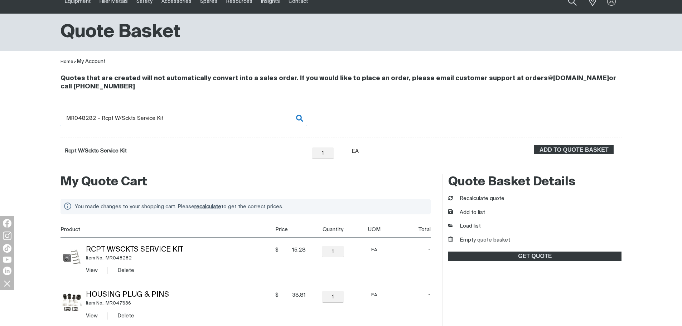
click at [124, 119] on input "MR048282 - Rcpt W/Sckts Service Kit" at bounding box center [184, 118] width 246 height 16
drag, startPoint x: 83, startPoint y: 118, endPoint x: 191, endPoint y: 120, distance: 108.2
click at [191, 120] on input "MR048282 - Rcpt W/Sckts Service Kit" at bounding box center [184, 118] width 246 height 16
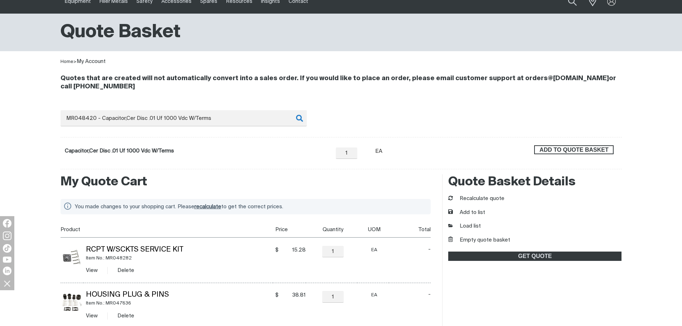
click at [556, 150] on span "ADD TO QUOTE BASKET" at bounding box center [574, 149] width 78 height 9
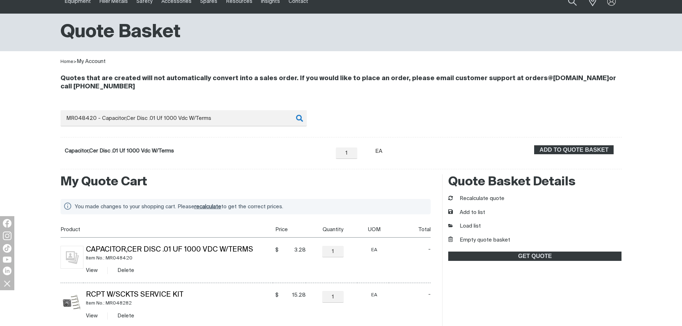
click at [101, 128] on div "Search MR048420 - Capacitor,Cer Disc .01 Uf 1000 Vdc W/Terms When search result…" at bounding box center [342, 139] width 562 height 59
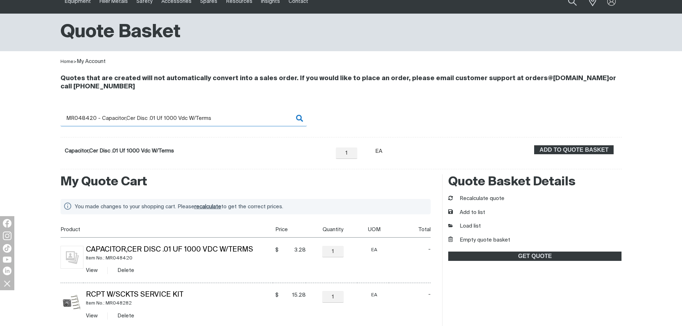
drag, startPoint x: 82, startPoint y: 118, endPoint x: 221, endPoint y: 123, distance: 139.4
click at [221, 123] on input "MR048420 - Capacitor,Cer Disc .01 Uf 1000 Vdc W/Terms" at bounding box center [184, 118] width 246 height 16
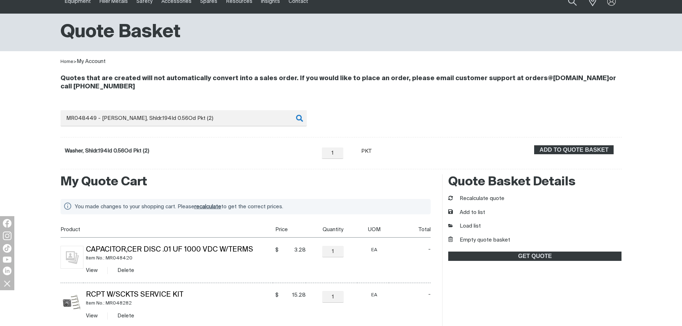
click at [604, 140] on form "Washer, Shldr.194Id 0.56Od Pkt (2) − 1 Quantity + Unit of measure PKT ADD TO QU…" at bounding box center [342, 153] width 562 height 32
click at [548, 148] on span "ADD TO QUOTE BASKET" at bounding box center [574, 149] width 78 height 9
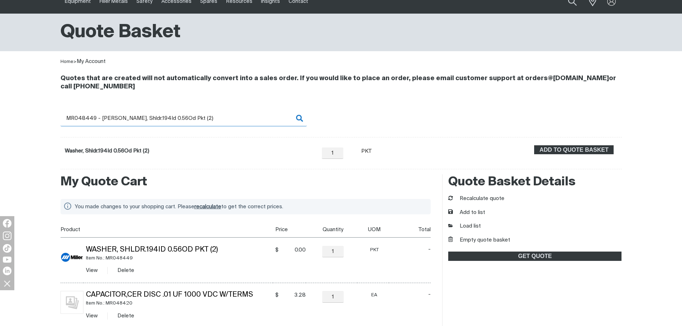
click at [81, 119] on input "MR048449 - [PERSON_NAME], Shldr.194Id 0.56Od Pkt (2)" at bounding box center [184, 118] width 246 height 16
drag, startPoint x: 85, startPoint y: 118, endPoint x: 214, endPoint y: 120, distance: 128.6
click at [214, 120] on input "MR048449 - [PERSON_NAME], Shldr.194Id 0.56Od Pkt (2)" at bounding box center [184, 118] width 246 height 16
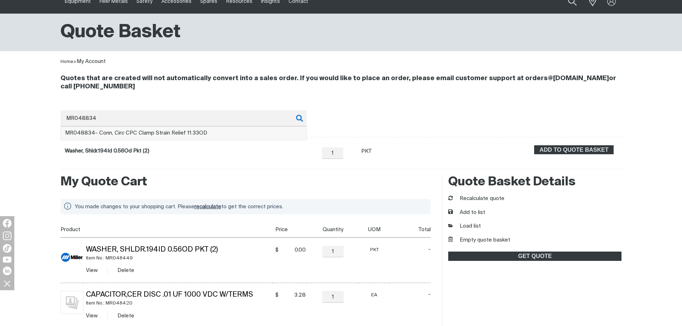
click at [92, 131] on span "MR048834" at bounding box center [80, 132] width 30 height 5
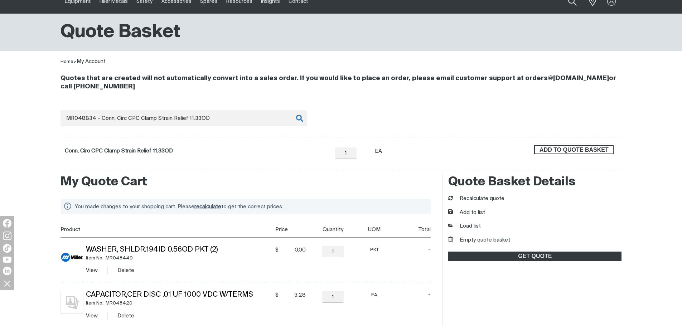
click at [565, 153] on span "ADD TO QUOTE BASKET" at bounding box center [574, 149] width 78 height 9
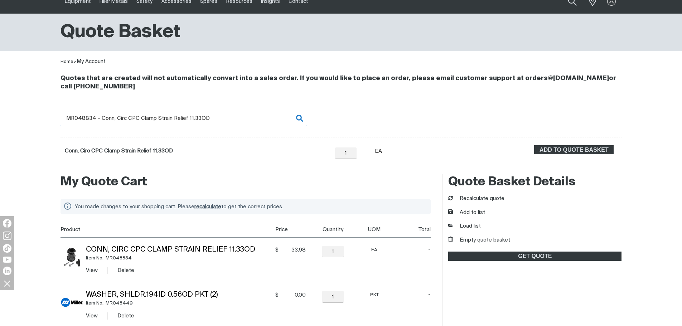
click at [116, 116] on input "MR048834 - Conn, Circ CPC Clamp Strain Relief 11.33OD" at bounding box center [184, 118] width 246 height 16
drag, startPoint x: 82, startPoint y: 117, endPoint x: 243, endPoint y: 119, distance: 160.8
click at [243, 119] on input "MR048834 - Conn, Circ CPC Clamp Strain Relief 11.33OD" at bounding box center [184, 118] width 246 height 16
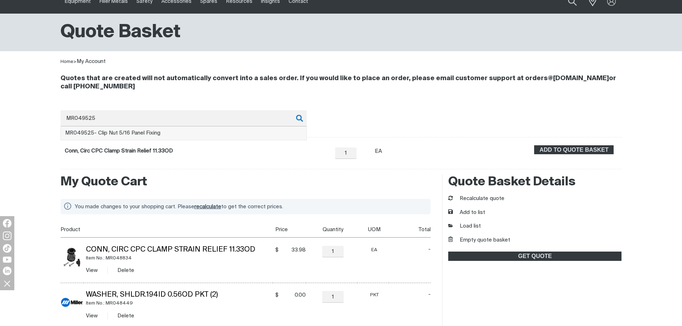
click at [246, 132] on li "MR049525 - Clip Nut 5/16 Panel Fixing" at bounding box center [184, 134] width 246 height 14
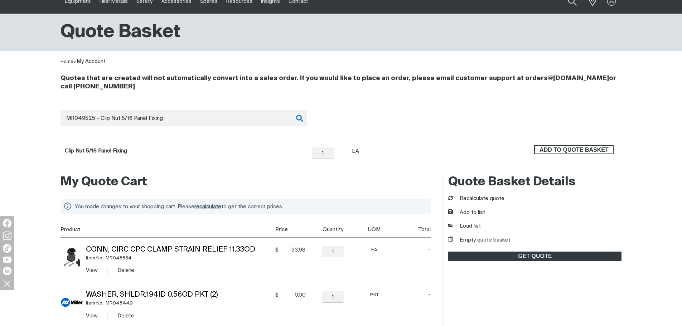
click at [553, 145] on button "ADD TO QUOTE BASKET" at bounding box center [574, 149] width 80 height 9
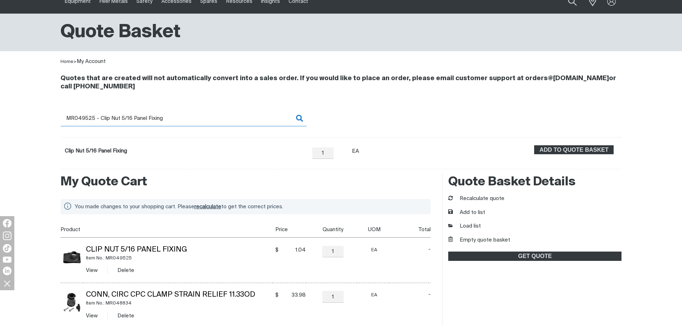
click at [78, 119] on input "MR049525 - Clip Nut 5/16 Panel Fixing" at bounding box center [184, 118] width 246 height 16
drag, startPoint x: 85, startPoint y: 116, endPoint x: 168, endPoint y: 116, distance: 83.1
click at [168, 116] on input "MR049525 - Clip Nut 5/16 Panel Fixing" at bounding box center [184, 118] width 246 height 16
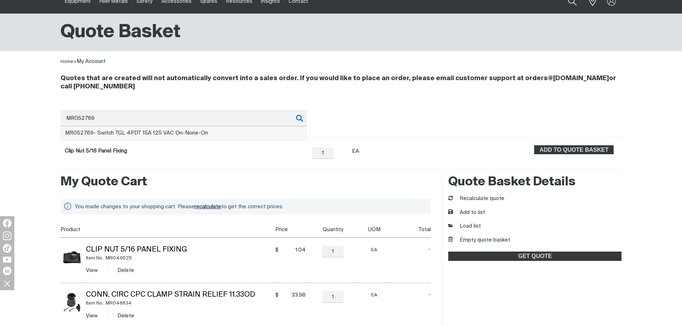
click at [172, 129] on li "MR052769 - Switch TGL 4PDT 15A 125 VAC On-None-On" at bounding box center [184, 134] width 246 height 14
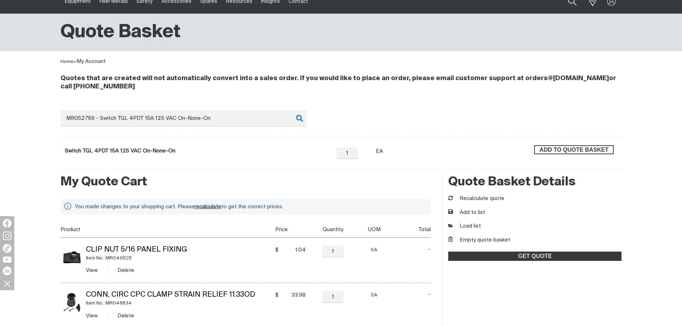
click at [554, 148] on span "ADD TO QUOTE BASKET" at bounding box center [574, 149] width 78 height 9
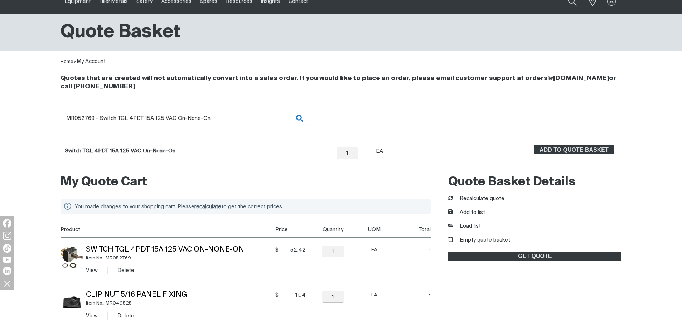
click at [76, 118] on input "MR052769 - Switch TGL 4PDT 15A 125 VAC On-None-On" at bounding box center [184, 118] width 246 height 16
drag, startPoint x: 78, startPoint y: 117, endPoint x: 225, endPoint y: 117, distance: 147.2
click at [225, 117] on input "MR052769 - Switch TGL 4PDT 15A 125 VAC On-None-On" at bounding box center [184, 118] width 246 height 16
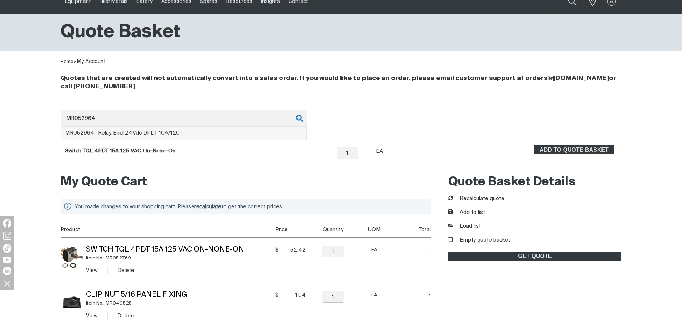
click at [142, 131] on span "MR052964 - Relay, Encl 24Vdc DPDT 10A/120" at bounding box center [122, 132] width 115 height 5
click at [580, 155] on div "ADD TO QUOTE BASKET" at bounding box center [574, 153] width 87 height 16
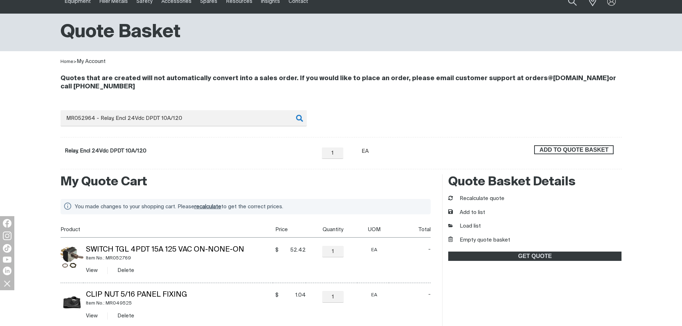
click at [573, 147] on span "ADD TO QUOTE BASKET" at bounding box center [574, 149] width 78 height 9
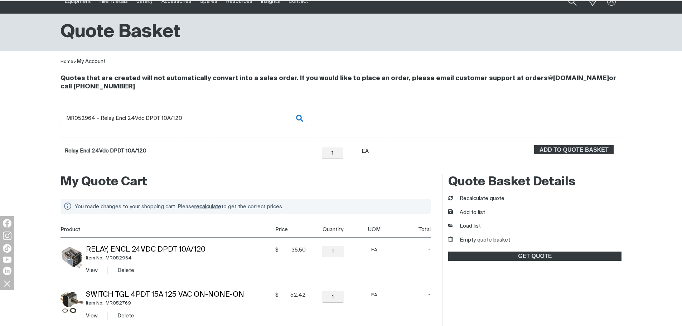
click at [86, 115] on input "MR052964 - Relay, Encl 24Vdc DPDT 10A/120" at bounding box center [184, 118] width 246 height 16
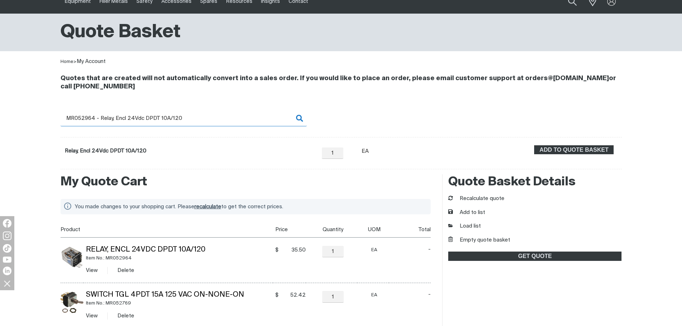
drag, startPoint x: 78, startPoint y: 117, endPoint x: 222, endPoint y: 117, distance: 144.0
click at [222, 117] on input "MR052964 - Relay, Encl 24Vdc DPDT 10A/120" at bounding box center [184, 118] width 246 height 16
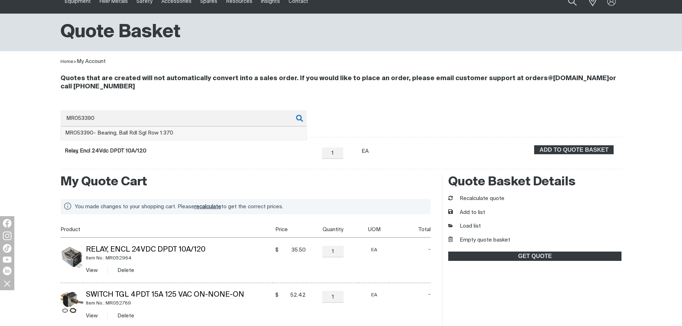
click at [203, 133] on li "MR053390 - Bearing, Ball Rdl Sgl Row 1.370" at bounding box center [184, 134] width 246 height 14
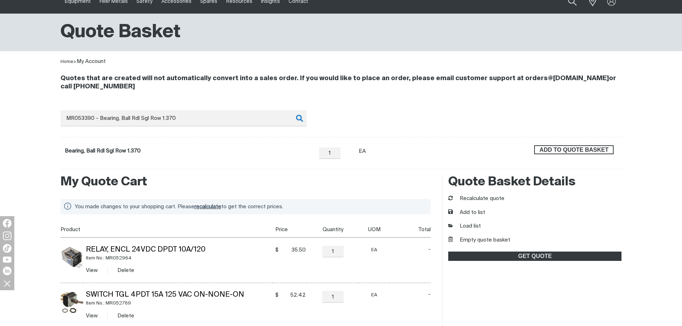
click at [554, 151] on span "ADD TO QUOTE BASKET" at bounding box center [574, 149] width 78 height 9
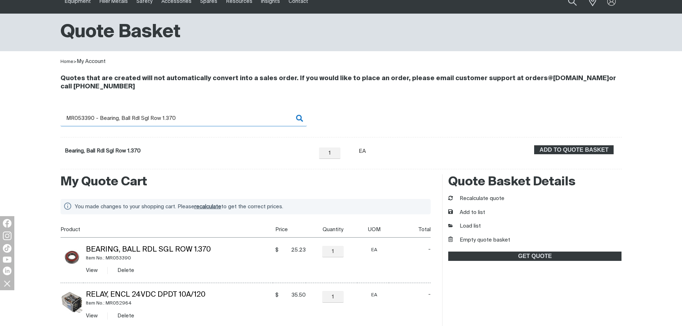
click at [126, 116] on input "MR053390 - Bearing, Ball Rdl Sgl Row 1.370" at bounding box center [184, 118] width 246 height 16
drag, startPoint x: 81, startPoint y: 116, endPoint x: 215, endPoint y: 113, distance: 133.3
click at [215, 113] on input "MR053390 - Bearing, Ball Rdl Sgl Row 1.370" at bounding box center [184, 118] width 246 height 16
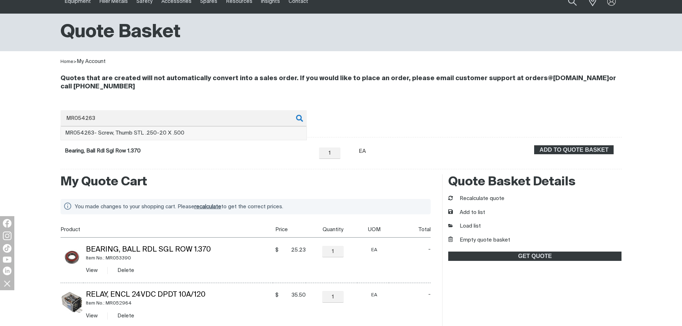
click at [220, 132] on li "MR054263 - Screw, Thumb STL .250-20 X .500" at bounding box center [184, 134] width 246 height 14
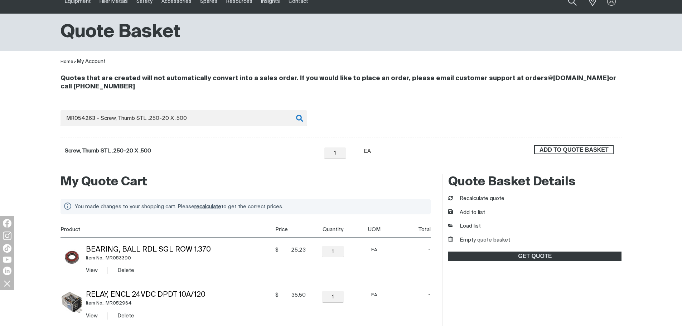
click at [560, 149] on span "ADD TO QUOTE BASKET" at bounding box center [574, 149] width 78 height 9
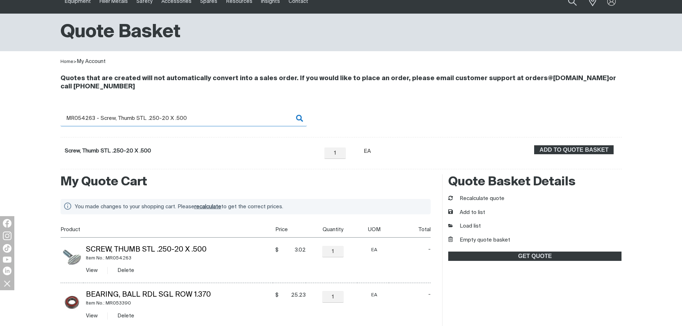
click at [86, 122] on input "MR054263 - Screw, Thumb STL .250-20 X .500" at bounding box center [184, 118] width 246 height 16
drag, startPoint x: 81, startPoint y: 116, endPoint x: 214, endPoint y: 116, distance: 132.5
click at [214, 116] on input "MR054263 - Screw, Thumb STL .250-20 X .500" at bounding box center [184, 118] width 246 height 16
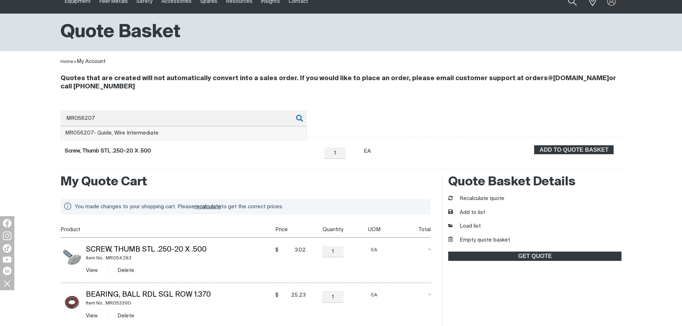
click at [216, 133] on li "MR056207 - Guide, Wire Intermediate" at bounding box center [184, 134] width 246 height 14
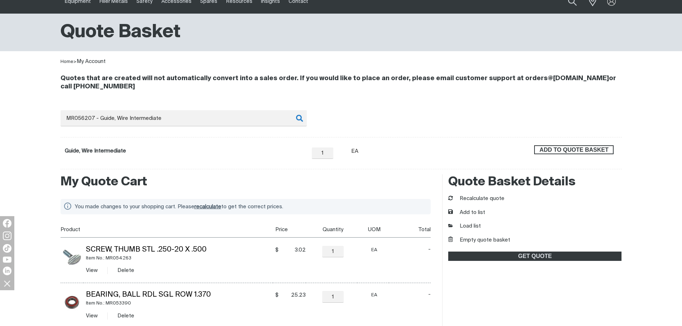
click at [565, 149] on span "ADD TO QUOTE BASKET" at bounding box center [574, 149] width 78 height 9
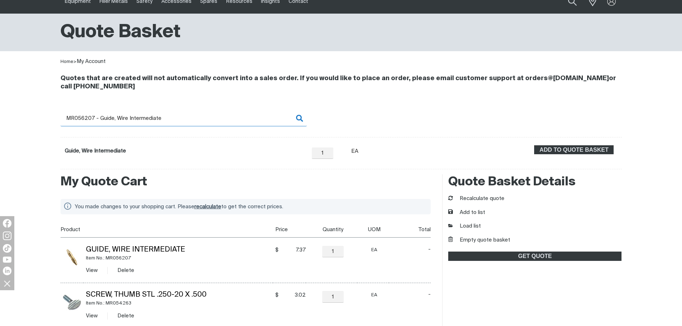
click at [103, 118] on input "MR056207 - Guide, Wire Intermediate" at bounding box center [184, 118] width 246 height 16
drag, startPoint x: 80, startPoint y: 118, endPoint x: 171, endPoint y: 118, distance: 91.0
click at [171, 118] on input "MR056207 - Guide, Wire Intermediate" at bounding box center [184, 118] width 246 height 16
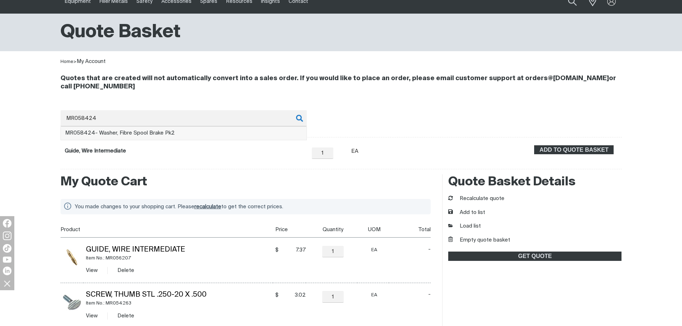
click at [188, 134] on li "MR058424 - Washer, Fibre Spool Brake Pk2" at bounding box center [184, 134] width 246 height 14
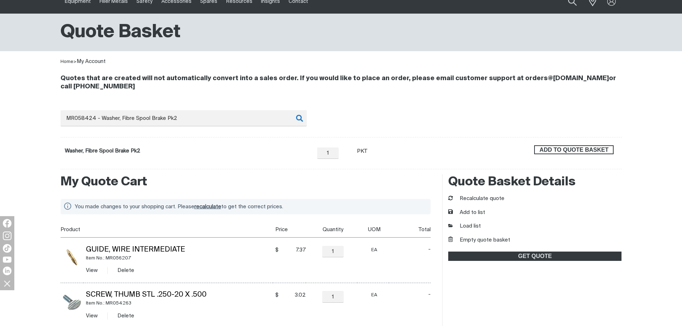
click at [596, 153] on span "ADD TO QUOTE BASKET" at bounding box center [574, 149] width 78 height 9
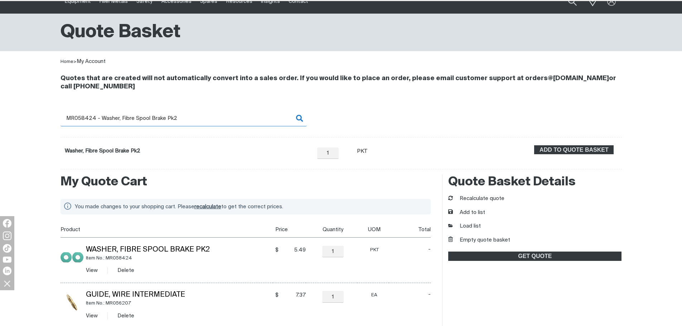
click at [114, 120] on input "MR058424 - Washer, Fibre Spool Brake Pk2" at bounding box center [184, 118] width 246 height 16
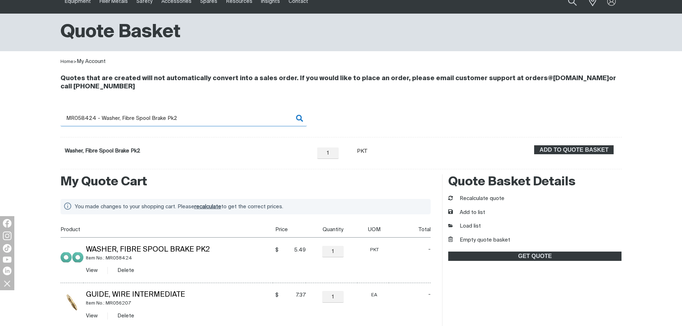
drag, startPoint x: 80, startPoint y: 116, endPoint x: 219, endPoint y: 119, distance: 139.0
click at [219, 119] on input "MR058424 - Washer, Fibre Spool Brake Pk2" at bounding box center [184, 118] width 246 height 16
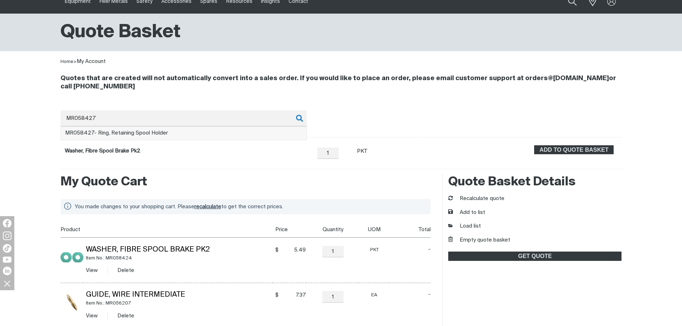
click at [270, 136] on li "MR058427 - Ring, Retaining Spool Holder" at bounding box center [184, 134] width 246 height 14
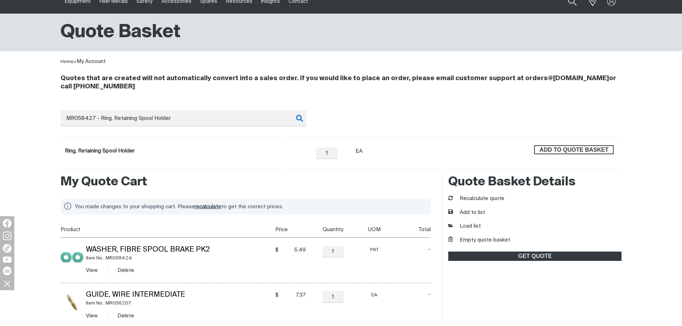
click at [566, 150] on span "ADD TO QUOTE BASKET" at bounding box center [574, 149] width 78 height 9
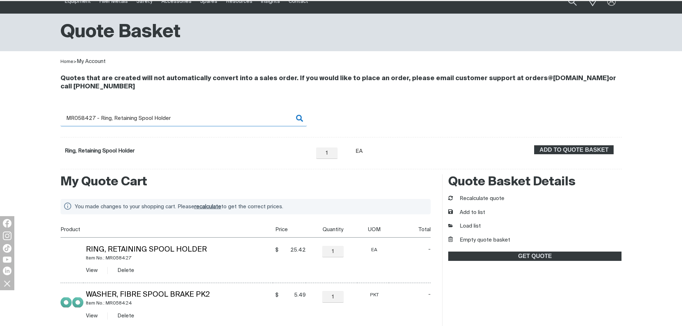
click at [105, 119] on input "MR058427 - Ring, Retaining Spool Holder" at bounding box center [184, 118] width 246 height 16
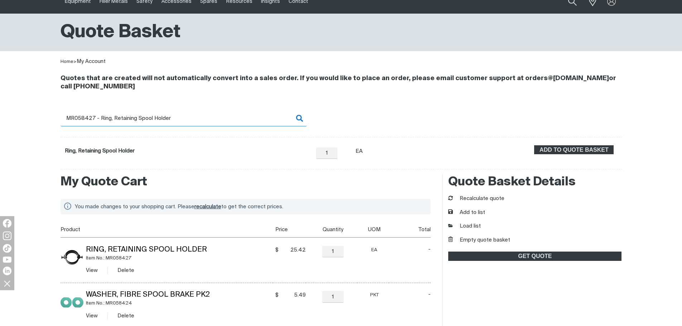
drag, startPoint x: 81, startPoint y: 117, endPoint x: 224, endPoint y: 117, distance: 142.6
click at [224, 117] on input "MR058427 - Ring, Retaining Spool Holder" at bounding box center [184, 118] width 246 height 16
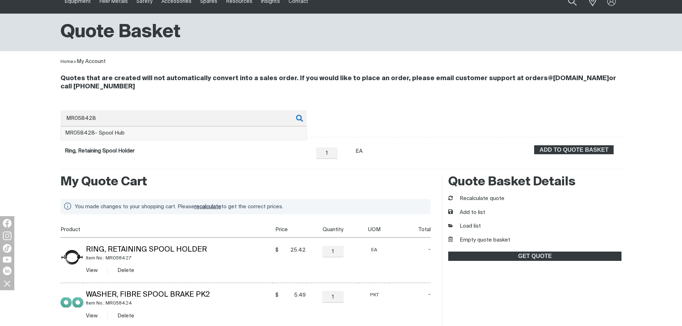
click at [133, 136] on li "MR058428 - Spool Hub" at bounding box center [184, 134] width 246 height 14
type input "MR058428 - Spool Hub"
click at [595, 152] on span "ADD TO QUOTE BASKET" at bounding box center [574, 149] width 78 height 9
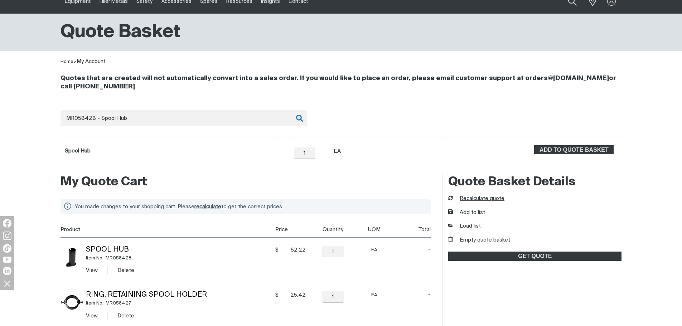
click at [498, 195] on button "Recalculate quote" at bounding box center [476, 199] width 56 height 8
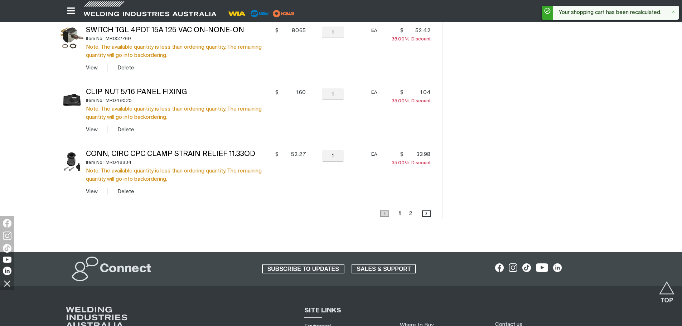
scroll to position [605, 0]
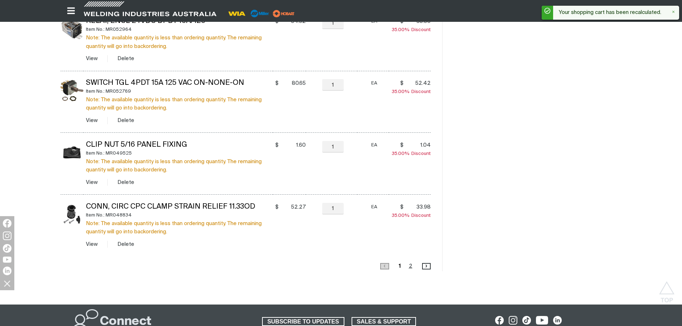
click at [409, 266] on link "Page 2" at bounding box center [411, 266] width 8 height 10
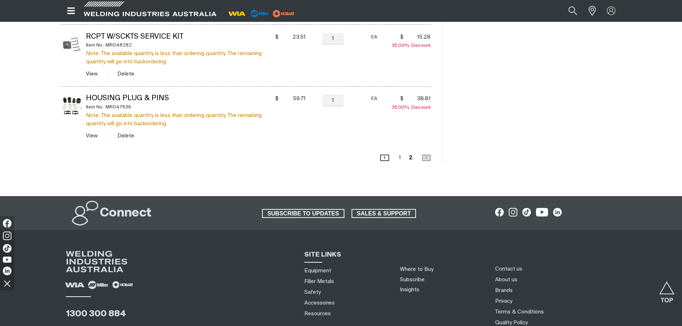
scroll to position [316, 0]
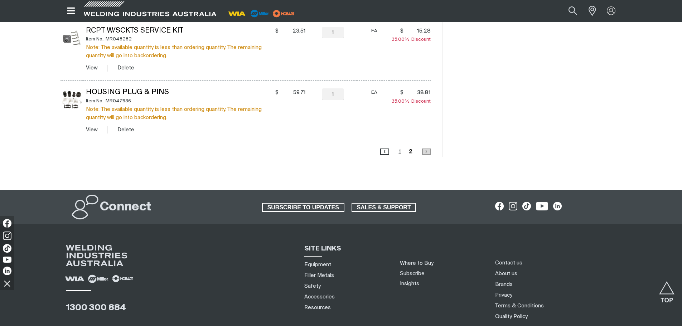
click at [400, 151] on link "Page 1" at bounding box center [400, 152] width 6 height 10
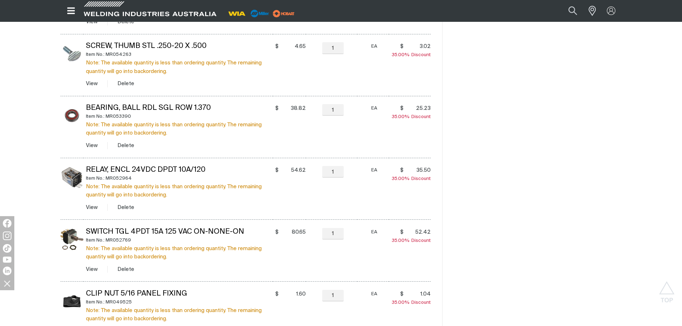
scroll to position [423, 0]
click at [127, 210] on button "Delete" at bounding box center [125, 208] width 17 height 8
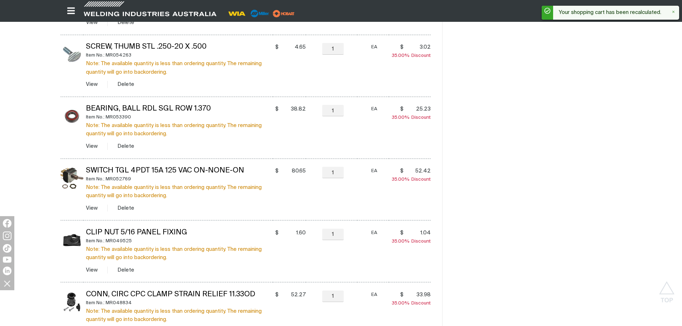
click at [127, 210] on button "Delete" at bounding box center [125, 208] width 17 height 8
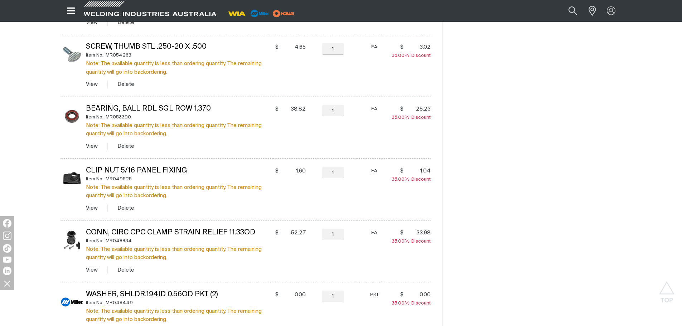
click at [127, 210] on button "Delete" at bounding box center [125, 208] width 17 height 8
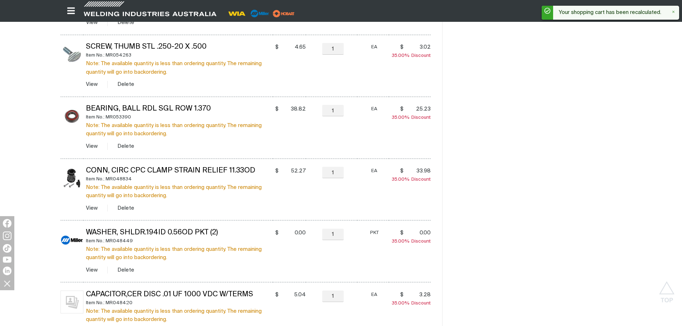
click at [127, 210] on button "Delete" at bounding box center [125, 208] width 17 height 8
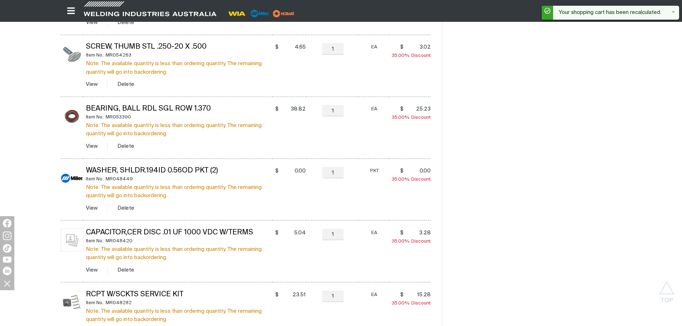
click at [127, 210] on button "Delete" at bounding box center [125, 208] width 17 height 8
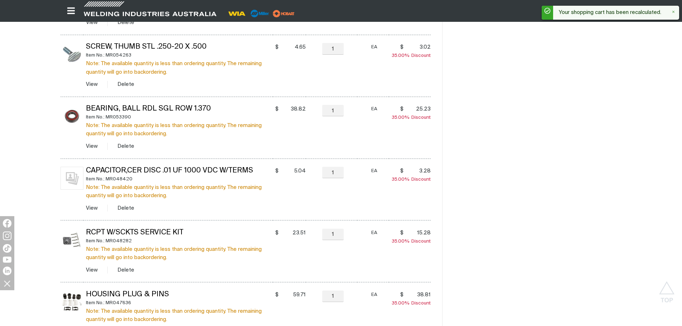
click at [127, 210] on button "Delete" at bounding box center [125, 208] width 17 height 8
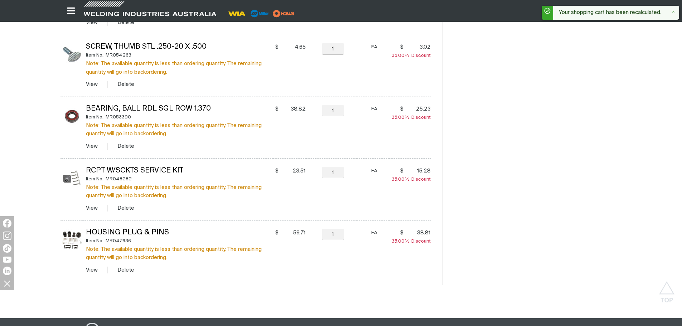
click at [127, 210] on button "Delete" at bounding box center [125, 208] width 17 height 8
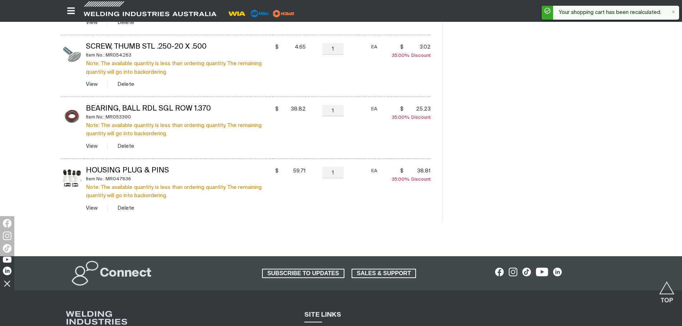
click at [127, 210] on button "Delete" at bounding box center [125, 208] width 17 height 8
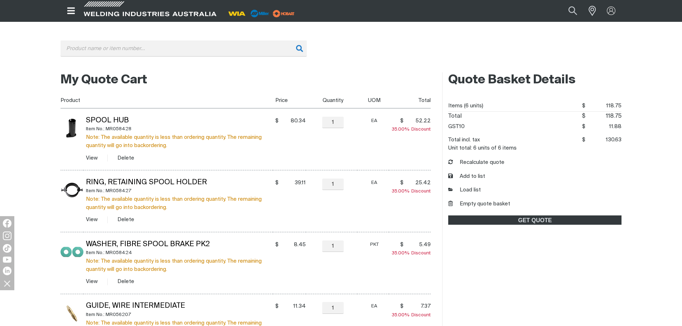
scroll to position [101, 0]
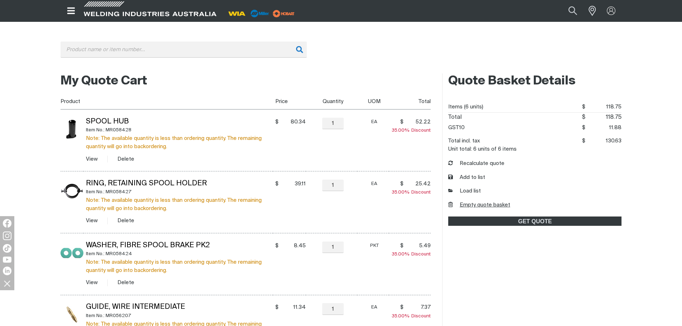
click at [472, 203] on button "Empty quote basket" at bounding box center [479, 205] width 62 height 8
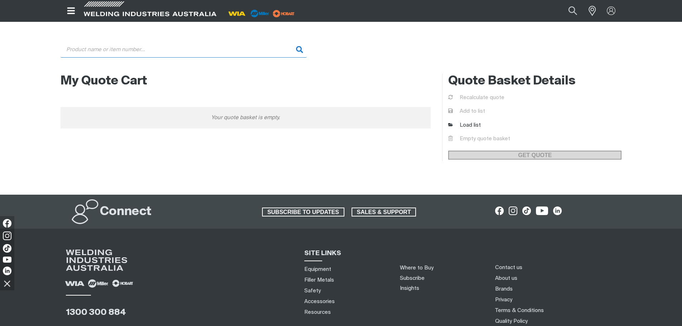
click at [217, 56] on input "Search" at bounding box center [184, 50] width 246 height 16
click at [215, 49] on input "Search" at bounding box center [184, 50] width 246 height 16
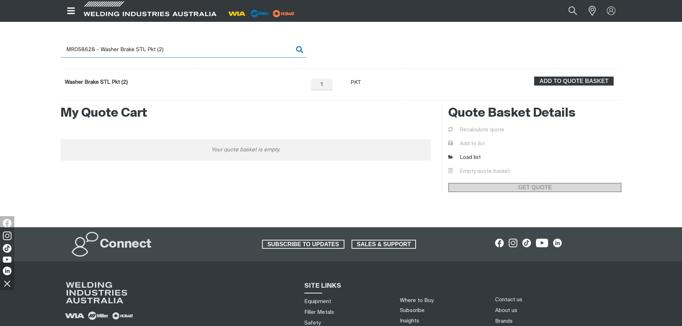
drag, startPoint x: 174, startPoint y: 51, endPoint x: 64, endPoint y: 51, distance: 110.3
click at [64, 51] on input "MR058628 - Washer Brake STL Pkt (2)" at bounding box center [184, 50] width 246 height 16
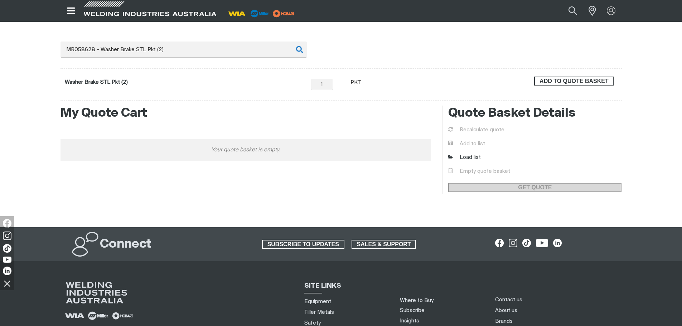
click at [584, 85] on span "ADD TO QUOTE BASKET" at bounding box center [574, 81] width 78 height 9
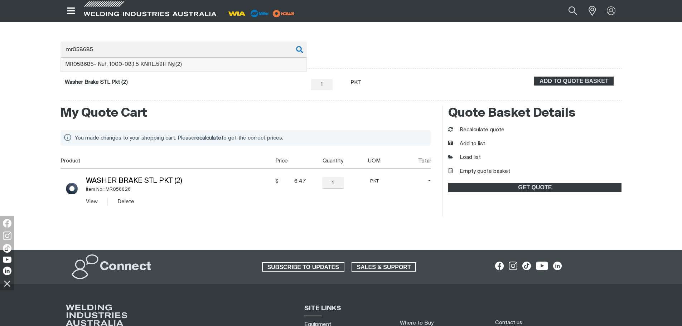
click at [212, 66] on li "MR058685 - Nut, 1000-08,1.5 KNRL.59H Nyl(2)" at bounding box center [184, 65] width 246 height 14
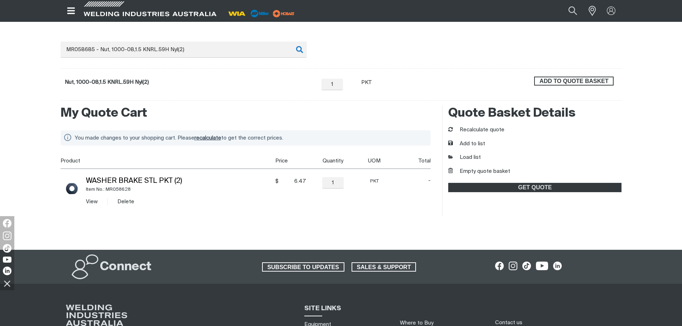
click at [543, 84] on span "ADD TO QUOTE BASKET" at bounding box center [574, 81] width 78 height 9
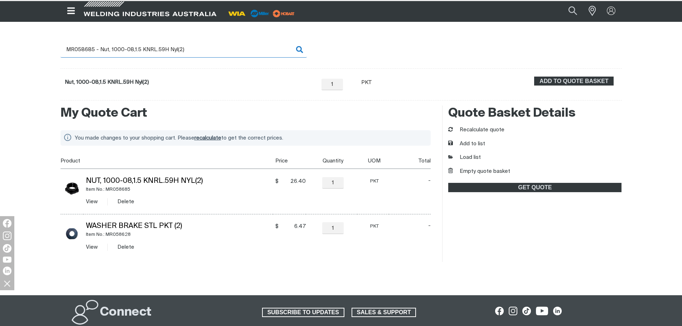
click at [186, 51] on input "MR058685 - Nut, 1000-08,1.5 KNRL.59H Nyl(2)" at bounding box center [184, 50] width 246 height 16
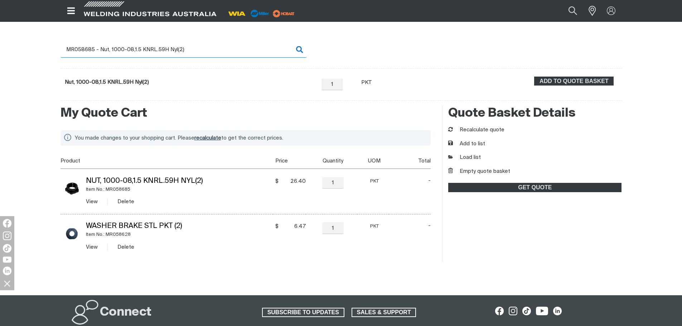
drag, startPoint x: 80, startPoint y: 48, endPoint x: 211, endPoint y: 52, distance: 131.5
click at [211, 52] on input "MR058685 - Nut, 1000-08,1.5 KNRL.59H Nyl(2)" at bounding box center [184, 50] width 246 height 16
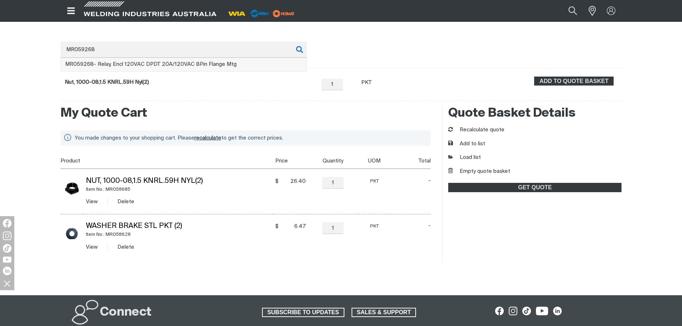
click at [198, 62] on span "MR059268 - Relay, Encl 120VAC DPDT 20A/120VAC 8Pin Flange Mtg" at bounding box center [151, 64] width 172 height 5
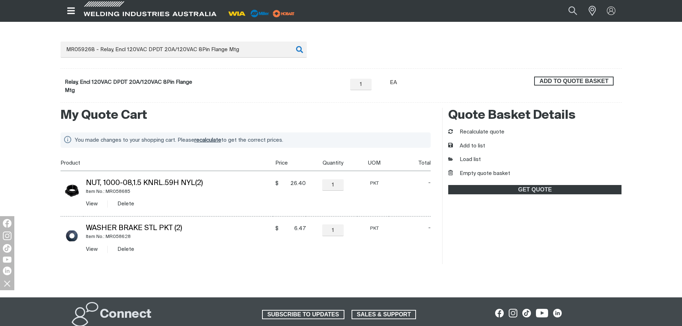
click at [593, 80] on span "ADD TO QUOTE BASKET" at bounding box center [574, 81] width 78 height 9
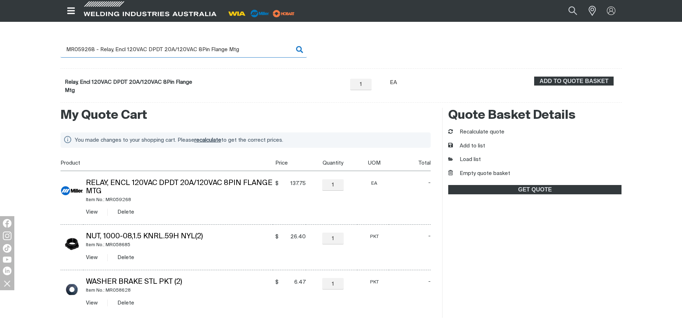
click at [102, 53] on input "MR059268 - Relay, Encl 120VAC DPDT 20A/120VAC 8Pin Flange Mtg" at bounding box center [184, 50] width 246 height 16
drag, startPoint x: 82, startPoint y: 49, endPoint x: 246, endPoint y: 46, distance: 164.4
click at [246, 46] on input "MR059268 - Relay, Encl 120VAC DPDT 20A/120VAC 8Pin Flange Mtg" at bounding box center [184, 50] width 246 height 16
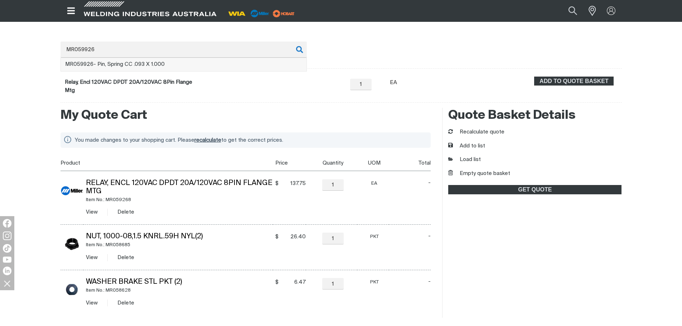
click at [153, 61] on li "MR059926 - Pin, Spring CC .093 X 1.000" at bounding box center [184, 65] width 246 height 14
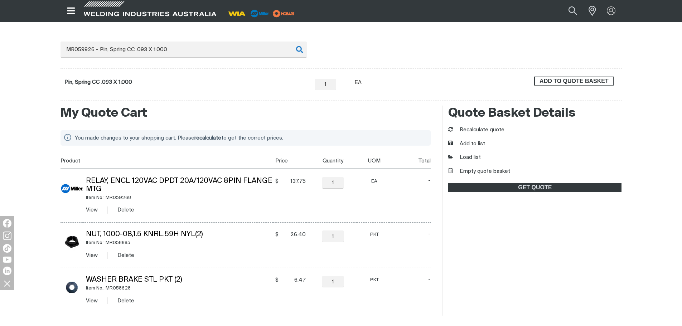
click at [573, 78] on span "ADD TO QUOTE BASKET" at bounding box center [574, 81] width 78 height 9
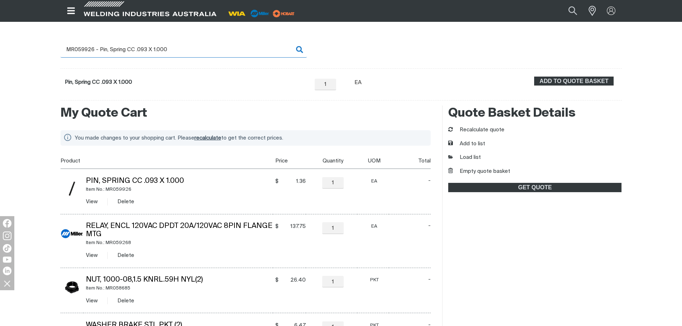
click at [91, 48] on input "MR059926 - Pin, Spring CC .093 X 1.000" at bounding box center [184, 50] width 246 height 16
drag, startPoint x: 83, startPoint y: 48, endPoint x: 202, endPoint y: 50, distance: 118.2
click at [202, 50] on input "MR059926 - Pin, Spring CC .093 X 1.000" at bounding box center [184, 50] width 246 height 16
type input "MR065653"
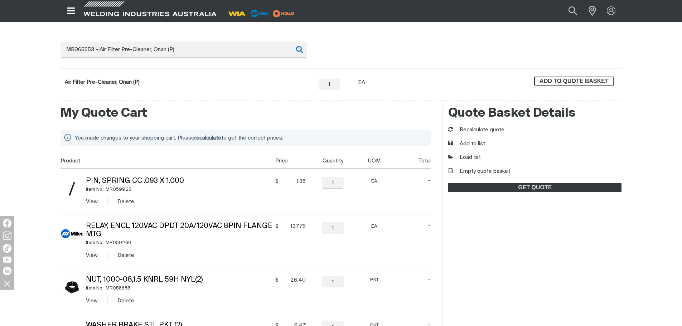
click at [582, 78] on span "ADD TO QUOTE BASKET" at bounding box center [574, 81] width 78 height 9
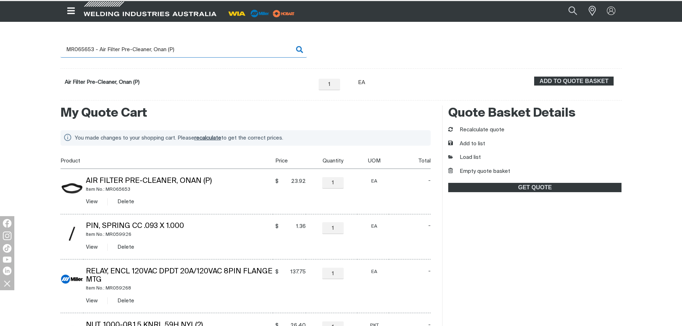
click at [91, 49] on input "MR065653 - Air Filter Pre-Cleaner, Onan (P)" at bounding box center [184, 50] width 246 height 16
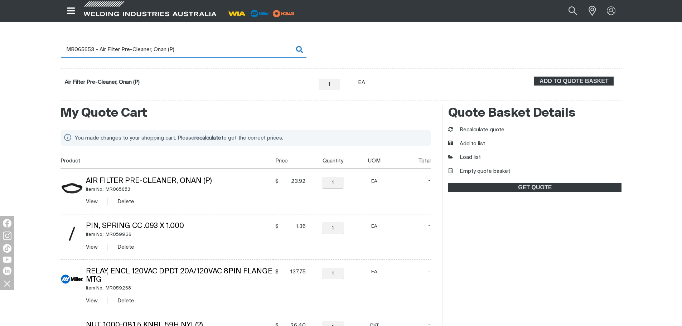
drag, startPoint x: 84, startPoint y: 50, endPoint x: 194, endPoint y: 57, distance: 110.6
click at [194, 57] on input "MR065653 - Air Filter Pre-Cleaner, Onan (P)" at bounding box center [184, 50] width 246 height 16
type input "MR066217"
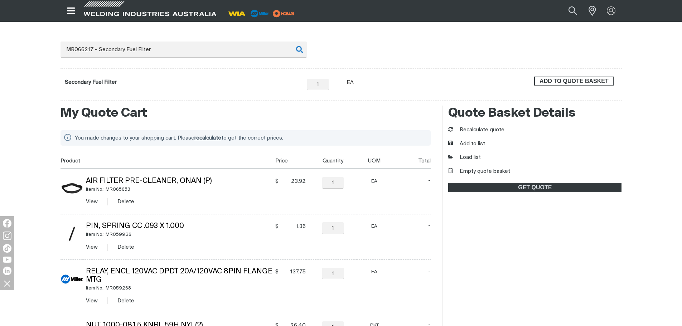
click at [551, 81] on span "ADD TO QUOTE BASKET" at bounding box center [574, 81] width 78 height 9
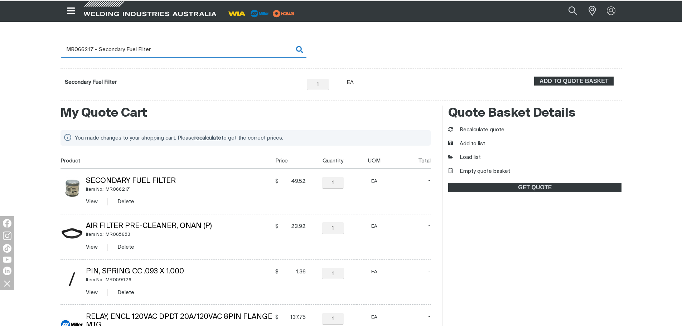
click at [77, 53] on input "MR066217 - Secondary Fuel Filter" at bounding box center [184, 50] width 246 height 16
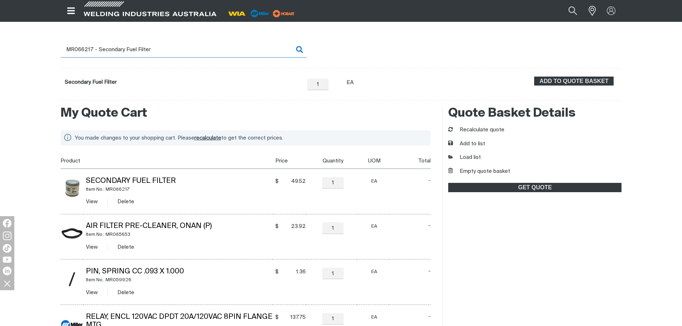
drag, startPoint x: 83, startPoint y: 49, endPoint x: 161, endPoint y: 51, distance: 78.1
click at [161, 51] on input "MR066217 - Secondary Fuel Filter" at bounding box center [184, 50] width 246 height 16
type input "MR066698 - Oil Filter, Kohler"
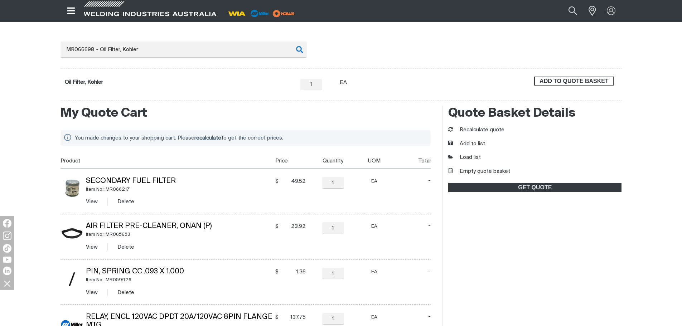
click at [606, 80] on span "ADD TO QUOTE BASKET" at bounding box center [574, 81] width 78 height 9
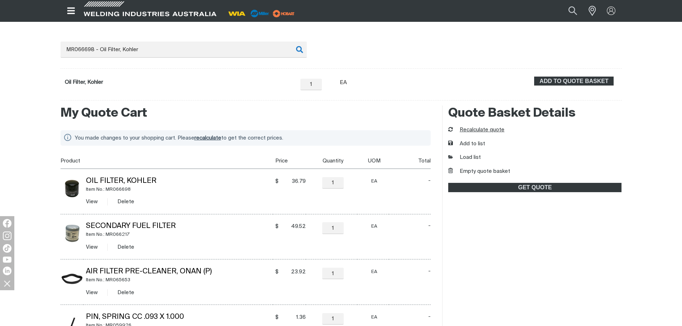
click at [500, 130] on button "Recalculate quote" at bounding box center [476, 130] width 56 height 8
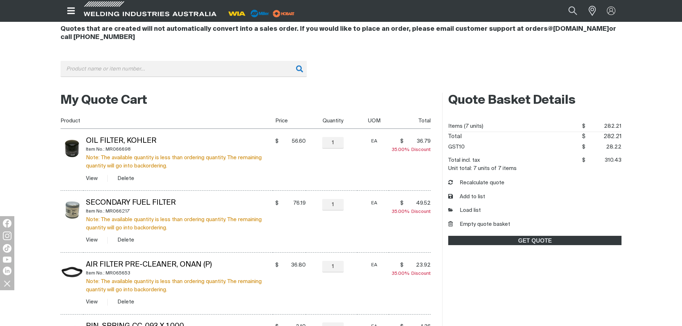
scroll to position [65, 0]
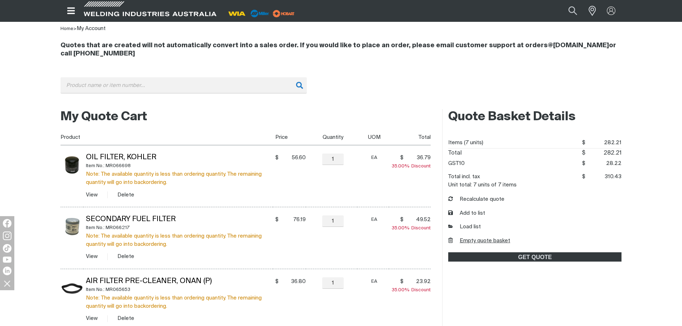
click at [477, 241] on button "Empty quote basket" at bounding box center [479, 241] width 62 height 8
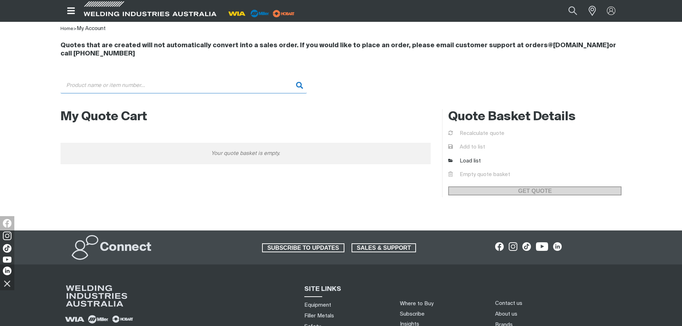
click at [188, 87] on input "Search" at bounding box center [184, 85] width 246 height 16
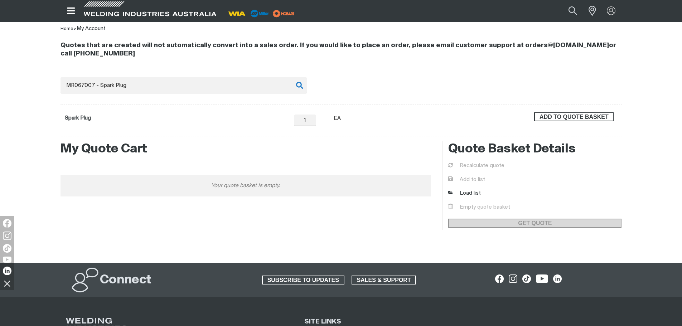
drag, startPoint x: 604, startPoint y: 115, endPoint x: 548, endPoint y: 122, distance: 56.3
click at [604, 116] on span "ADD TO QUOTE BASKET" at bounding box center [574, 116] width 78 height 9
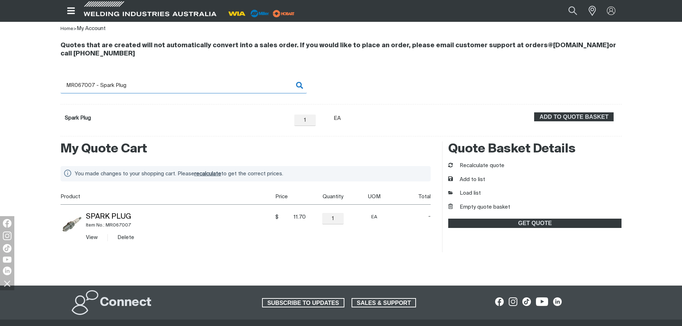
click at [150, 85] on input "MR067007 - Spark Plug" at bounding box center [184, 85] width 246 height 16
drag, startPoint x: 164, startPoint y: 87, endPoint x: 82, endPoint y: 88, distance: 82.7
click at [82, 88] on input "MR067007 - Spark Plug" at bounding box center [184, 85] width 246 height 16
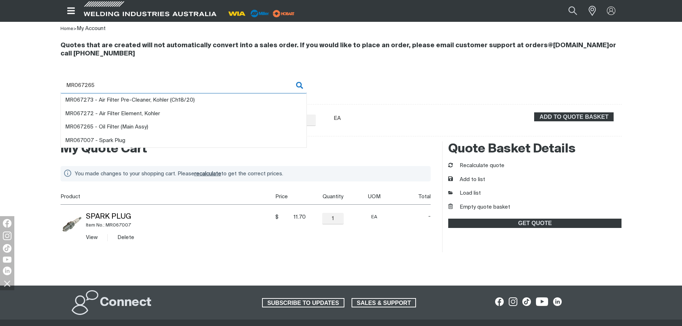
type input "MR067265"
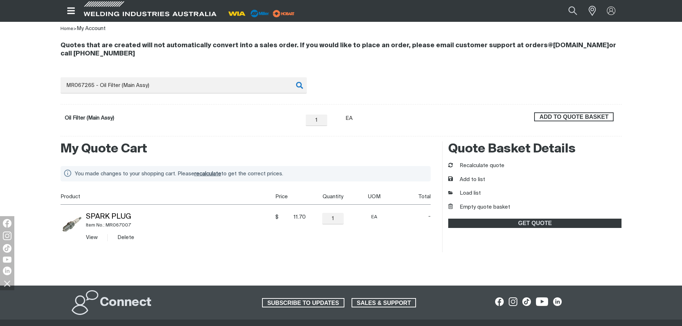
click at [588, 119] on span "ADD TO QUOTE BASKET" at bounding box center [574, 116] width 78 height 9
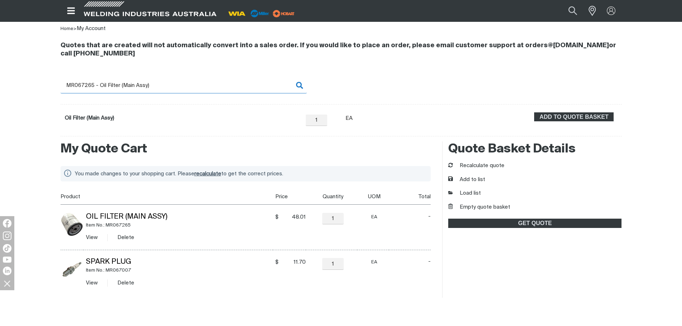
click at [142, 85] on input "MR067265 - Oil Filter (Main Assy)" at bounding box center [184, 85] width 246 height 16
drag, startPoint x: 84, startPoint y: 85, endPoint x: 196, endPoint y: 87, distance: 112.1
click at [196, 87] on input "MR067265 - Oil Filter (Main Assy)" at bounding box center [184, 85] width 246 height 16
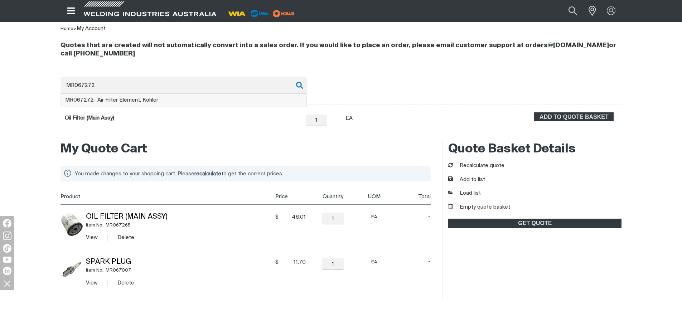
click at [182, 102] on li "MR067272 - Air Filter Element, Kohler" at bounding box center [184, 101] width 246 height 14
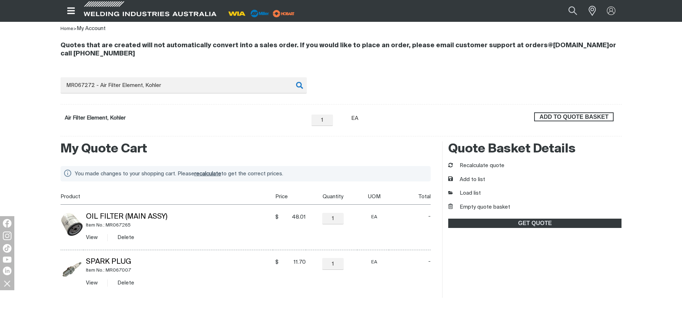
click at [571, 116] on span "ADD TO QUOTE BASKET" at bounding box center [574, 116] width 78 height 9
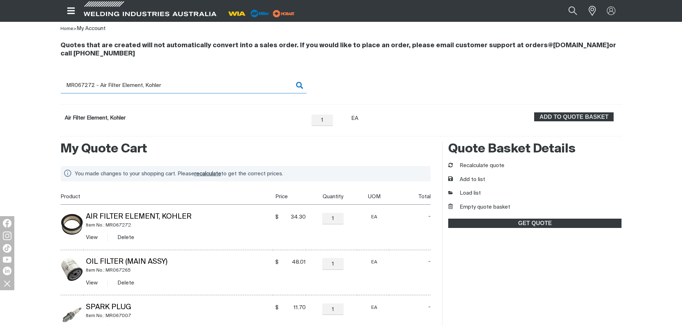
click at [122, 86] on input "MR067272 - Air Filter Element, Kohler" at bounding box center [184, 85] width 246 height 16
drag, startPoint x: 81, startPoint y: 83, endPoint x: 205, endPoint y: 88, distance: 124.0
click at [205, 88] on input "MR067272 - Air Filter Element, Kohler" at bounding box center [184, 85] width 246 height 16
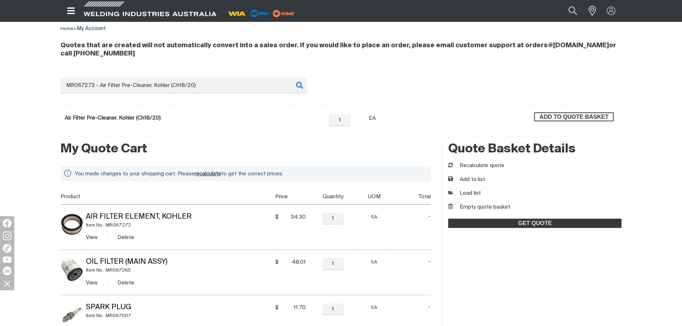
click at [601, 116] on span "ADD TO QUOTE BASKET" at bounding box center [574, 116] width 78 height 9
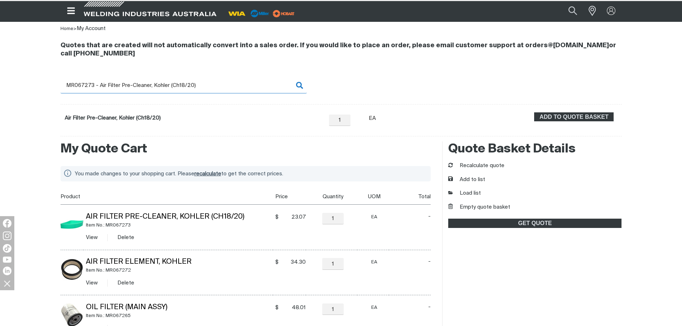
click at [100, 81] on input "MR067273 - Air Filter Pre-Cleaner, Kohler (Ch18/20)" at bounding box center [184, 85] width 246 height 16
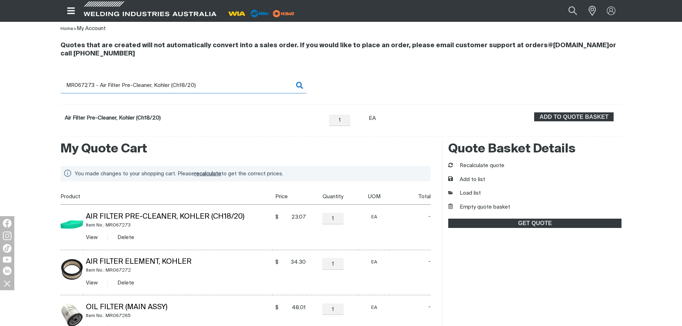
drag, startPoint x: 83, startPoint y: 84, endPoint x: 218, endPoint y: 93, distance: 135.7
click at [218, 93] on input "MR067273 - Air Filter Pre-Cleaner, Kohler (Ch18/20)" at bounding box center [184, 85] width 246 height 16
type input "MR071270 - FTG, Pipe BRS TEE ST 1/4 NPT 071269"
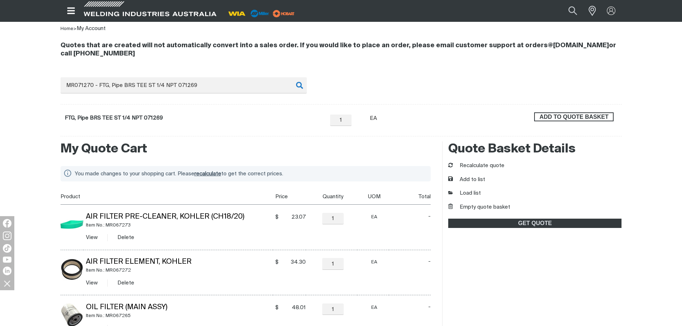
click at [603, 114] on span "ADD TO QUOTE BASKET" at bounding box center [574, 116] width 78 height 9
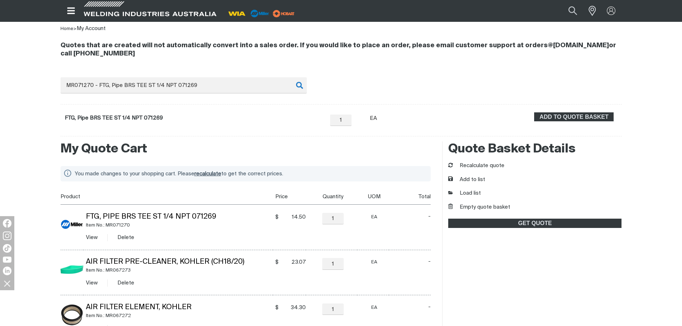
click at [491, 162] on div "Quote Basket Details Recalculate quote Add to list Load list Empty quote basket…" at bounding box center [531, 287] width 179 height 293
click at [494, 166] on button "Recalculate quote" at bounding box center [476, 166] width 56 height 8
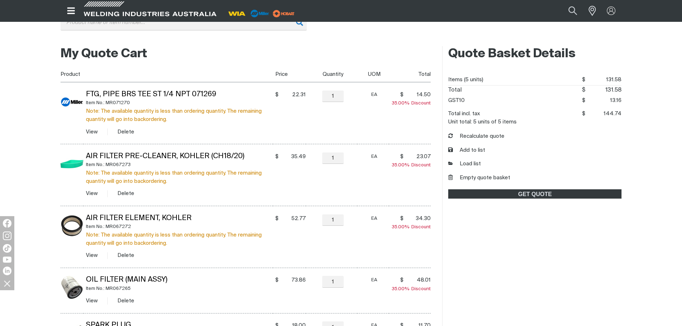
scroll to position [101, 0]
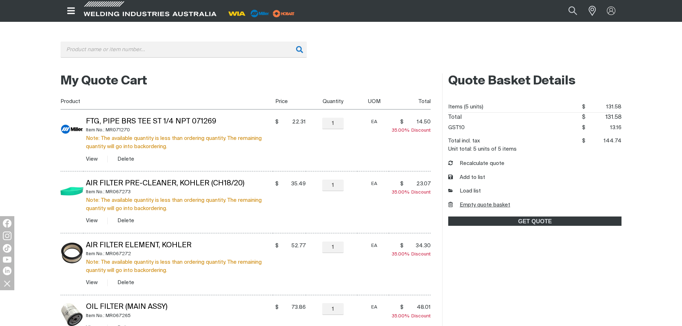
click at [481, 204] on button "Empty quote basket" at bounding box center [479, 205] width 62 height 8
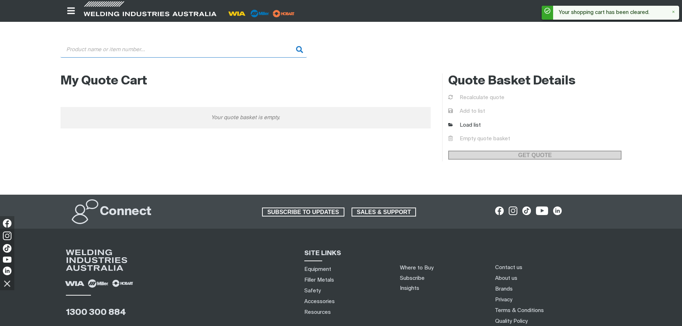
click at [147, 51] on input "Search" at bounding box center [184, 50] width 246 height 16
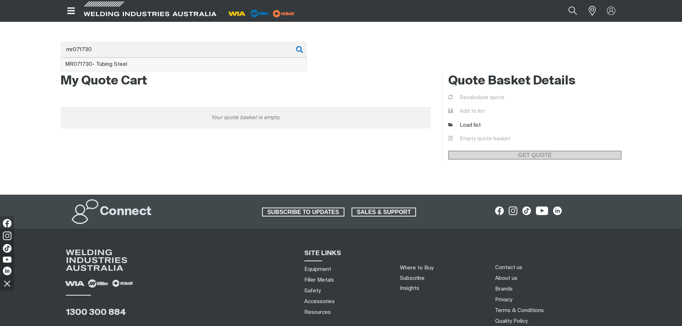
click at [158, 65] on li "MR071730 - Tubing Steel" at bounding box center [184, 65] width 246 height 14
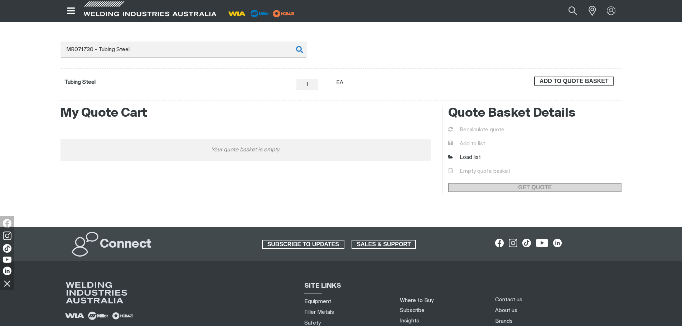
click at [555, 79] on span "ADD TO QUOTE BASKET" at bounding box center [574, 81] width 78 height 9
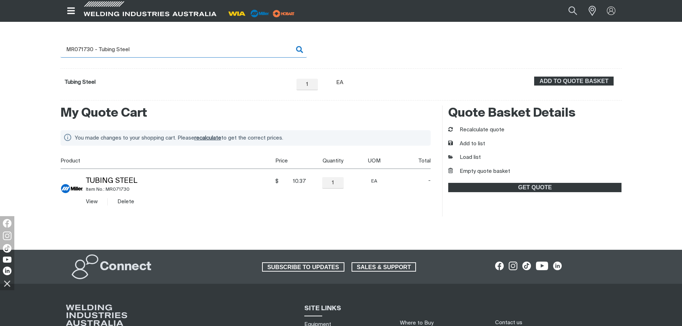
click at [90, 52] on input "MR071730 - Tubing Steel" at bounding box center [184, 50] width 246 height 16
drag, startPoint x: 92, startPoint y: 48, endPoint x: 185, endPoint y: 49, distance: 92.8
click at [185, 49] on input "MR071731 - Tubing Steel" at bounding box center [184, 50] width 246 height 16
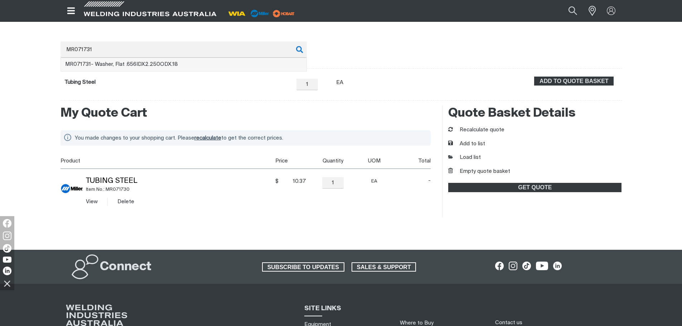
click at [182, 68] on li "MR071731 - Washer, Flat .656IDX2.250ODX.18" at bounding box center [184, 65] width 246 height 14
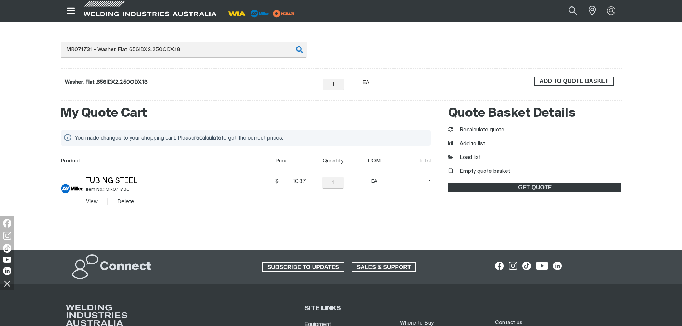
click at [564, 80] on span "ADD TO QUOTE BASKET" at bounding box center [574, 81] width 78 height 9
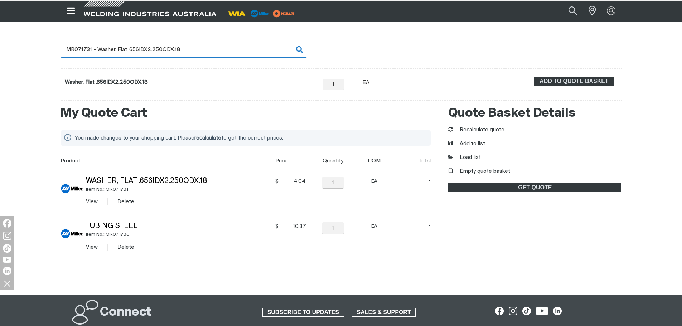
click at [83, 48] on input "MR071731 - Washer, Flat .656IDX2.250ODX.18" at bounding box center [184, 50] width 246 height 16
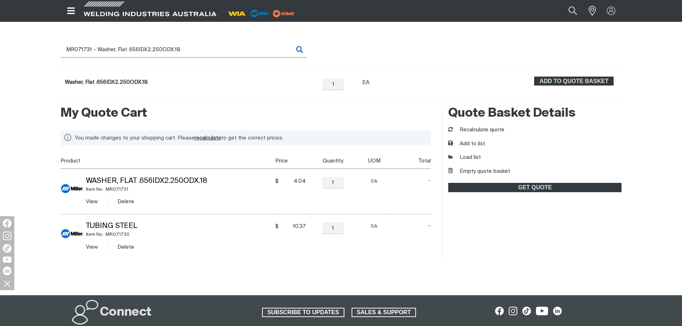
drag, startPoint x: 86, startPoint y: 51, endPoint x: 259, endPoint y: 55, distance: 173.1
click at [259, 55] on input "MR071731 - Washer, Flat .656IDX2.250ODX.18" at bounding box center [184, 50] width 246 height 16
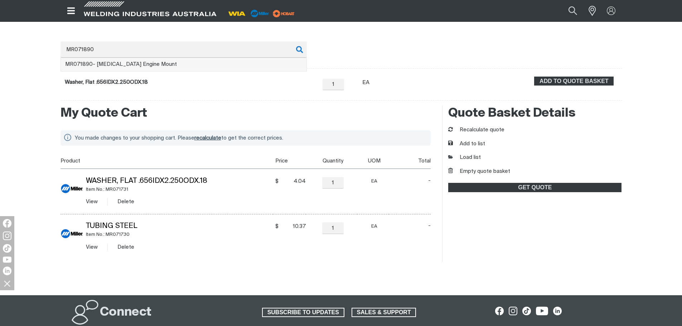
click at [205, 63] on li "MR071890 - [MEDICAL_DATA] Engine Mount" at bounding box center [184, 65] width 246 height 14
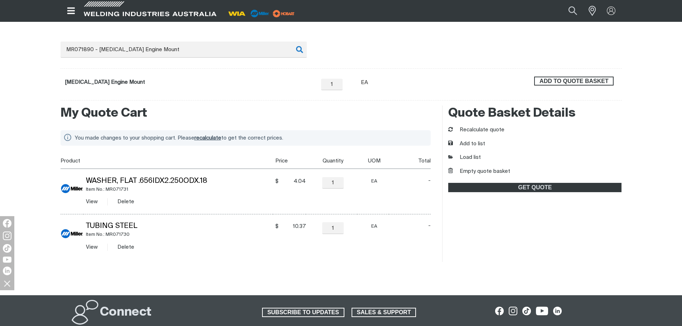
click at [574, 80] on span "ADD TO QUOTE BASKET" at bounding box center [574, 81] width 78 height 9
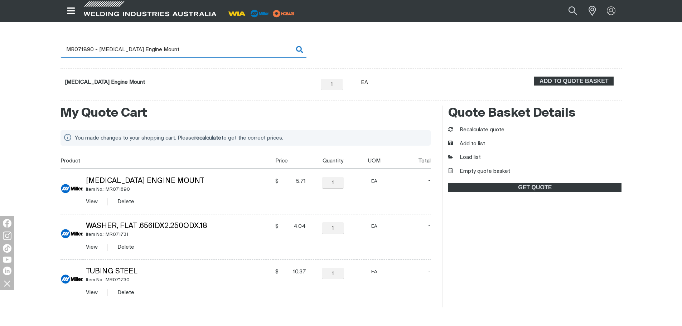
click at [121, 48] on input "MR071890 - [MEDICAL_DATA] Engine Mount" at bounding box center [184, 50] width 246 height 16
drag, startPoint x: 86, startPoint y: 47, endPoint x: 193, endPoint y: 51, distance: 107.5
click at [193, 51] on input "MR071890 - [MEDICAL_DATA] Engine Mount" at bounding box center [184, 50] width 246 height 16
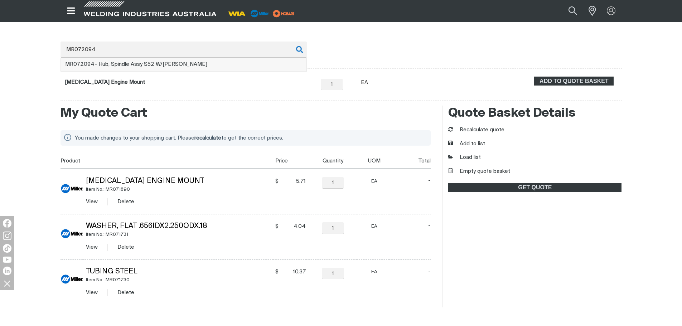
click at [129, 68] on li "MR072094 - Hub, Spindle Assy S52 W/[PERSON_NAME]" at bounding box center [184, 65] width 246 height 14
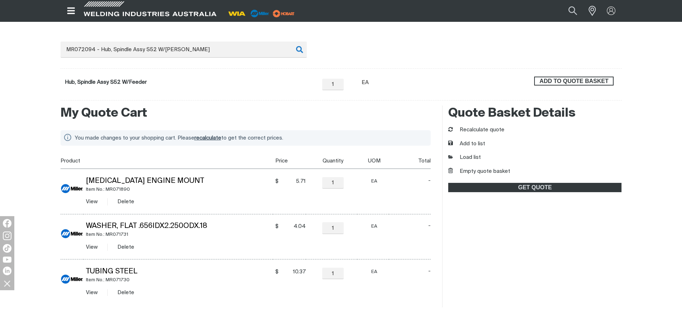
click at [568, 81] on span "ADD TO QUOTE BASKET" at bounding box center [574, 81] width 78 height 9
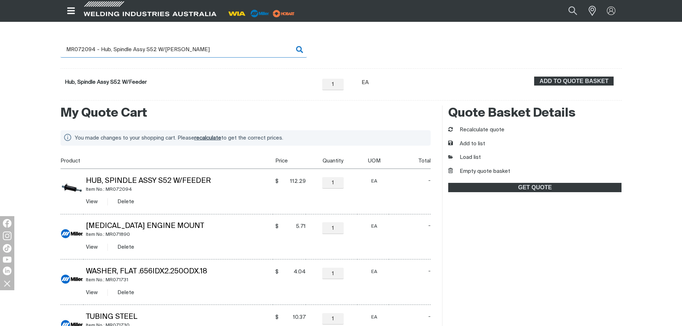
click at [96, 46] on input "MR072094 - Hub, Spindle Assy S52 W/[PERSON_NAME]" at bounding box center [184, 50] width 246 height 16
drag, startPoint x: 91, startPoint y: 49, endPoint x: 210, endPoint y: 51, distance: 118.6
click at [210, 51] on input "MR072094 - Hub, Spindle Assy S52 W/[PERSON_NAME]" at bounding box center [184, 50] width 246 height 16
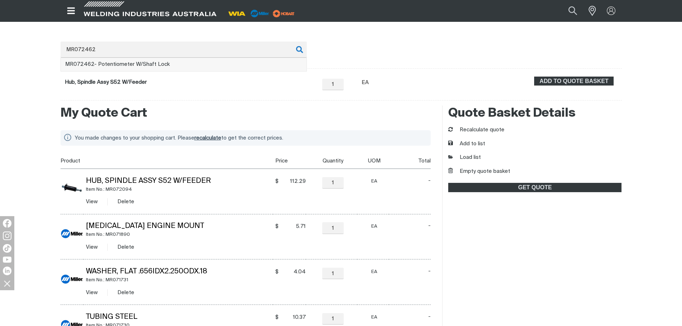
click at [207, 61] on li "MR072462 - Potentiometer W/Shaft Lock" at bounding box center [184, 65] width 246 height 14
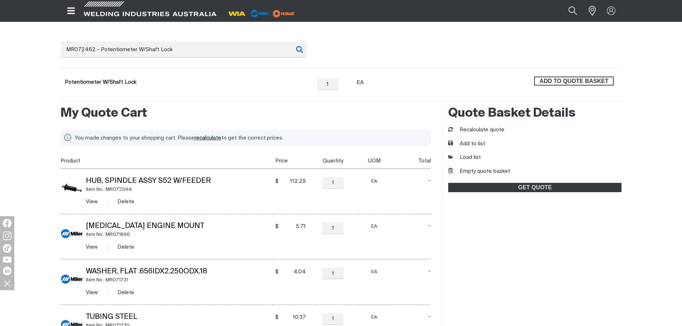
click at [585, 78] on span "ADD TO QUOTE BASKET" at bounding box center [574, 81] width 78 height 9
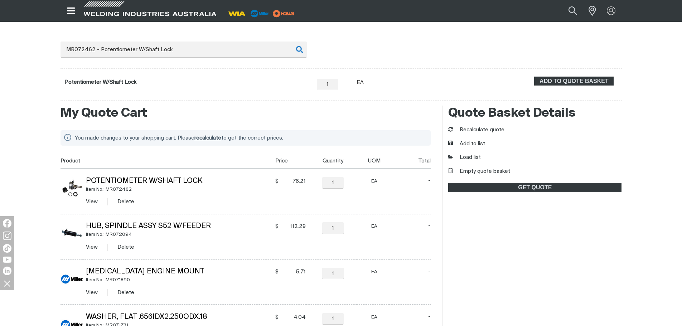
click at [473, 132] on button "Recalculate quote" at bounding box center [476, 130] width 56 height 8
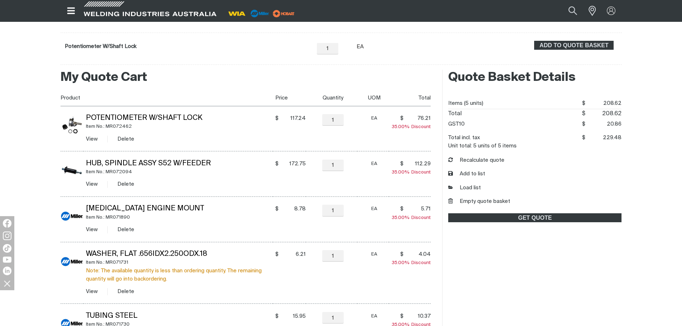
scroll to position [173, 0]
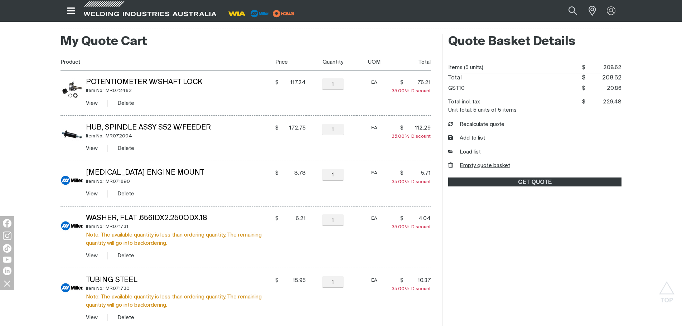
click at [475, 165] on button "Empty quote basket" at bounding box center [479, 166] width 62 height 8
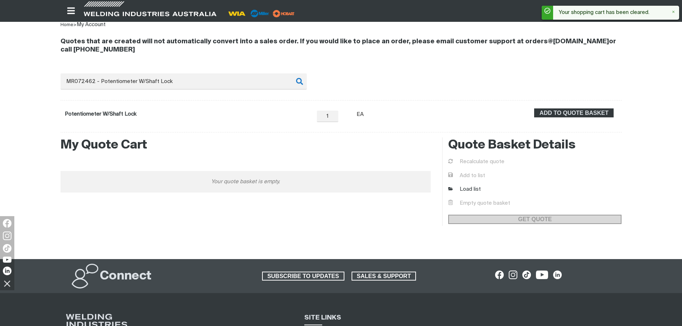
scroll to position [65, 0]
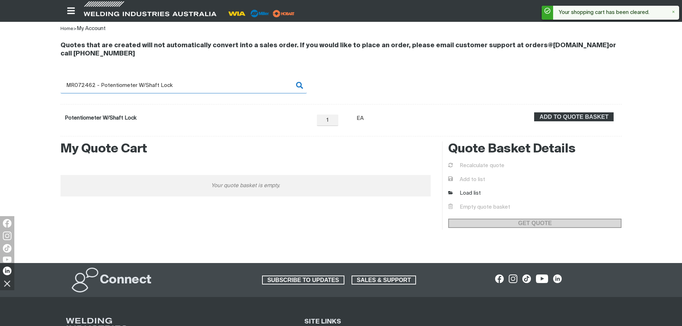
click at [111, 87] on input "MR072462 - Potentiometer W/Shaft Lock" at bounding box center [184, 85] width 246 height 16
drag, startPoint x: 87, startPoint y: 83, endPoint x: 187, endPoint y: 85, distance: 99.6
click at [187, 85] on input "MR072462 - Potentiometer W/Shaft Lock" at bounding box center [184, 85] width 246 height 16
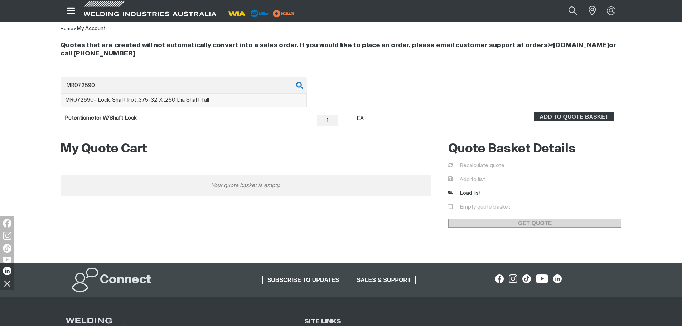
click at [206, 103] on li "MR072590 - Lock, Shaft Pot .375-32 X .250 Dia Shaft Tall" at bounding box center [184, 101] width 246 height 14
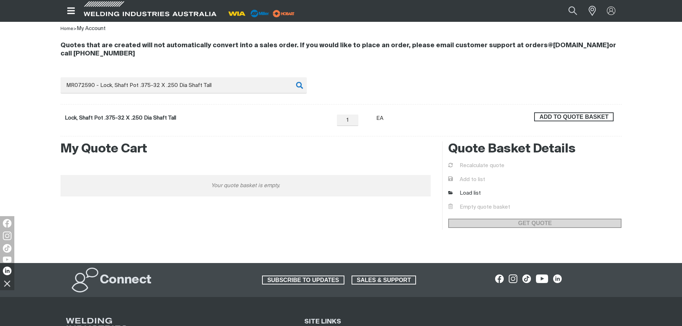
click at [555, 118] on span "ADD TO QUOTE BASKET" at bounding box center [574, 116] width 78 height 9
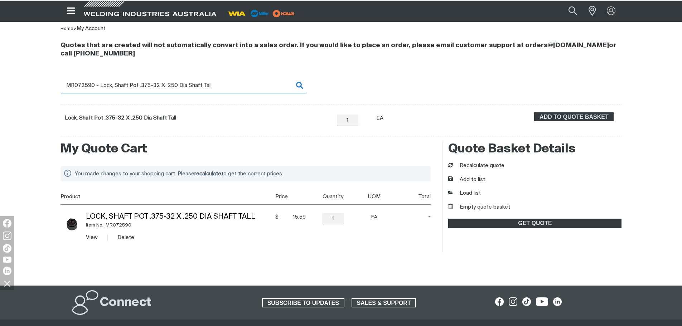
click at [94, 85] on input "MR072590 - Lock, Shaft Pot .375-32 X .250 Dia Shaft Tall" at bounding box center [184, 85] width 246 height 16
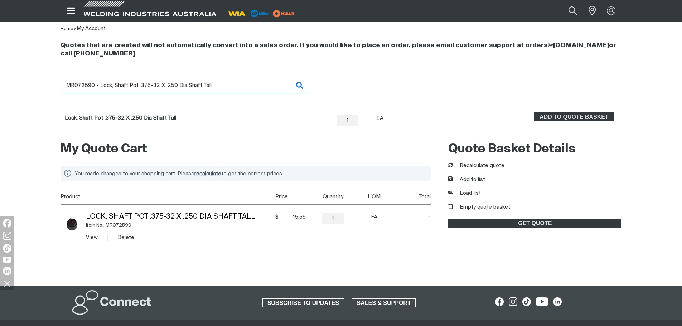
drag, startPoint x: 83, startPoint y: 85, endPoint x: 275, endPoint y: 83, distance: 191.6
click at [275, 83] on input "MR072590 - Lock, Shaft Pot .375-32 X .250 Dia Shaft Tall" at bounding box center [184, 85] width 246 height 16
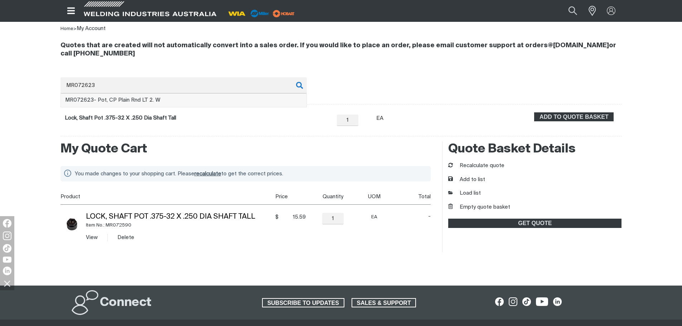
click at [154, 101] on span "MR072623 - Pot, CP Plain Rnd LT 2. W" at bounding box center [112, 99] width 95 height 5
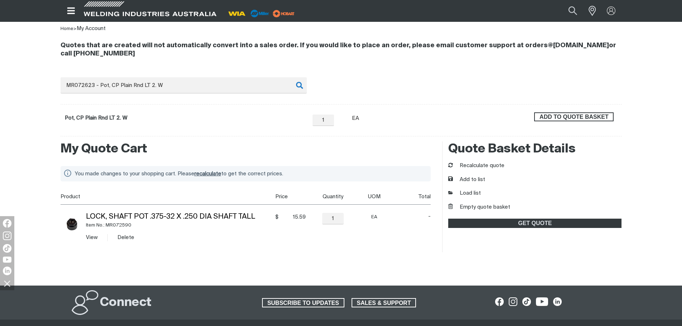
click at [547, 116] on span "ADD TO QUOTE BASKET" at bounding box center [574, 116] width 78 height 9
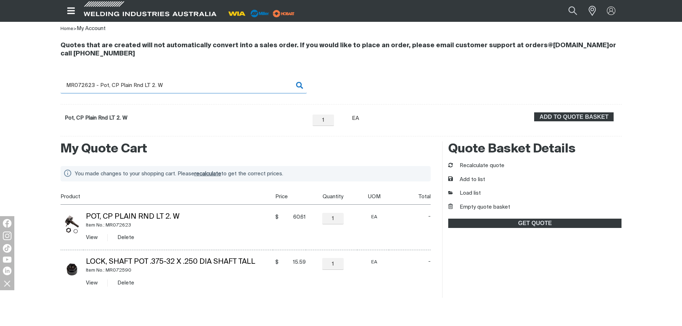
click at [81, 83] on input "MR072623 - Pot, CP Plain Rnd LT 2. W" at bounding box center [184, 85] width 246 height 16
click at [85, 82] on input "MR072623 - Pot, CP Plain Rnd LT 2. W" at bounding box center [184, 85] width 246 height 16
drag, startPoint x: 82, startPoint y: 84, endPoint x: 259, endPoint y: 84, distance: 176.6
click at [259, 84] on input "MR072623 - Pot, CP Plain Rnd LT 2. W" at bounding box center [184, 85] width 246 height 16
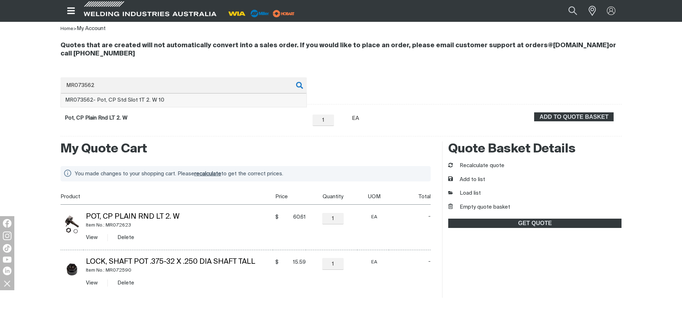
click at [168, 102] on li "MR073562 - Pot, CP Std Slot 1T 2. W 10" at bounding box center [184, 101] width 246 height 14
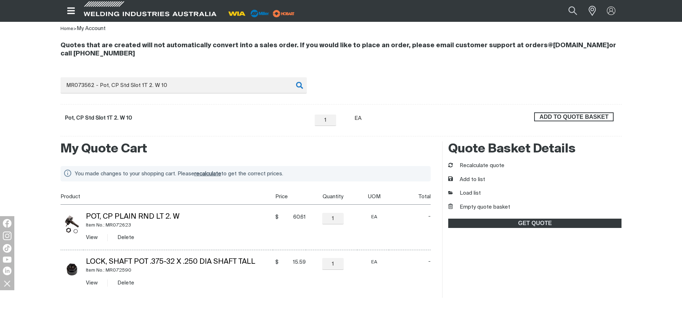
click at [560, 115] on span "ADD TO QUOTE BASKET" at bounding box center [574, 116] width 78 height 9
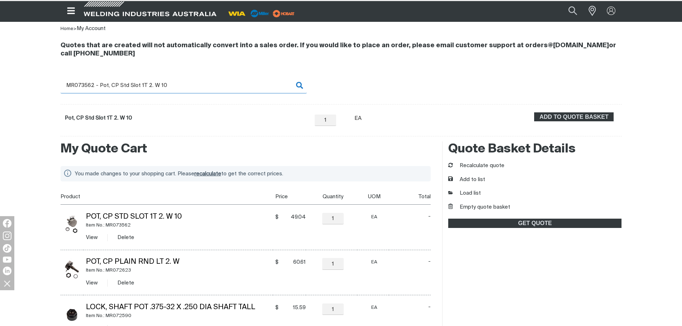
click at [91, 91] on input "MR073562 - Pot, CP Std Slot 1T 2. W 10" at bounding box center [184, 85] width 246 height 16
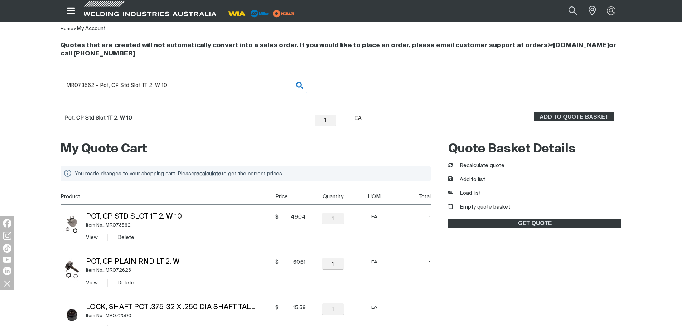
drag, startPoint x: 82, startPoint y: 84, endPoint x: 183, endPoint y: 85, distance: 101.4
click at [183, 85] on input "MR073562 - Pot, CP Std Slot 1T 2. W 10" at bounding box center [184, 85] width 246 height 16
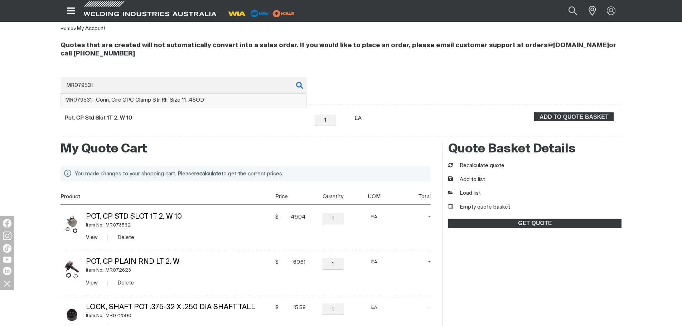
click at [110, 101] on span "MR079531 - Conn, Circ CPC Clamp Str Rlf Size 11 .45OD" at bounding box center [134, 99] width 139 height 5
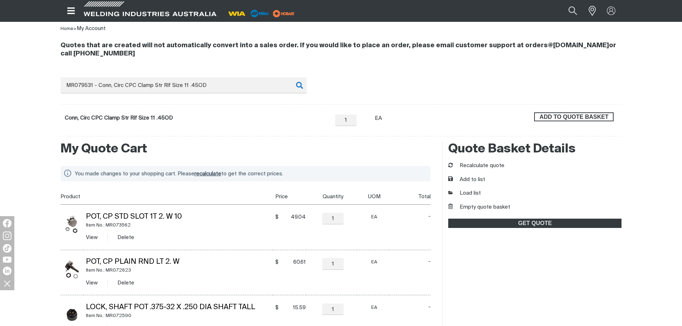
click at [547, 119] on span "ADD TO QUOTE BASKET" at bounding box center [574, 116] width 78 height 9
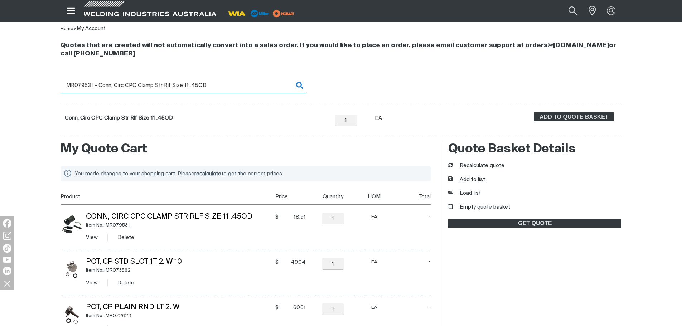
click at [116, 86] on input "MR079531 - Conn, Circ CPC Clamp Str Rlf Size 11 .45OD" at bounding box center [184, 85] width 246 height 16
drag, startPoint x: 80, startPoint y: 84, endPoint x: 294, endPoint y: 82, distance: 214.6
click at [294, 82] on input "MR079531 - Conn, Circ CPC Clamp Str Rlf Size 11 .45OD" at bounding box center [184, 85] width 246 height 16
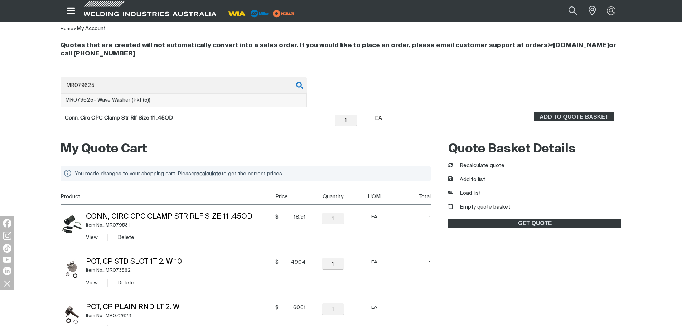
click at [114, 100] on span "MR079625 - Wave Washer (Pkt (5))" at bounding box center [107, 99] width 85 height 5
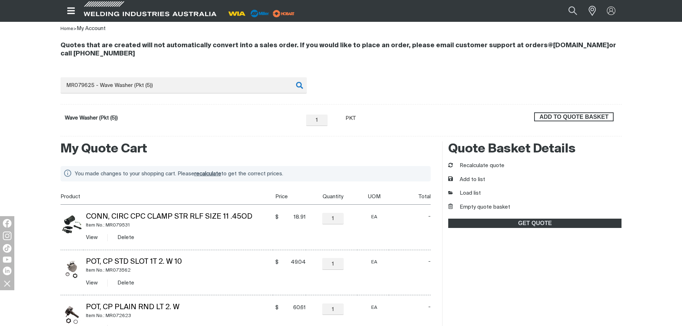
click at [589, 114] on span "ADD TO QUOTE BASKET" at bounding box center [574, 116] width 78 height 9
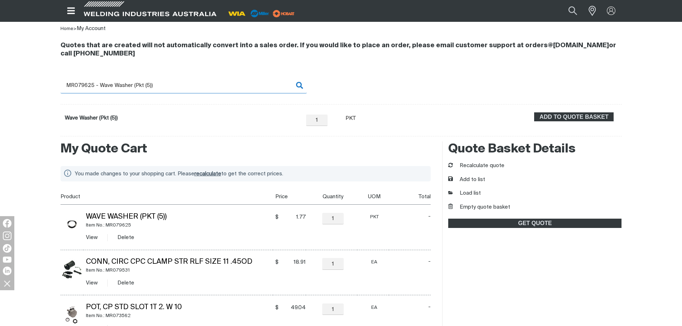
click at [102, 86] on input "MR079625 - Wave Washer (Pkt (5))" at bounding box center [184, 85] width 246 height 16
click at [120, 84] on input "MR079625 - Wave Washer (Pkt (5))" at bounding box center [184, 85] width 246 height 16
drag, startPoint x: 81, startPoint y: 84, endPoint x: 186, endPoint y: 82, distance: 105.0
click at [186, 82] on input "MR079625 - Wave Washer (Pkt (5))" at bounding box center [184, 85] width 246 height 16
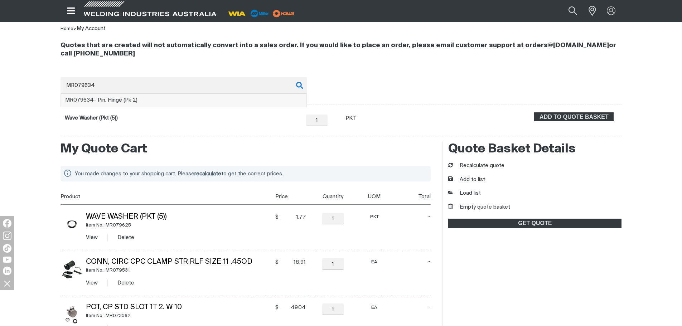
click at [181, 94] on li "MR079634 - Pin, Hinge (Pk 2)" at bounding box center [184, 101] width 246 height 14
click at [590, 110] on form "Pin, Hinge (Pk 2) − 1 Quantity + Unit of measure PKT ADD TO QUOTE BASKET" at bounding box center [342, 120] width 562 height 32
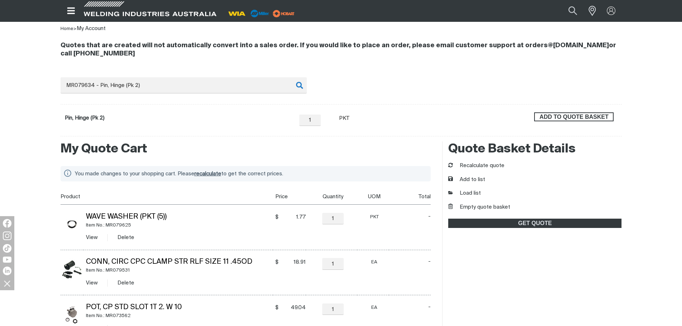
click at [590, 116] on span "ADD TO QUOTE BASKET" at bounding box center [574, 116] width 78 height 9
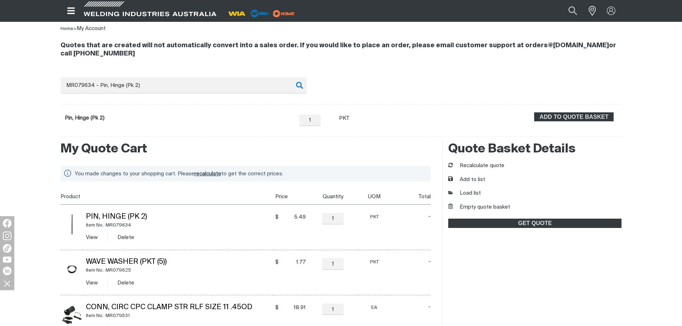
click at [113, 76] on div "Quotes that are created will not automatically convert into a sales order. If y…" at bounding box center [342, 85] width 562 height 104
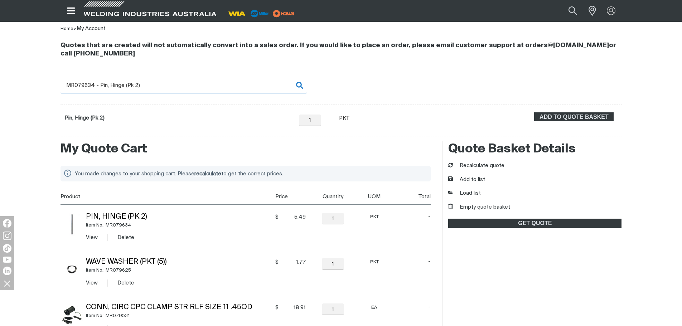
drag, startPoint x: 85, startPoint y: 86, endPoint x: 208, endPoint y: 93, distance: 123.8
click at [208, 93] on input "MR079634 - Pin, Hinge (Pk 2)" at bounding box center [184, 85] width 246 height 16
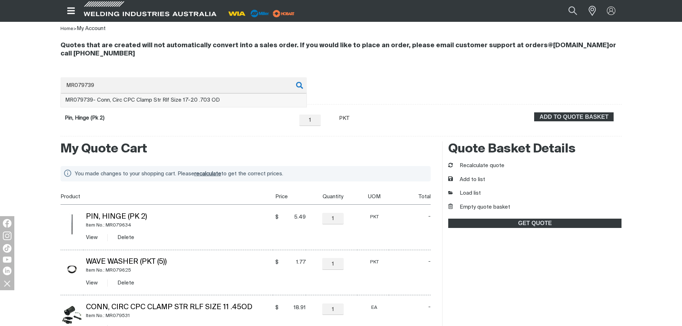
click at [104, 105] on li "MR079739 - Conn, Circ CPC Clamp Str Rlf Size 17-20 .703 OD" at bounding box center [184, 101] width 246 height 14
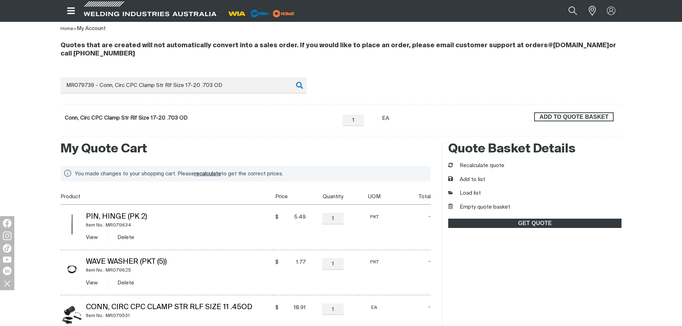
click at [584, 117] on span "ADD TO QUOTE BASKET" at bounding box center [574, 116] width 78 height 9
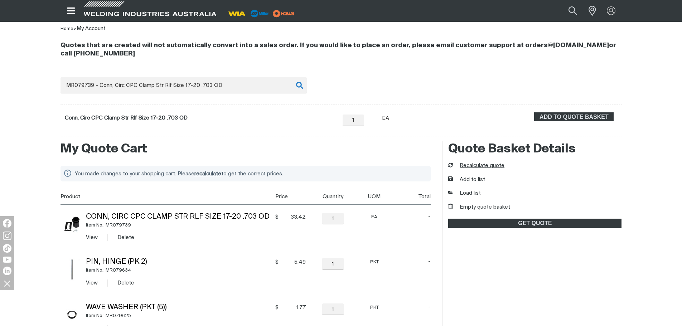
click at [472, 166] on button "Recalculate quote" at bounding box center [476, 166] width 56 height 8
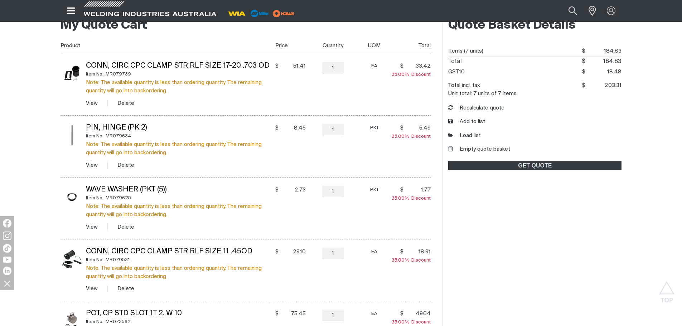
scroll to position [173, 0]
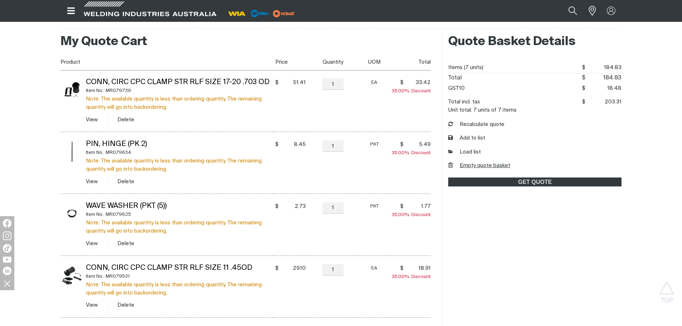
click at [468, 166] on button "Empty quote basket" at bounding box center [479, 166] width 62 height 8
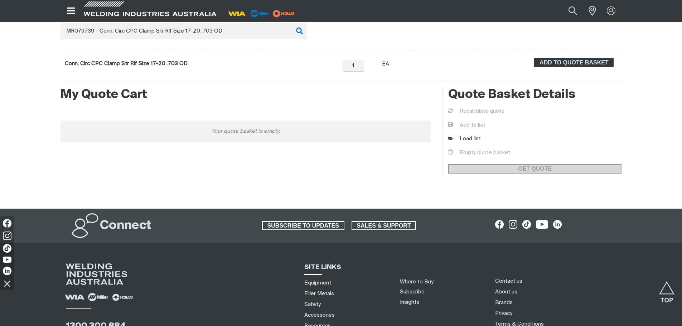
scroll to position [65, 0]
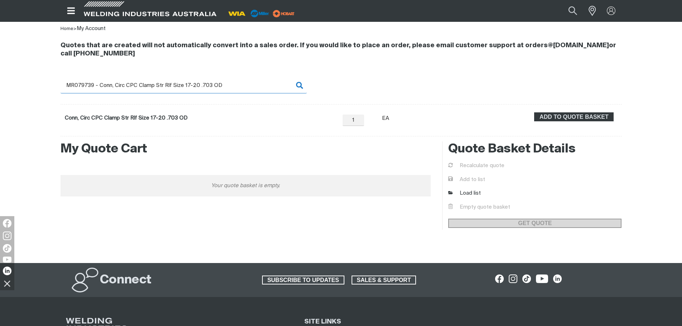
click at [180, 83] on input "MR079739 - Conn, Circ CPC Clamp Str Rlf Size 17-20 .703 OD" at bounding box center [184, 85] width 246 height 16
drag, startPoint x: 219, startPoint y: 86, endPoint x: 80, endPoint y: 93, distance: 138.8
click at [80, 93] on input "MR079739 - Conn, Circ CPC Clamp Str Rlf Size 17-20 .703 OD" at bounding box center [184, 85] width 246 height 16
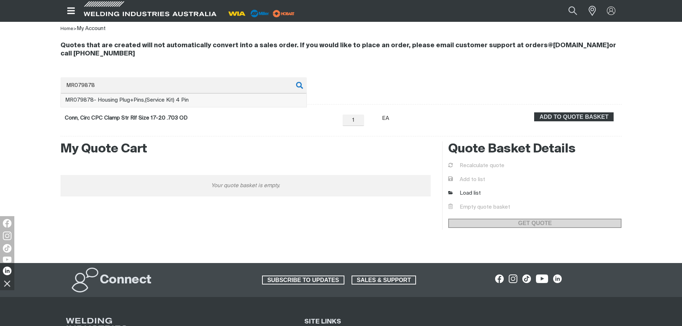
click at [94, 99] on span "MR079878 - Housing Plug+Pins,(Service Kit) 4 Pin" at bounding box center [127, 99] width 124 height 5
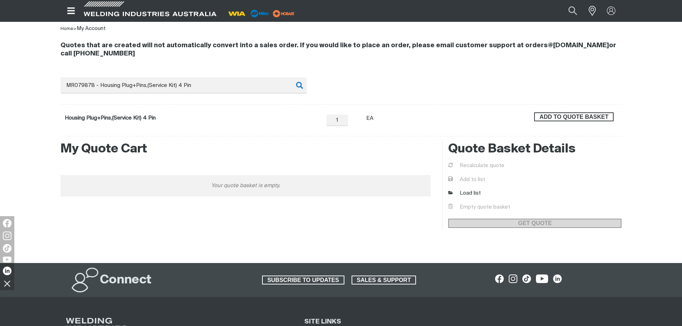
click at [563, 115] on span "ADD TO QUOTE BASKET" at bounding box center [574, 116] width 78 height 9
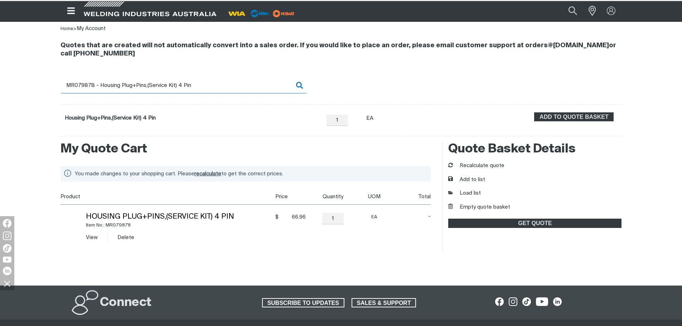
click at [93, 88] on input "MR079878 - Housing Plug+Pins,(Service Kit) 4 Pin" at bounding box center [184, 85] width 246 height 16
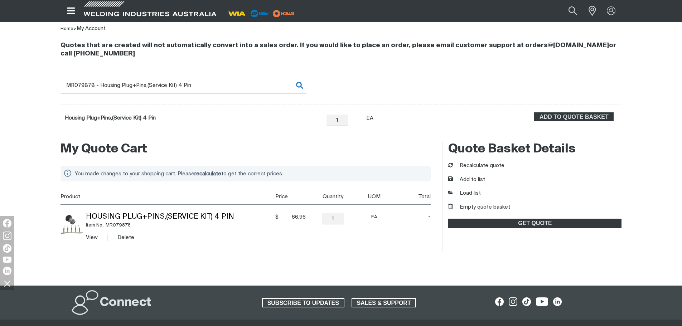
drag, startPoint x: 84, startPoint y: 83, endPoint x: 292, endPoint y: 80, distance: 207.8
click at [292, 80] on input "MR079878 - Housing Plug+Pins,(Service Kit) 4 Pin" at bounding box center [184, 85] width 246 height 16
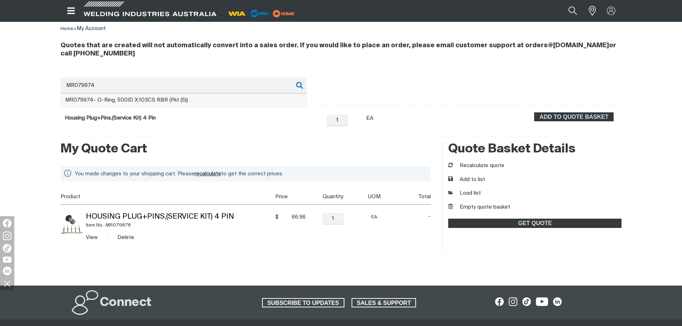
click at [225, 98] on li "MR079974 - O-Ring, 500ID X.103CS RBR (Pkt (5))" at bounding box center [184, 101] width 246 height 14
type input "MR079974 - O-Ring, 500ID X.103CS RBR (Pkt (5))"
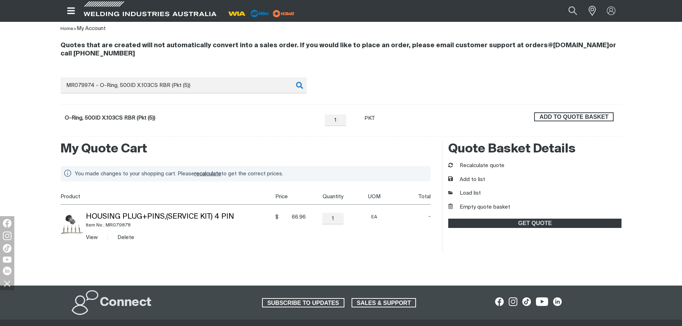
click at [554, 112] on button "ADD TO QUOTE BASKET" at bounding box center [574, 116] width 80 height 9
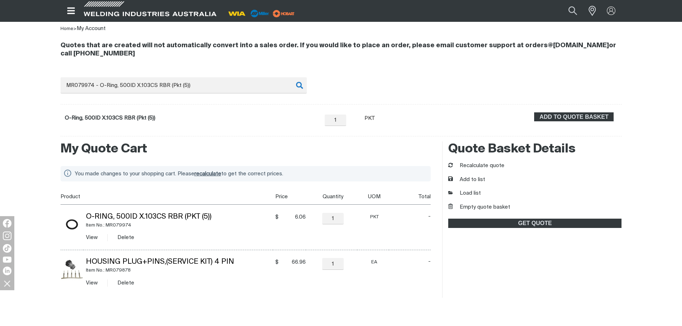
drag, startPoint x: 482, startPoint y: 204, endPoint x: 498, endPoint y: 174, distance: 33.8
click at [460, 254] on div "Quote Basket Details Recalculate quote Add to list Load list Empty quote basket…" at bounding box center [531, 219] width 179 height 157
click at [488, 163] on button "Recalculate quote" at bounding box center [476, 166] width 56 height 8
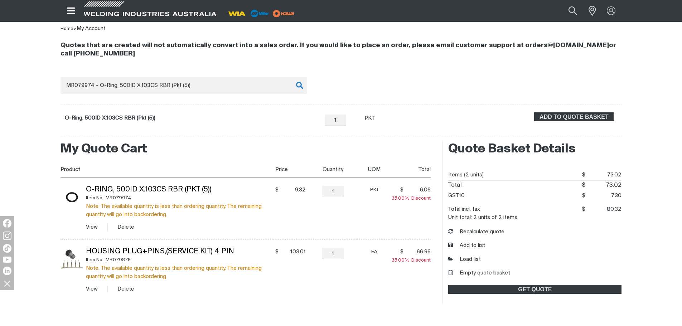
drag, startPoint x: 476, startPoint y: 274, endPoint x: 448, endPoint y: 275, distance: 27.6
click at [476, 274] on button "Empty quote basket" at bounding box center [479, 273] width 62 height 8
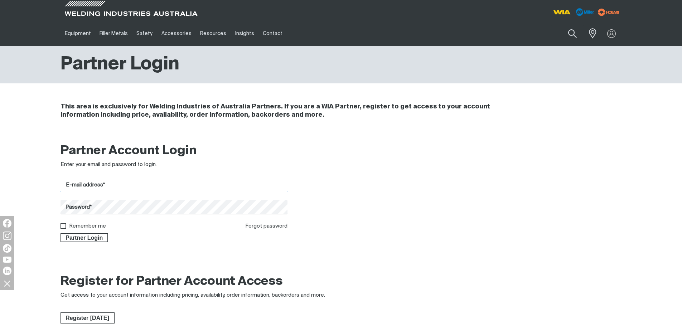
type input "[EMAIL_ADDRESS][DOMAIN_NAME]"
